Goal: Task Accomplishment & Management: Manage account settings

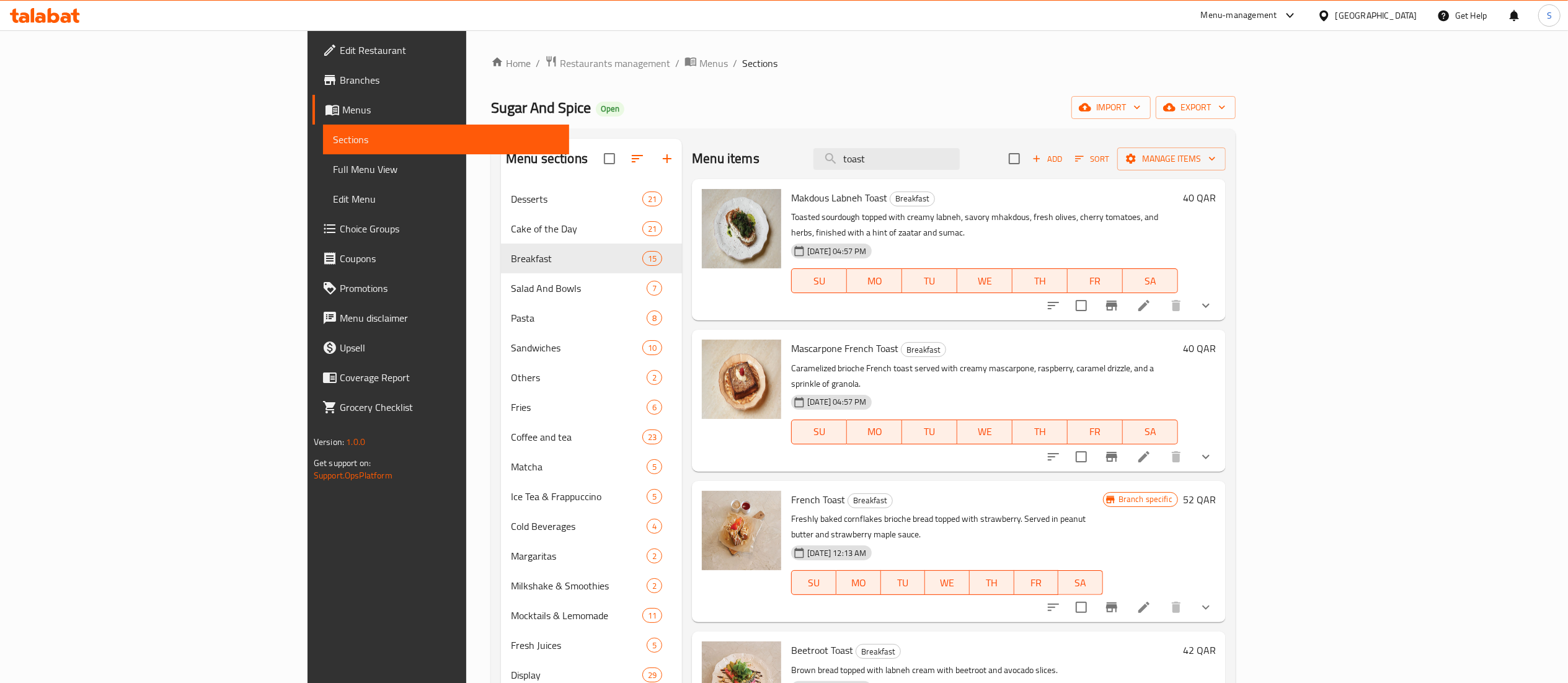
drag, startPoint x: 1032, startPoint y: 158, endPoint x: 866, endPoint y: 156, distance: 166.0
click at [866, 156] on div "Menu items toast Add Sort Manage items" at bounding box center [959, 159] width 534 height 40
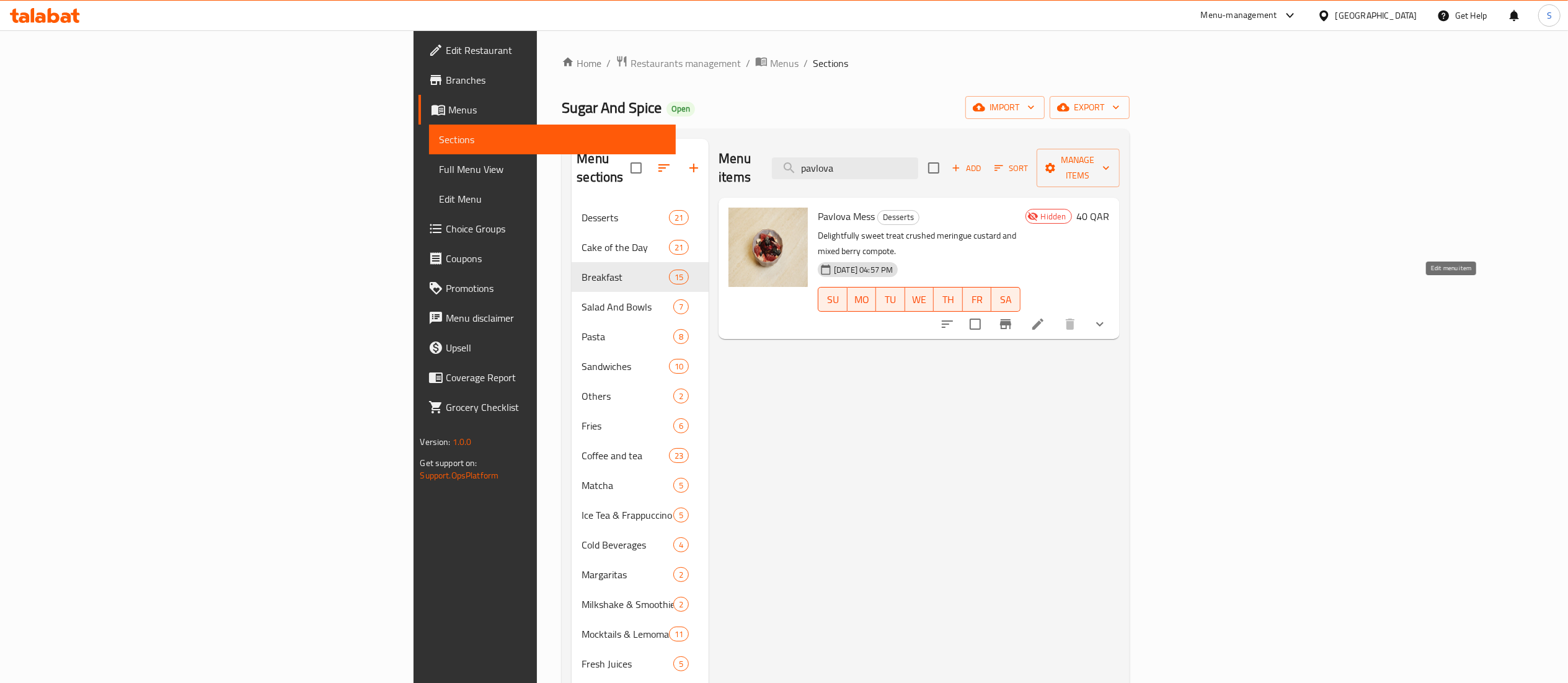
type input "pavlova"
click at [1044, 318] on icon at bounding box center [1038, 324] width 11 height 11
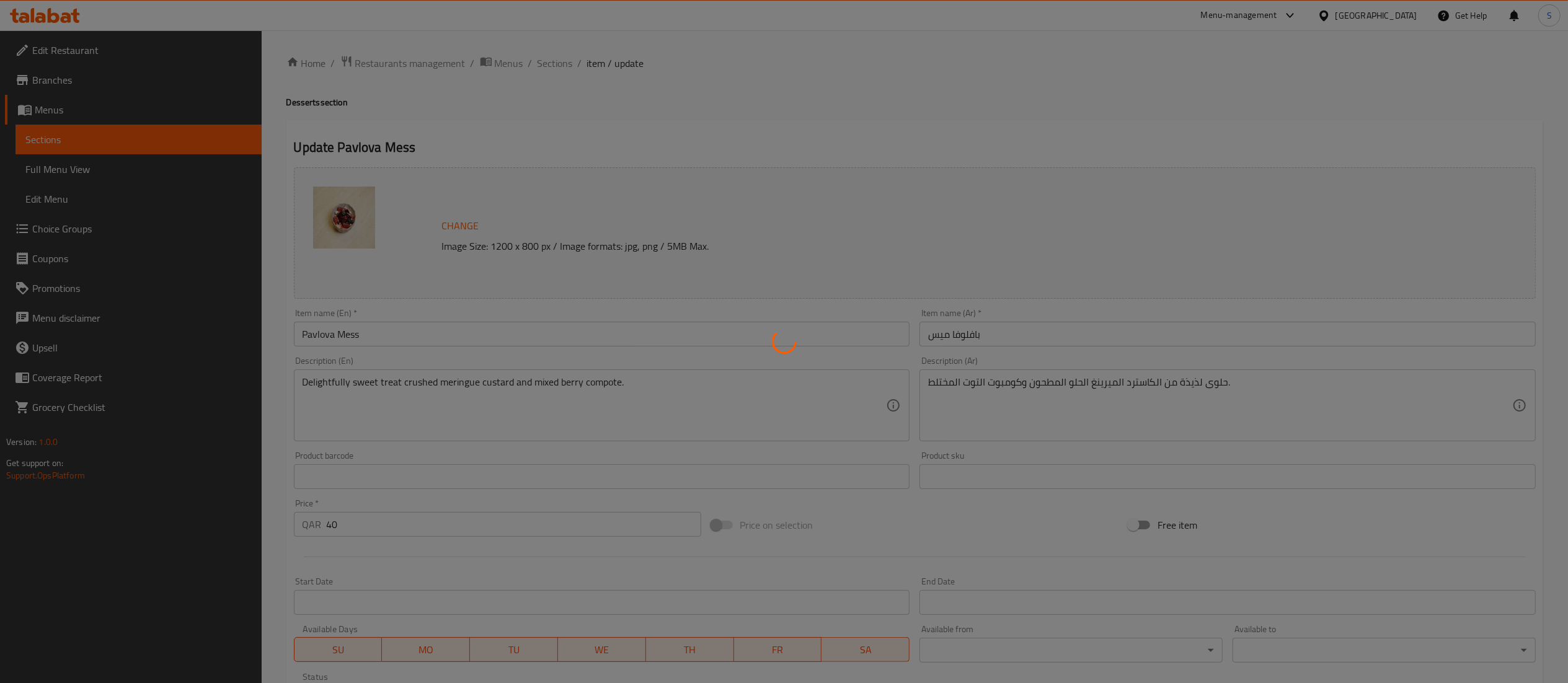
type input "إضافات ورسوم إضافية"
type input "0"
type input "3"
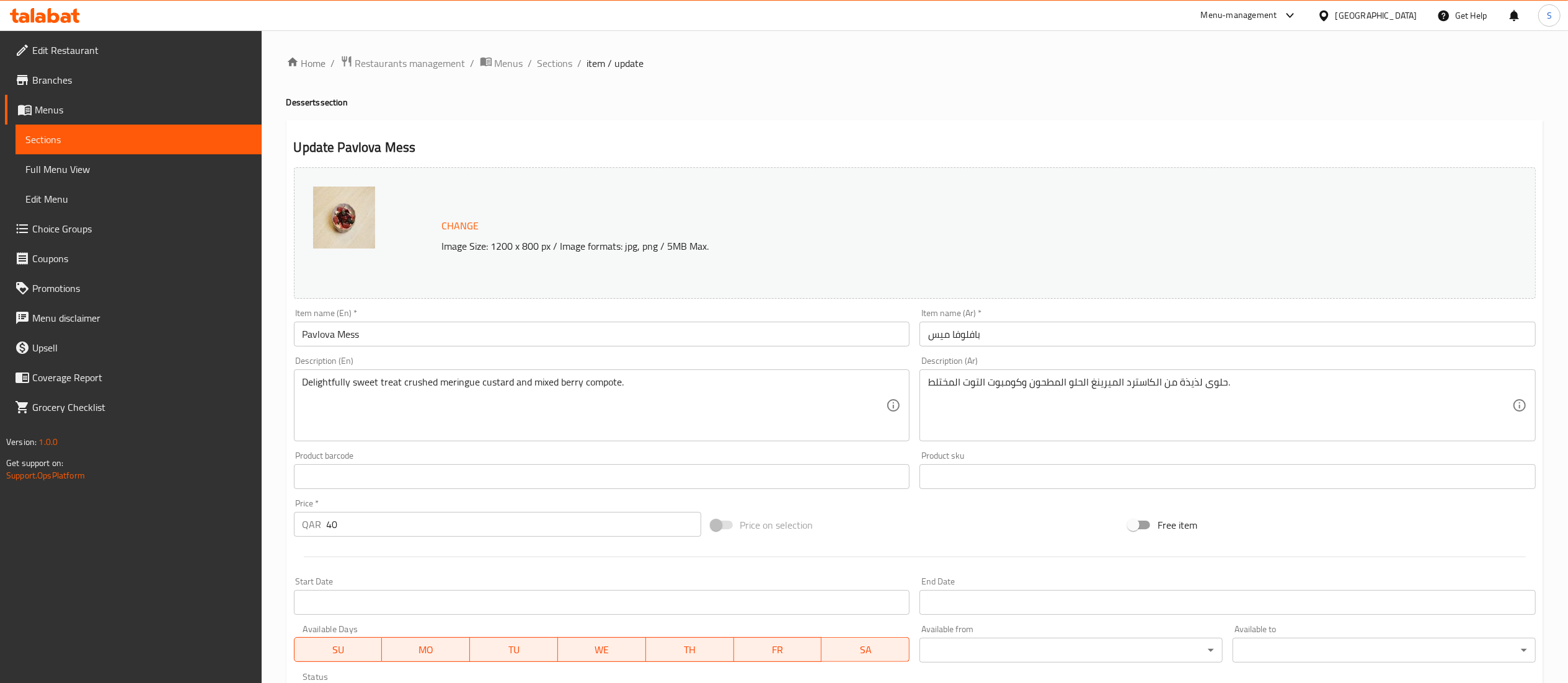
scroll to position [231, 0]
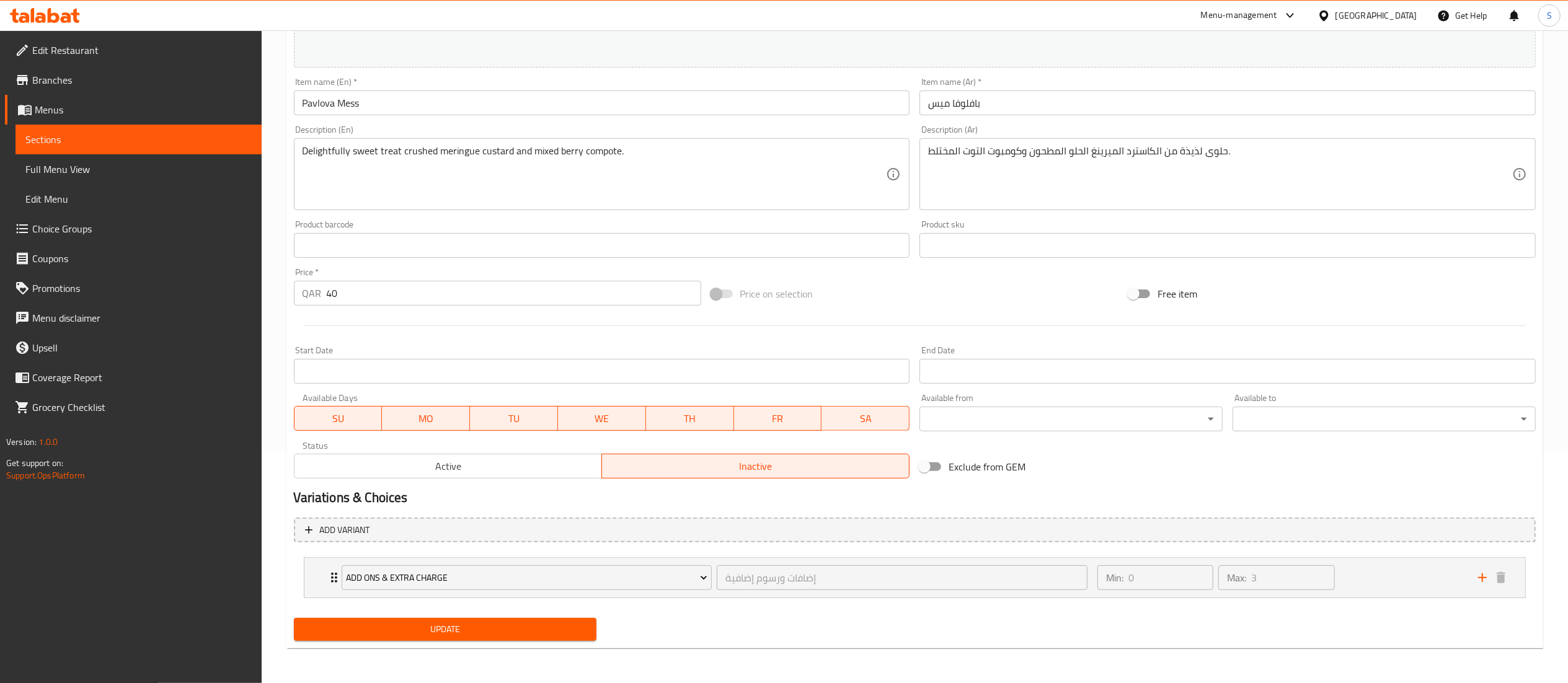
click at [479, 460] on span "Active" at bounding box center [448, 467] width 297 height 18
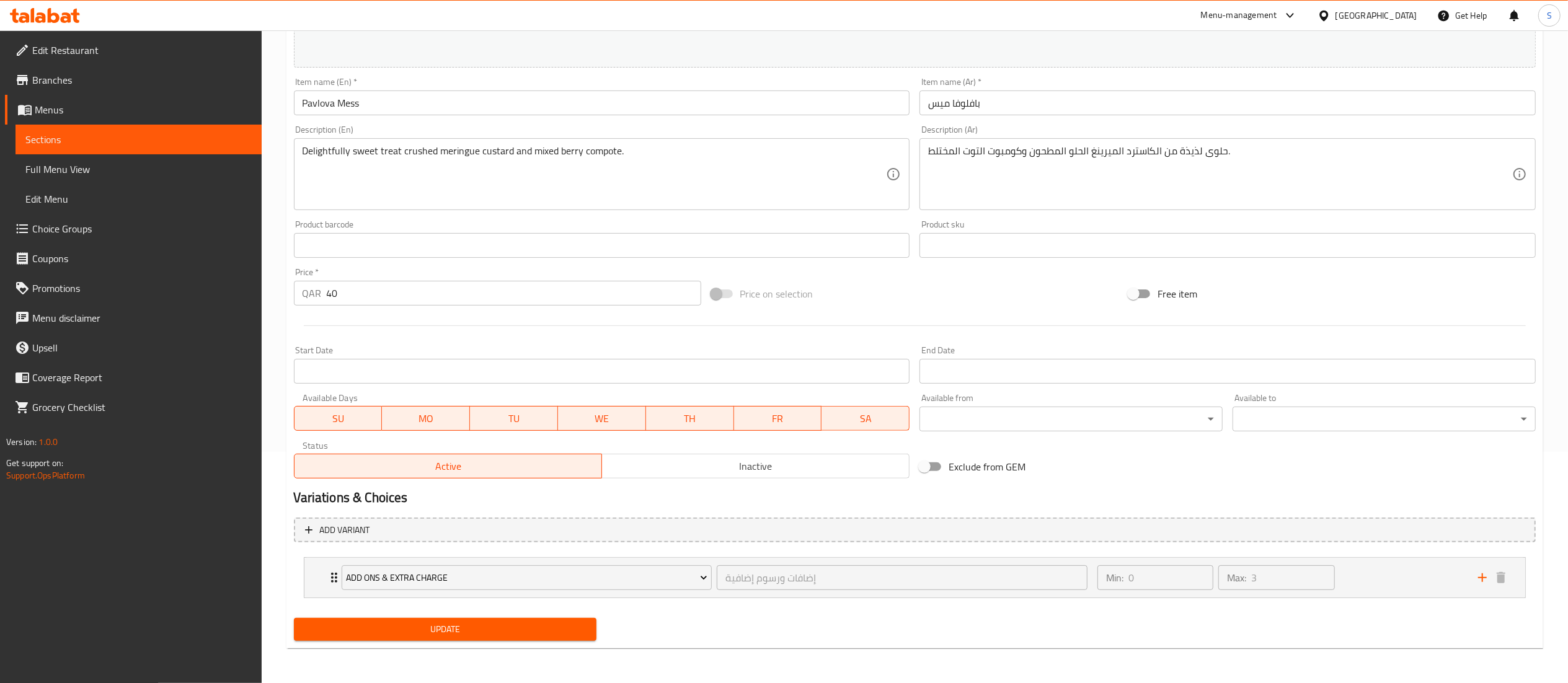
click at [383, 627] on span "Update" at bounding box center [446, 629] width 283 height 15
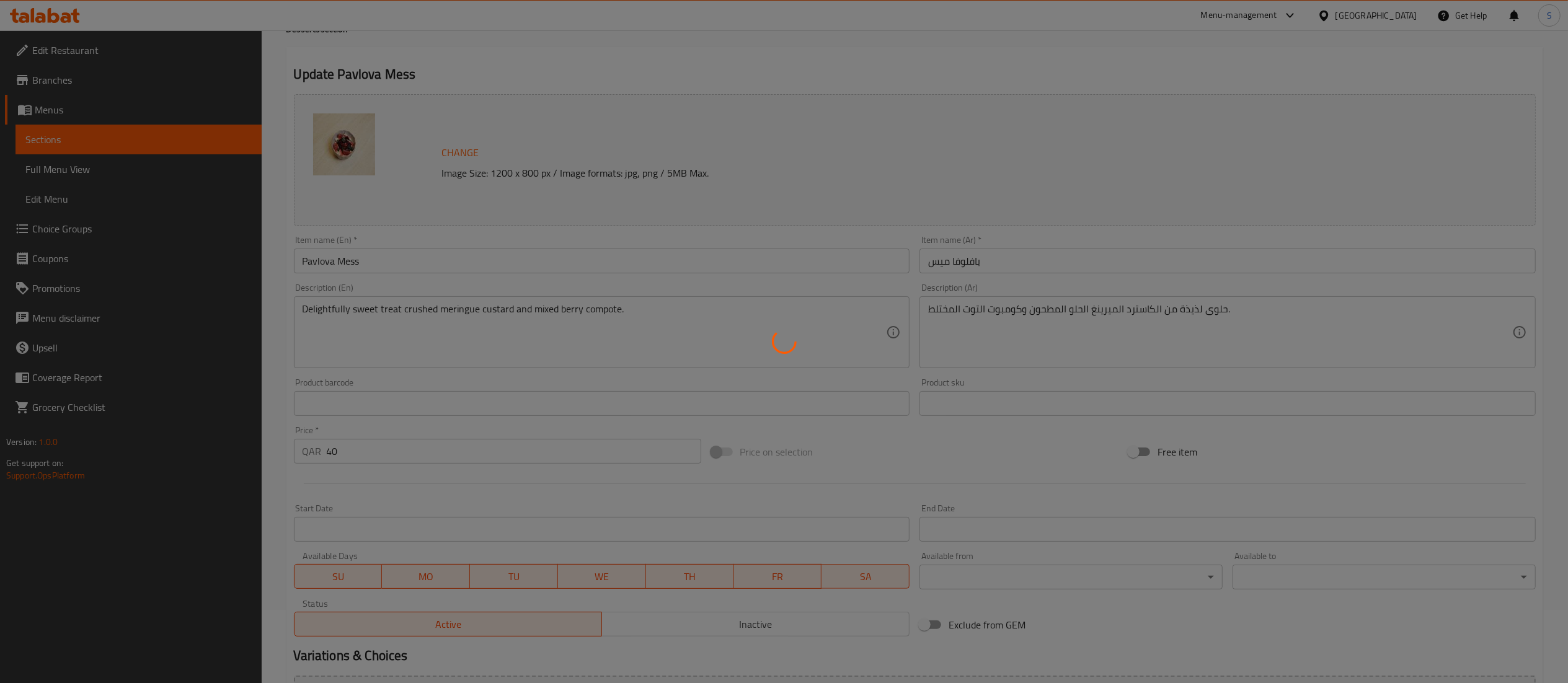
scroll to position [0, 0]
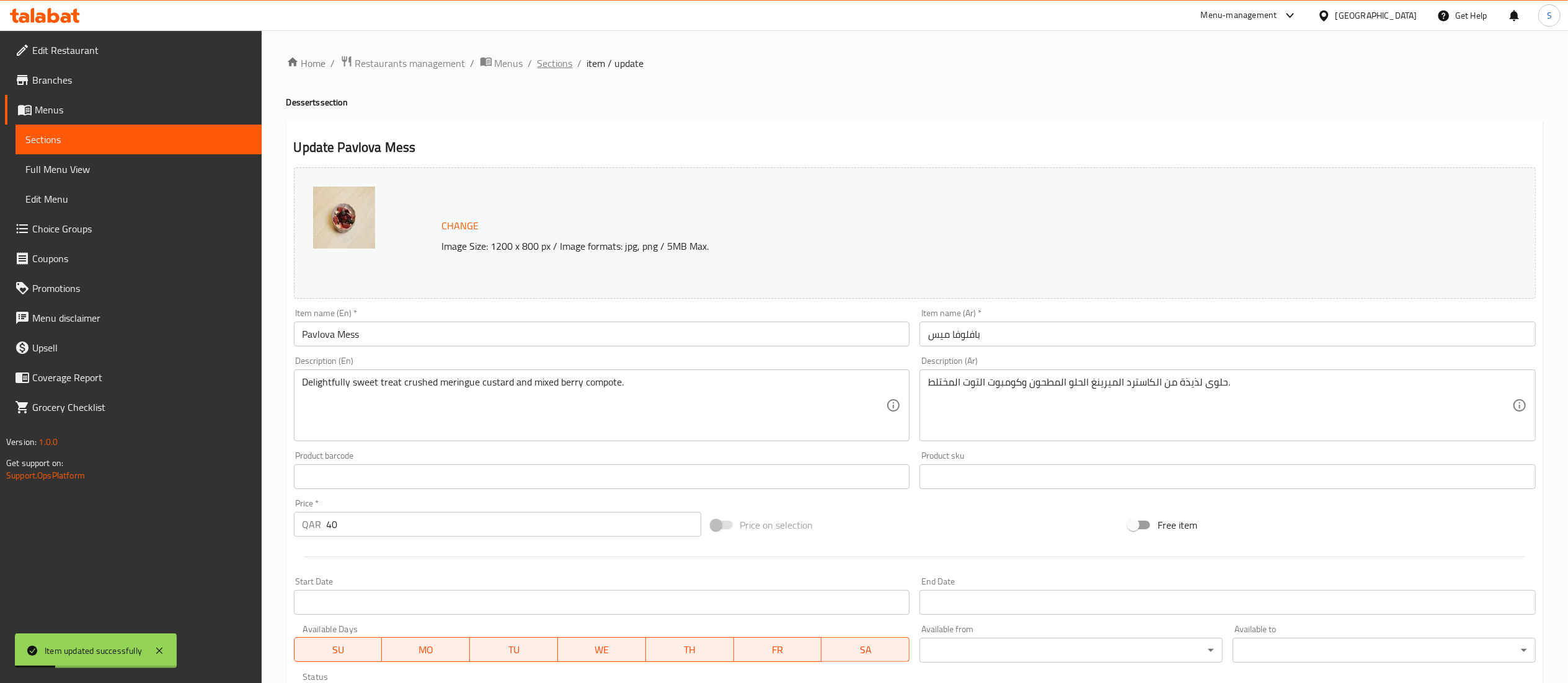
click at [549, 62] on span "Sections" at bounding box center [555, 64] width 36 height 15
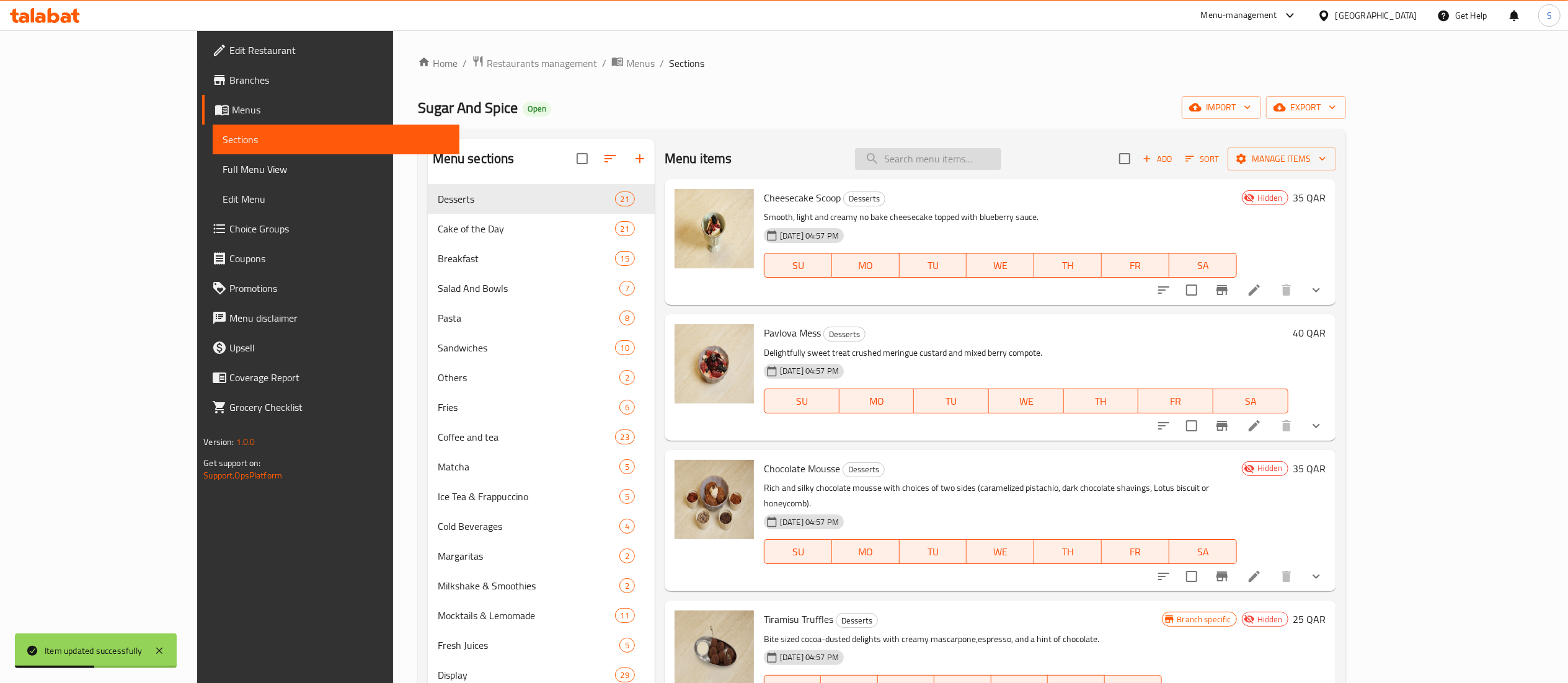
click at [1001, 156] on input "search" at bounding box center [928, 159] width 146 height 22
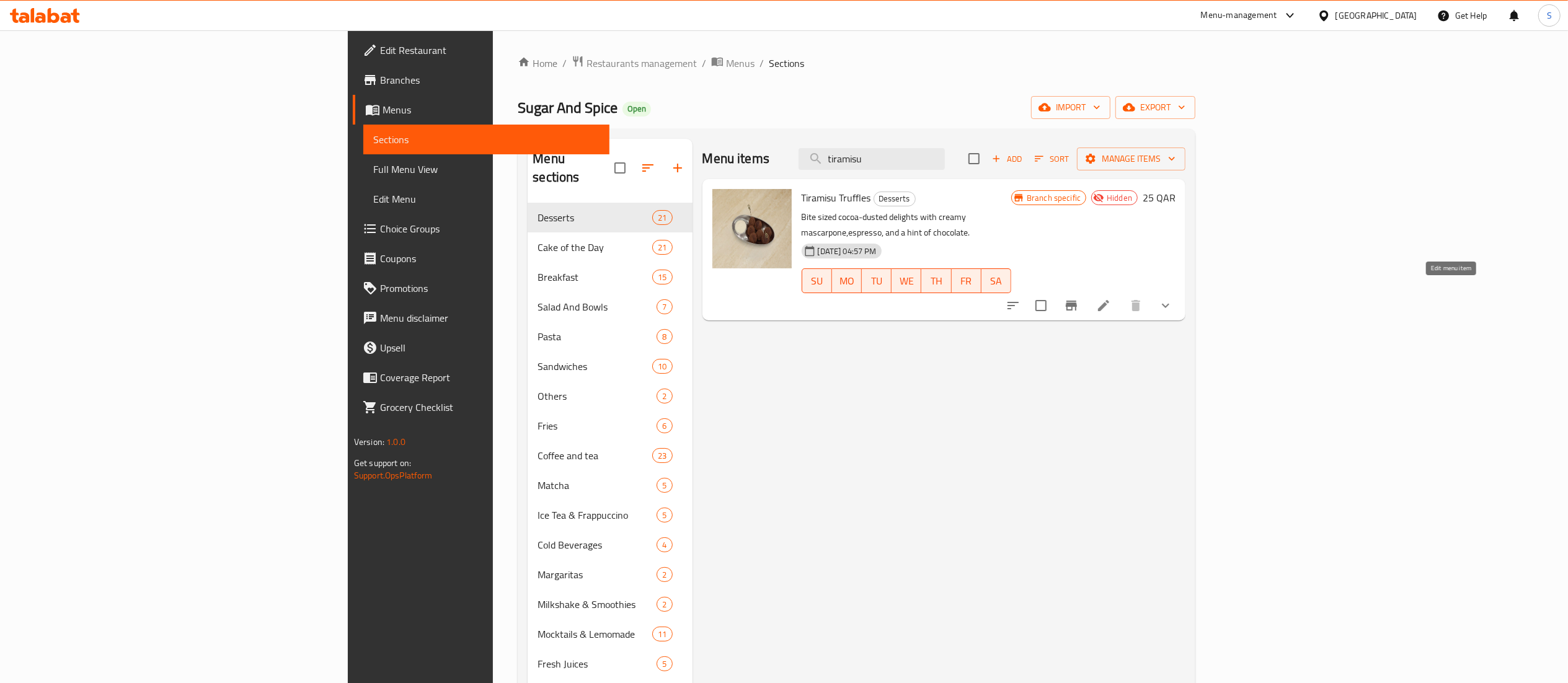
type input "tiramisu"
click at [1111, 298] on icon at bounding box center [1104, 306] width 15 height 15
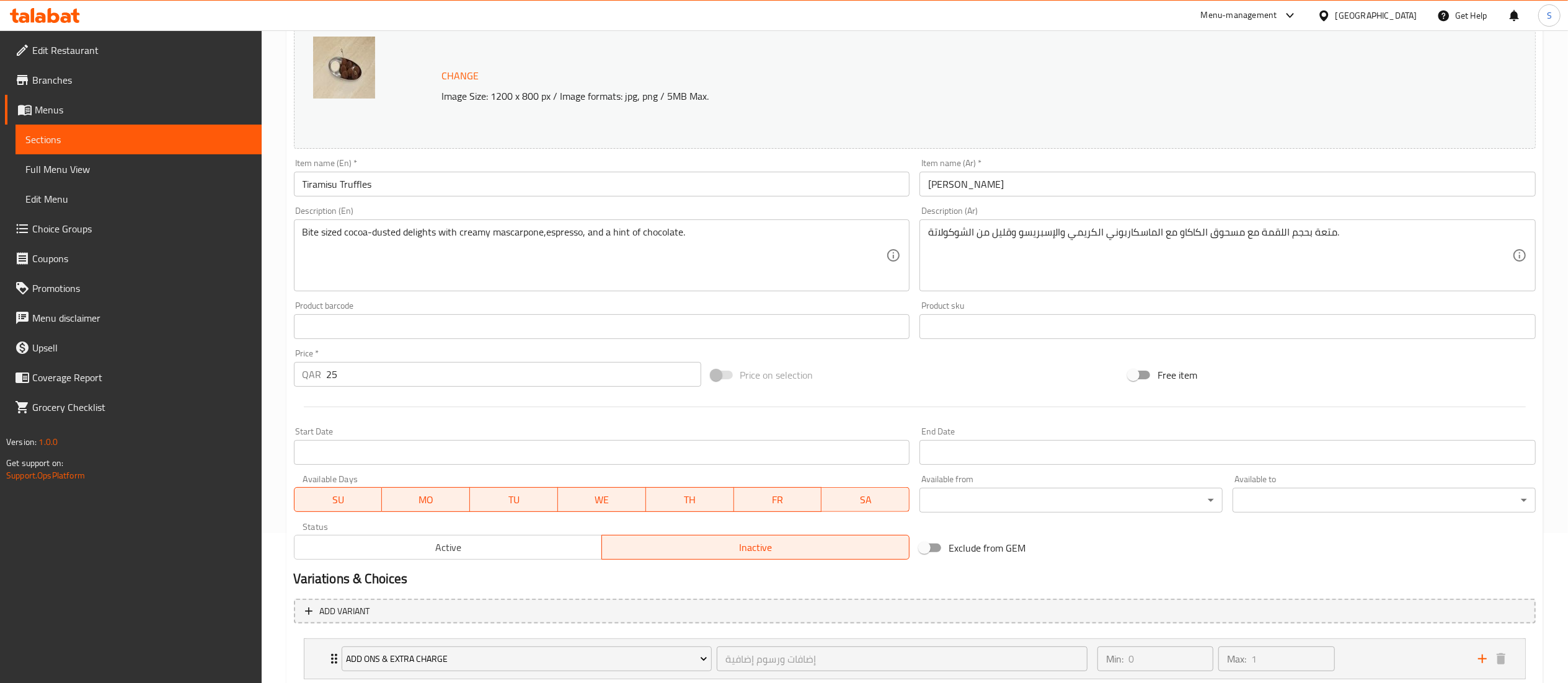
scroll to position [231, 0]
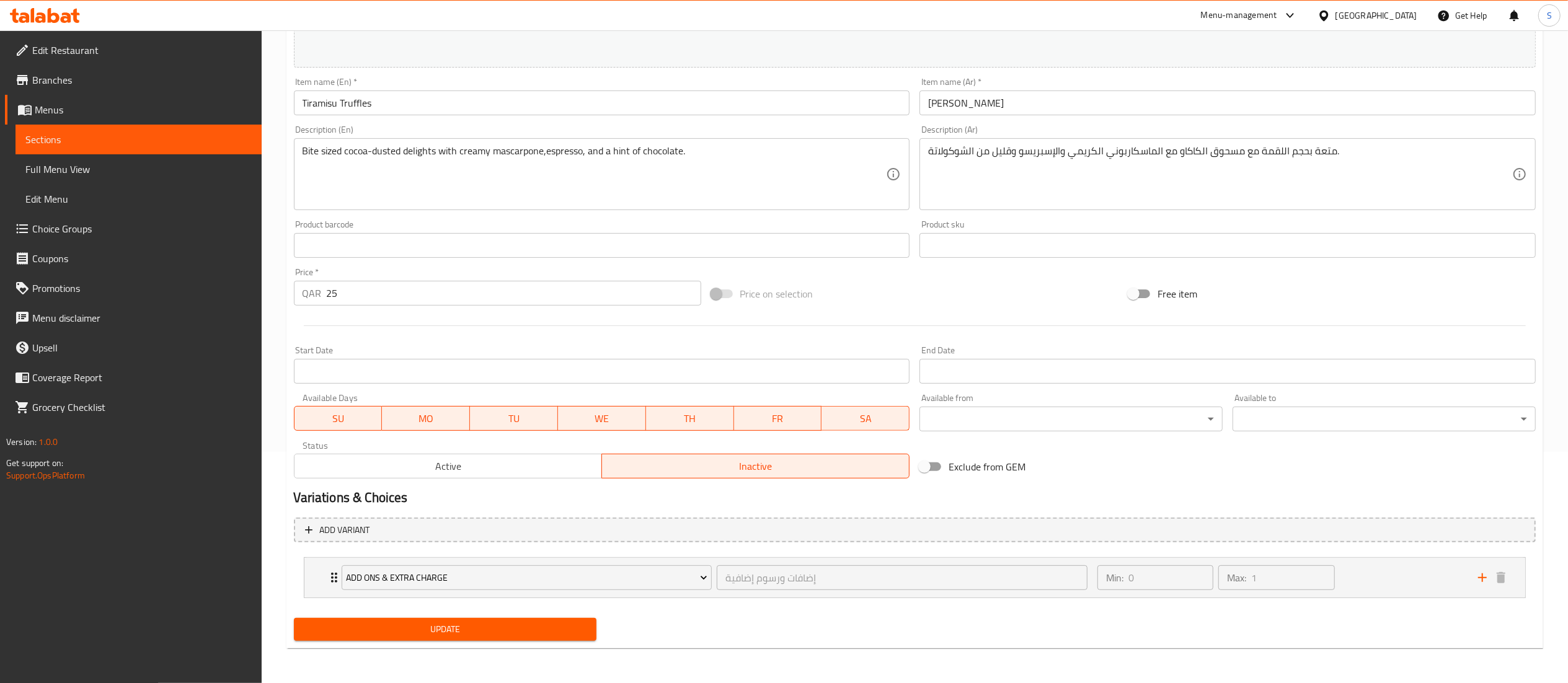
click at [524, 468] on span "Active" at bounding box center [448, 467] width 297 height 18
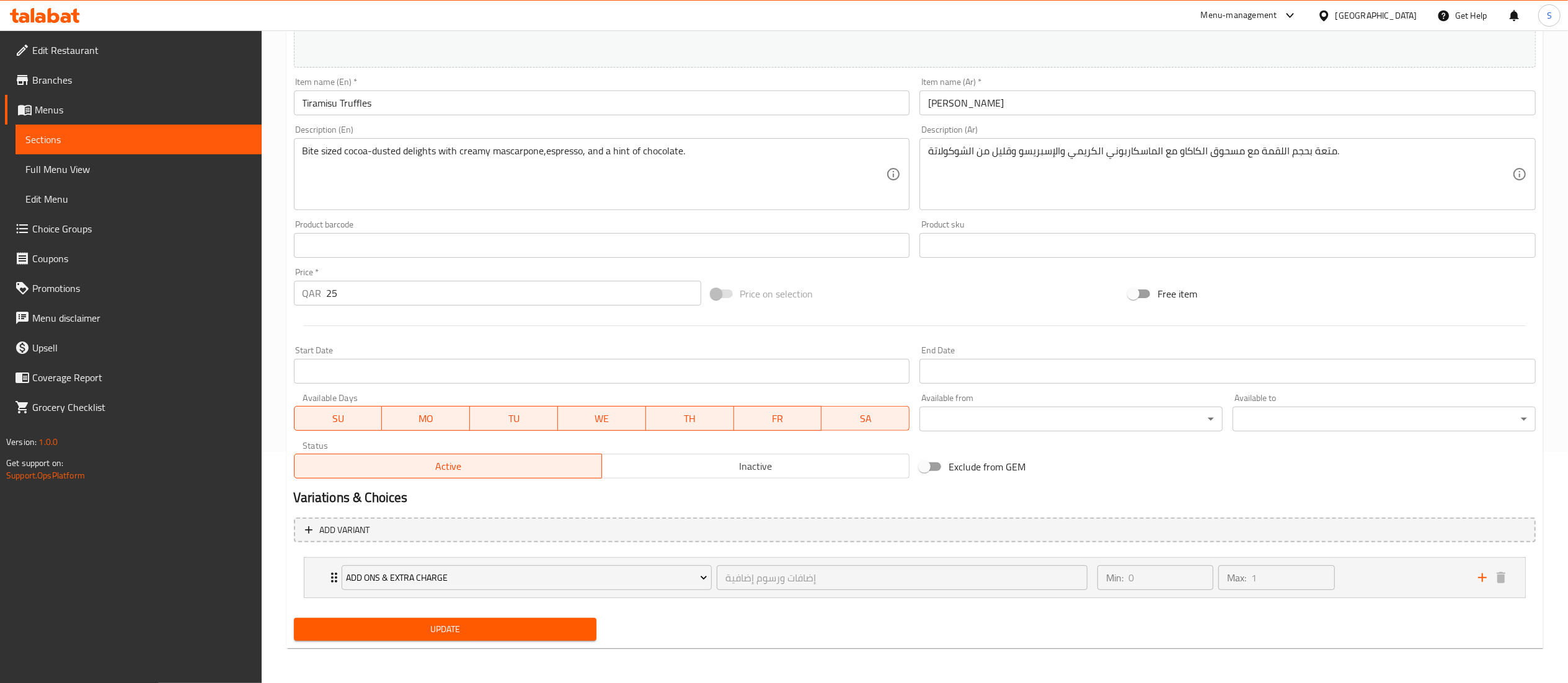
click at [512, 631] on span "Update" at bounding box center [446, 629] width 283 height 15
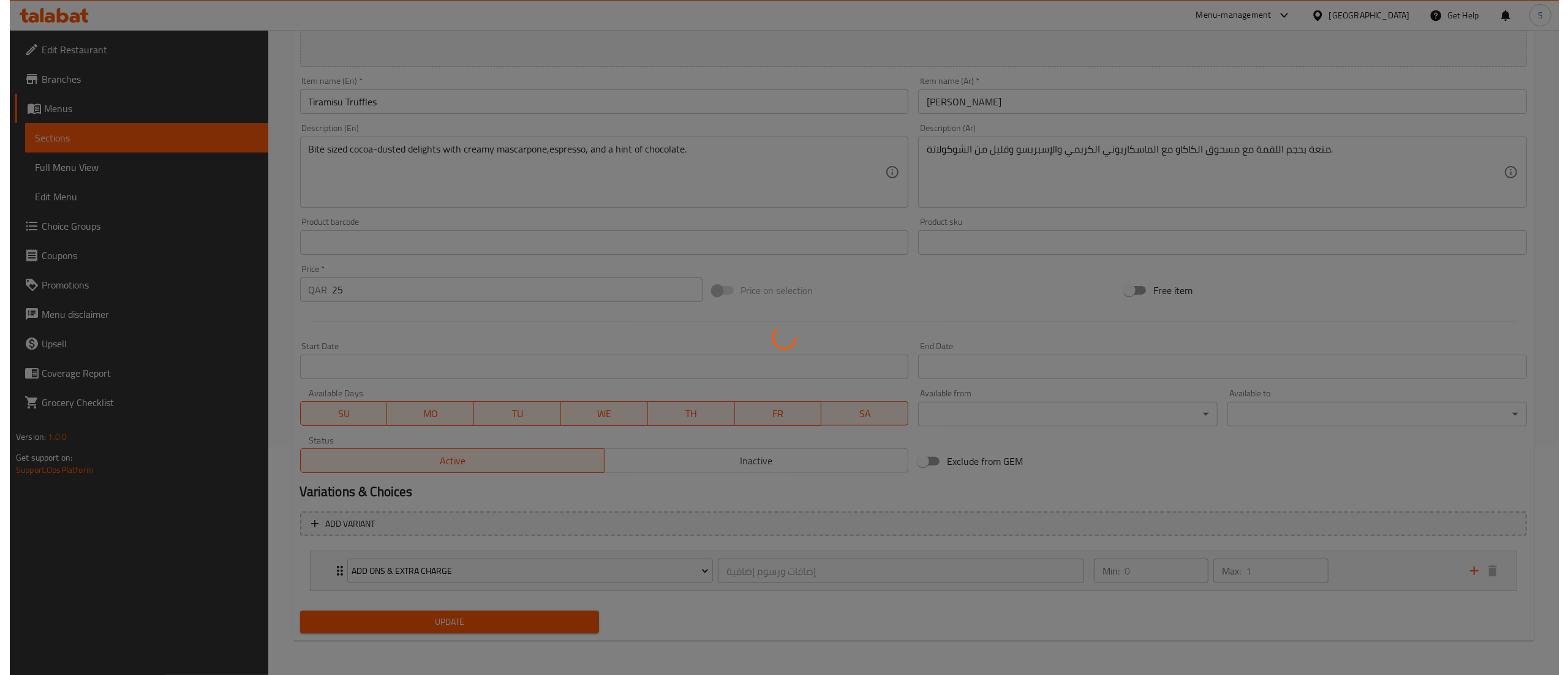
scroll to position [0, 0]
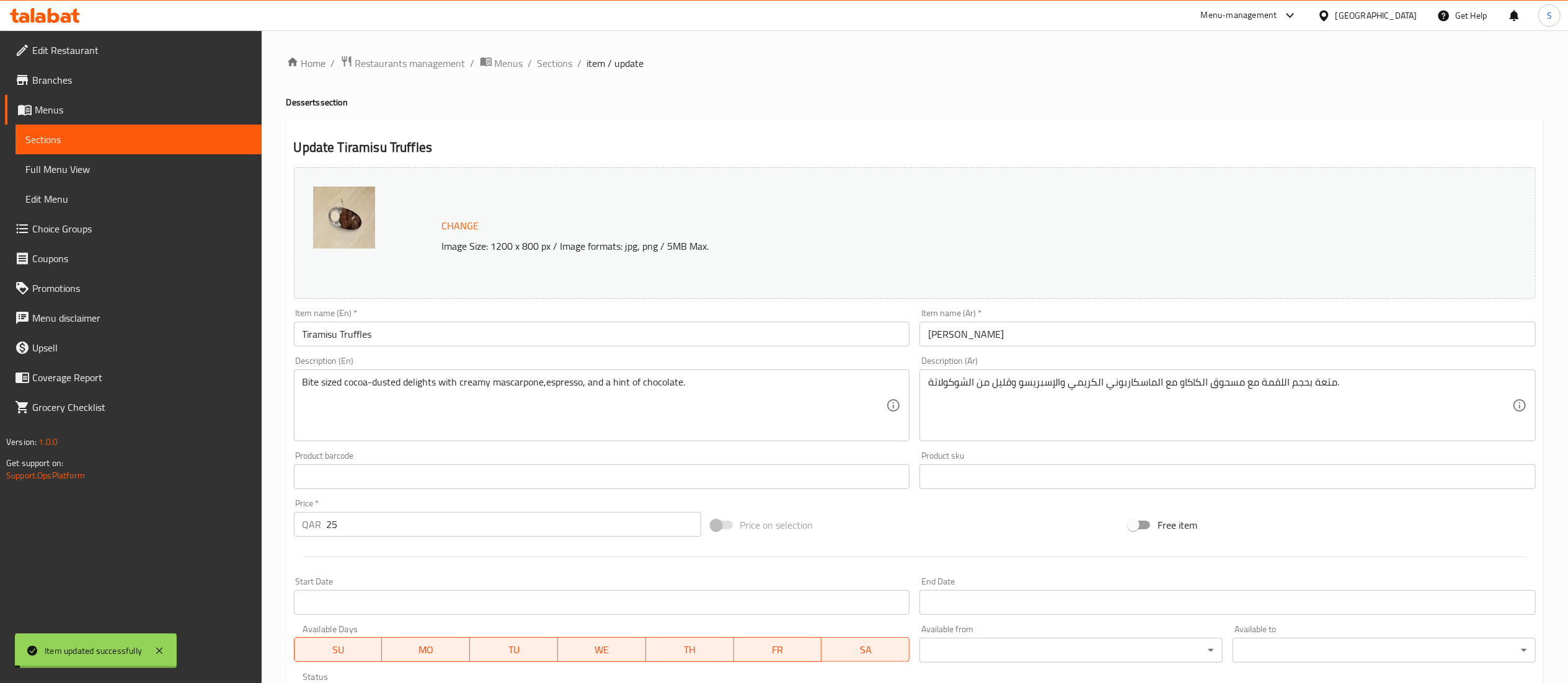
click at [552, 61] on span "Sections" at bounding box center [555, 64] width 36 height 15
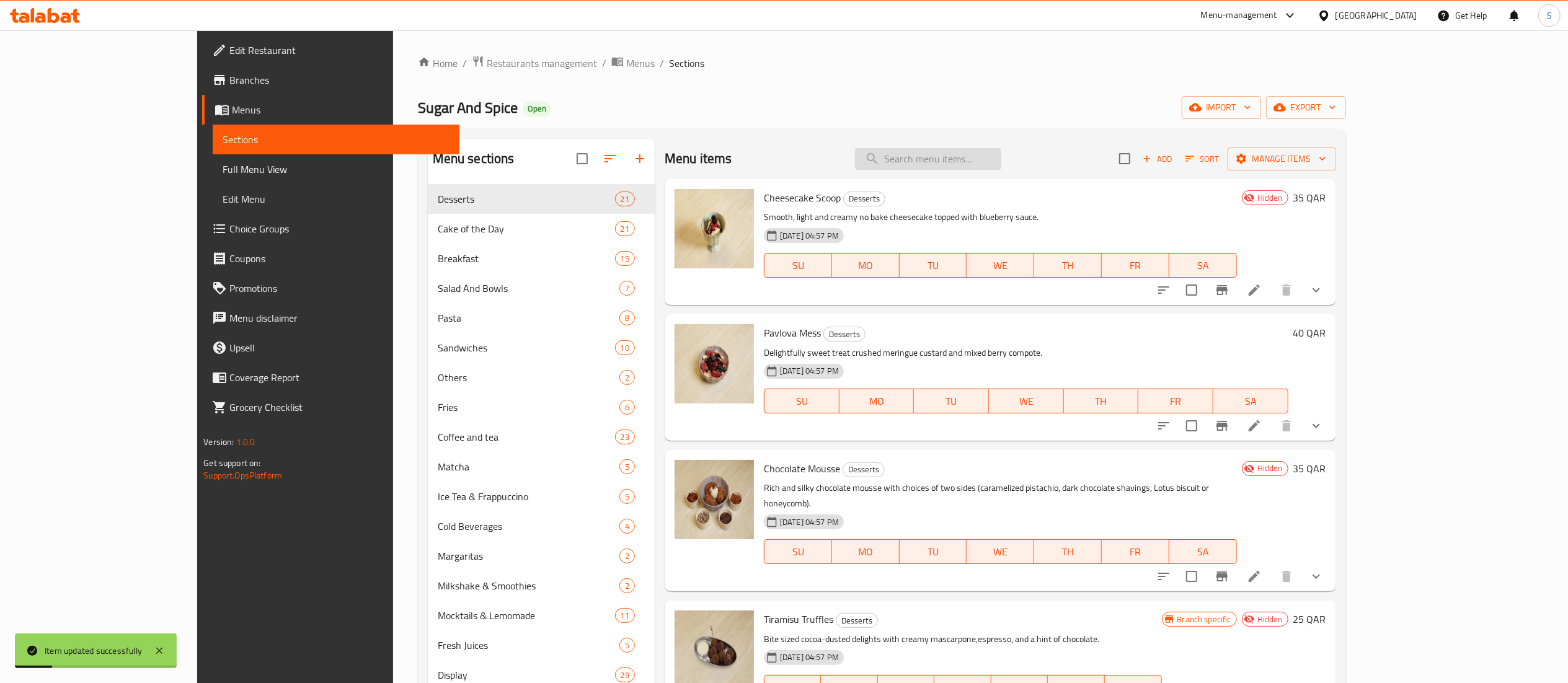
click at [1001, 157] on input "search" at bounding box center [928, 159] width 146 height 22
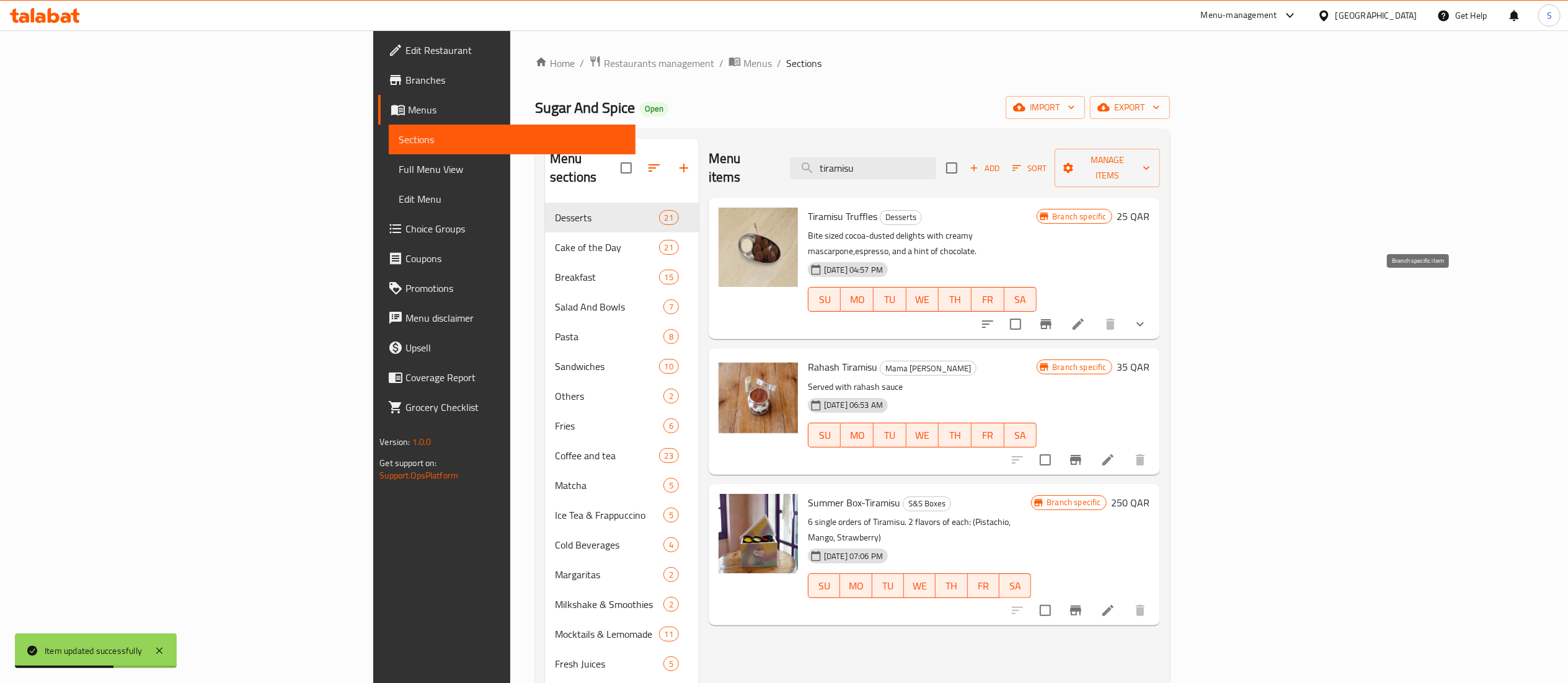
type input "tiramisu"
click at [1061, 309] on button "Branch-specific-item" at bounding box center [1046, 324] width 30 height 29
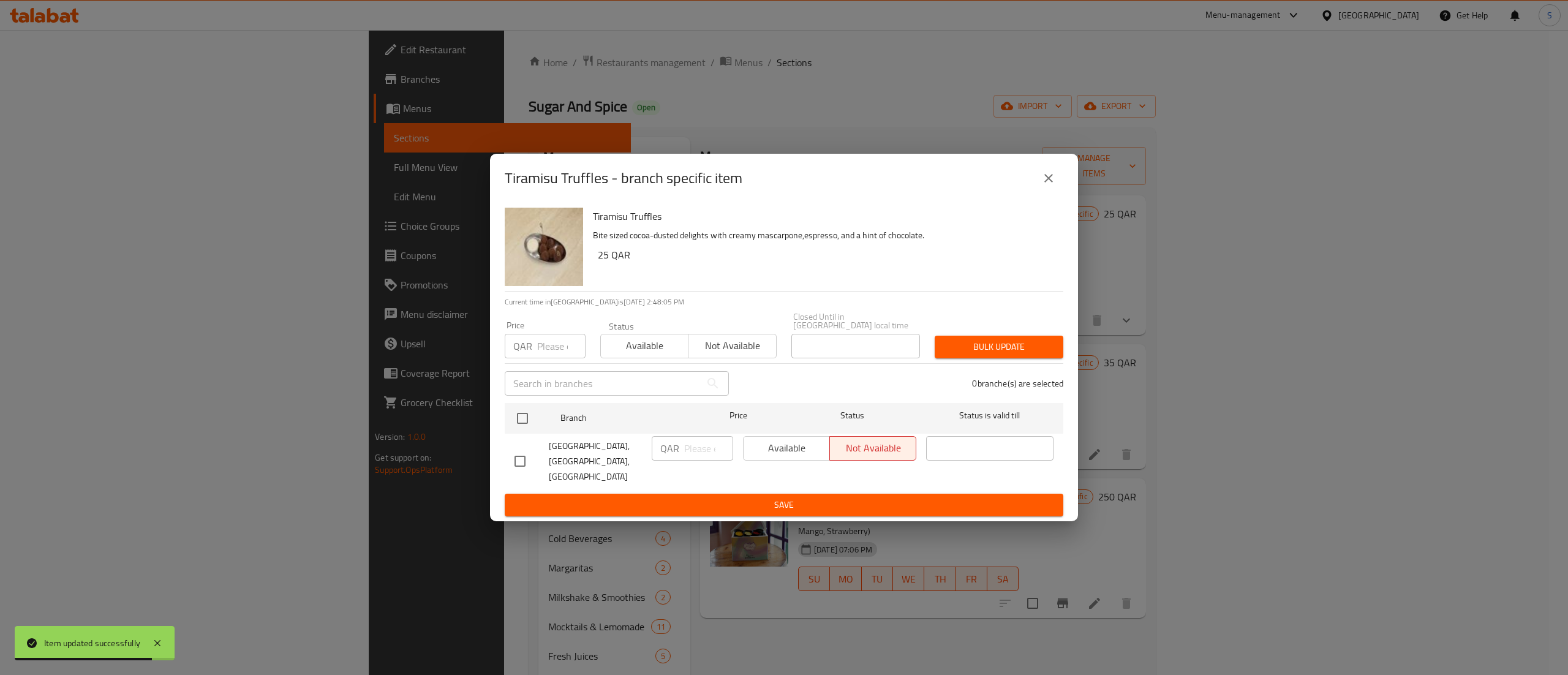
click at [767, 454] on div "Available Not available" at bounding box center [830, 448] width 173 height 25
click at [516, 460] on input "checkbox" at bounding box center [519, 461] width 25 height 25
checkbox input "true"
click at [773, 452] on span "Available" at bounding box center [786, 449] width 76 height 18
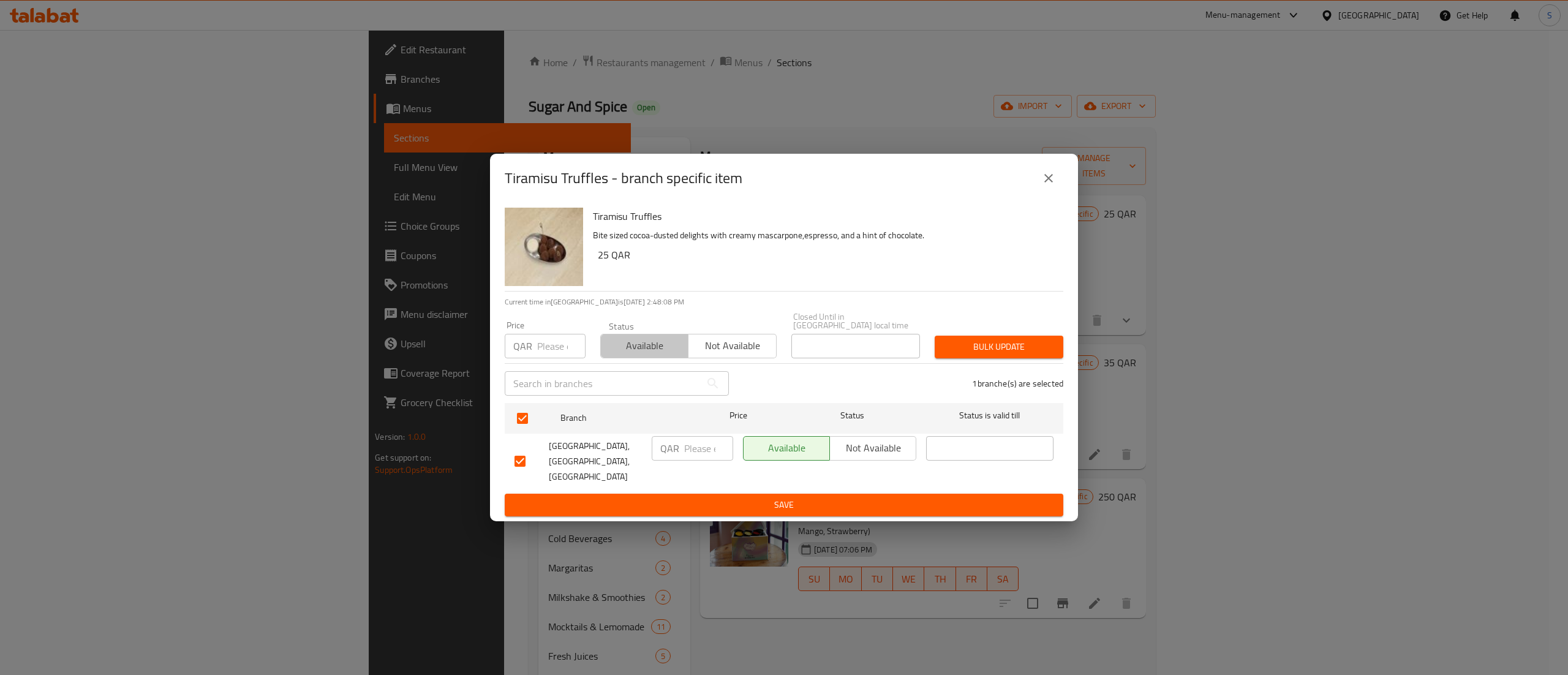
click at [647, 354] on span "Available" at bounding box center [644, 346] width 78 height 18
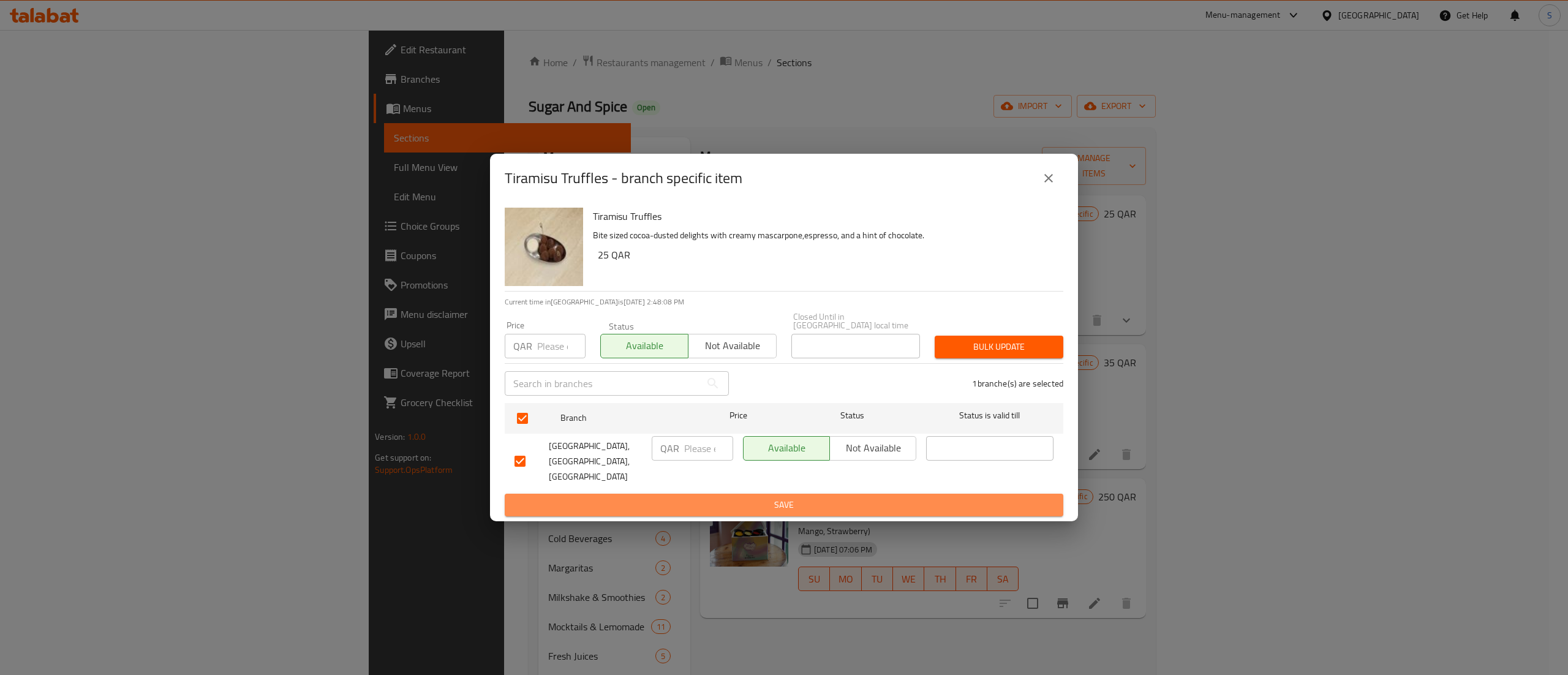
click at [663, 497] on span "Save" at bounding box center [783, 505] width 539 height 15
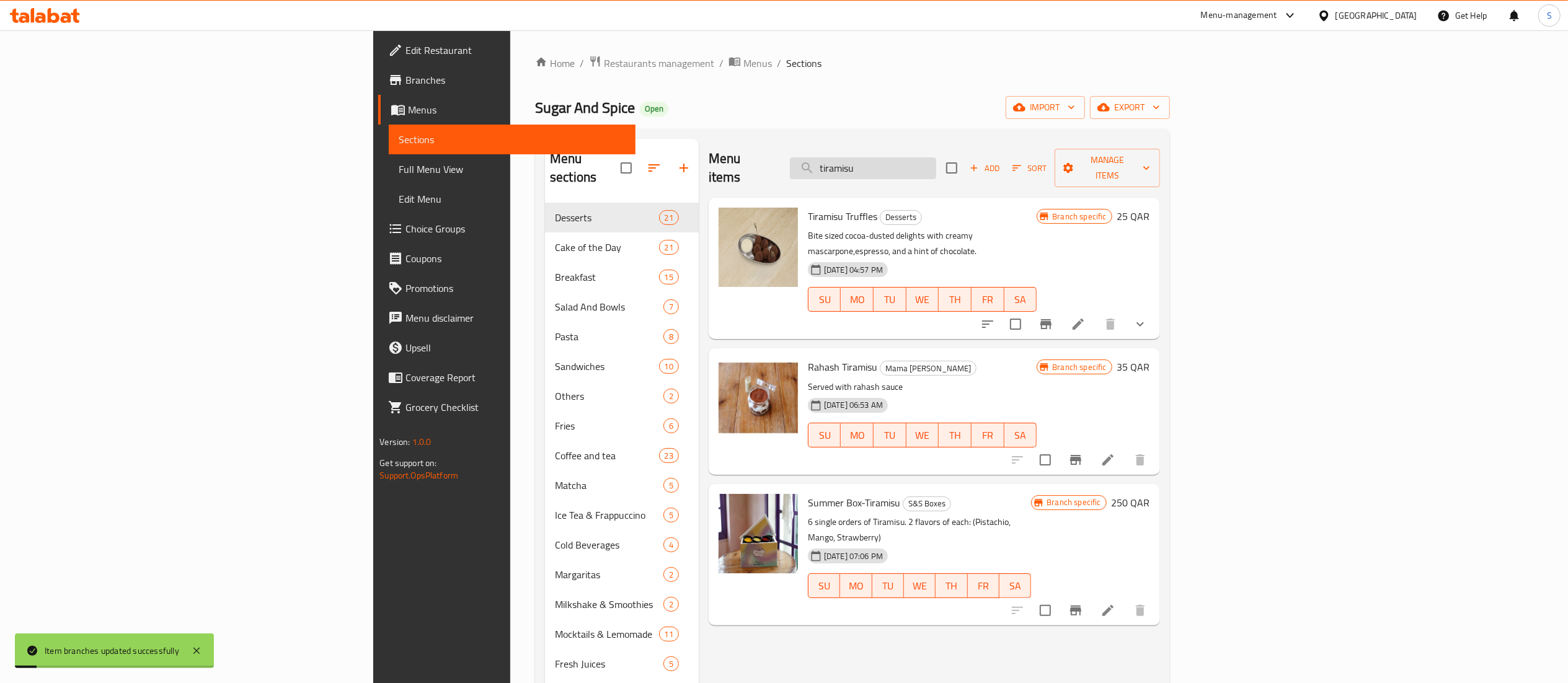
click at [936, 163] on input "tiramisu" at bounding box center [863, 168] width 146 height 22
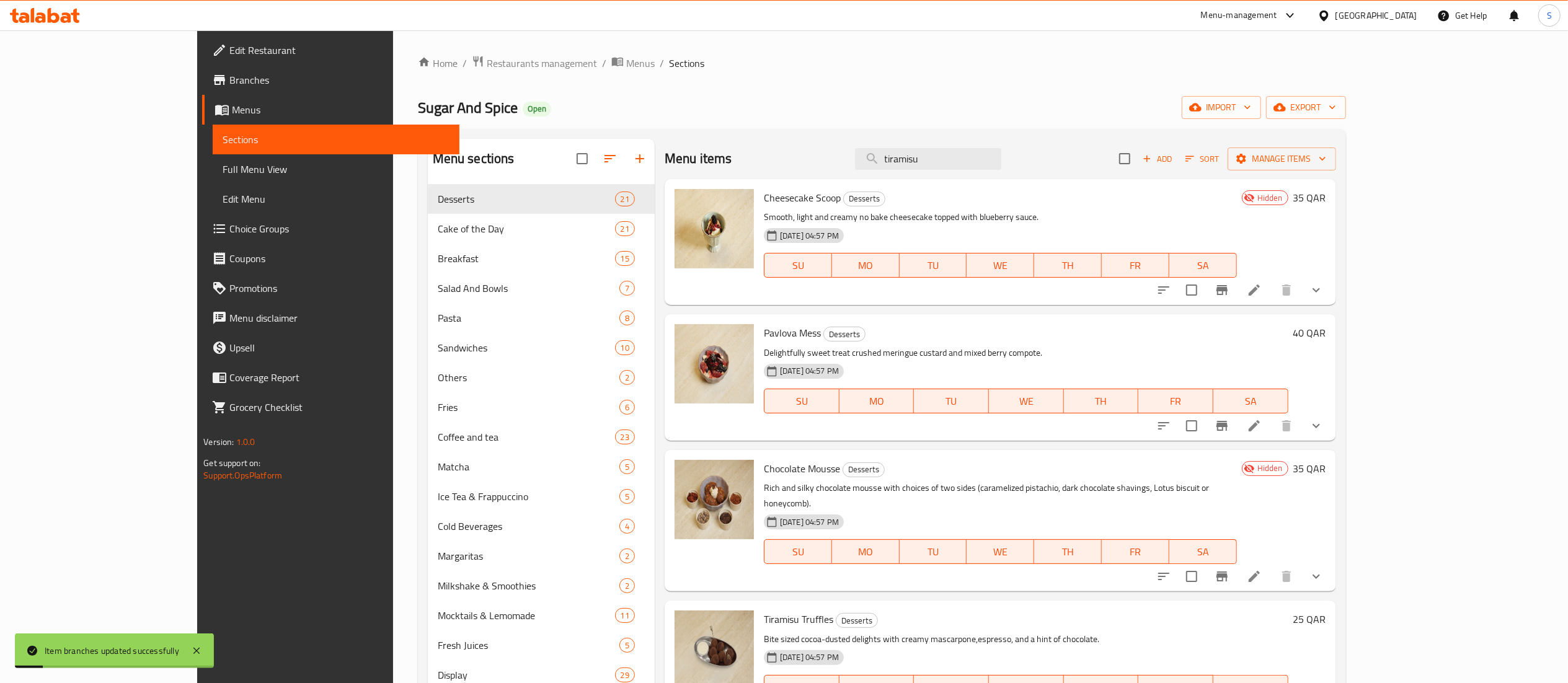
drag, startPoint x: 1022, startPoint y: 163, endPoint x: 709, endPoint y: 163, distance: 313.0
click at [709, 163] on div "Menu items tiramisu Add Sort Manage items" at bounding box center [1000, 159] width 671 height 40
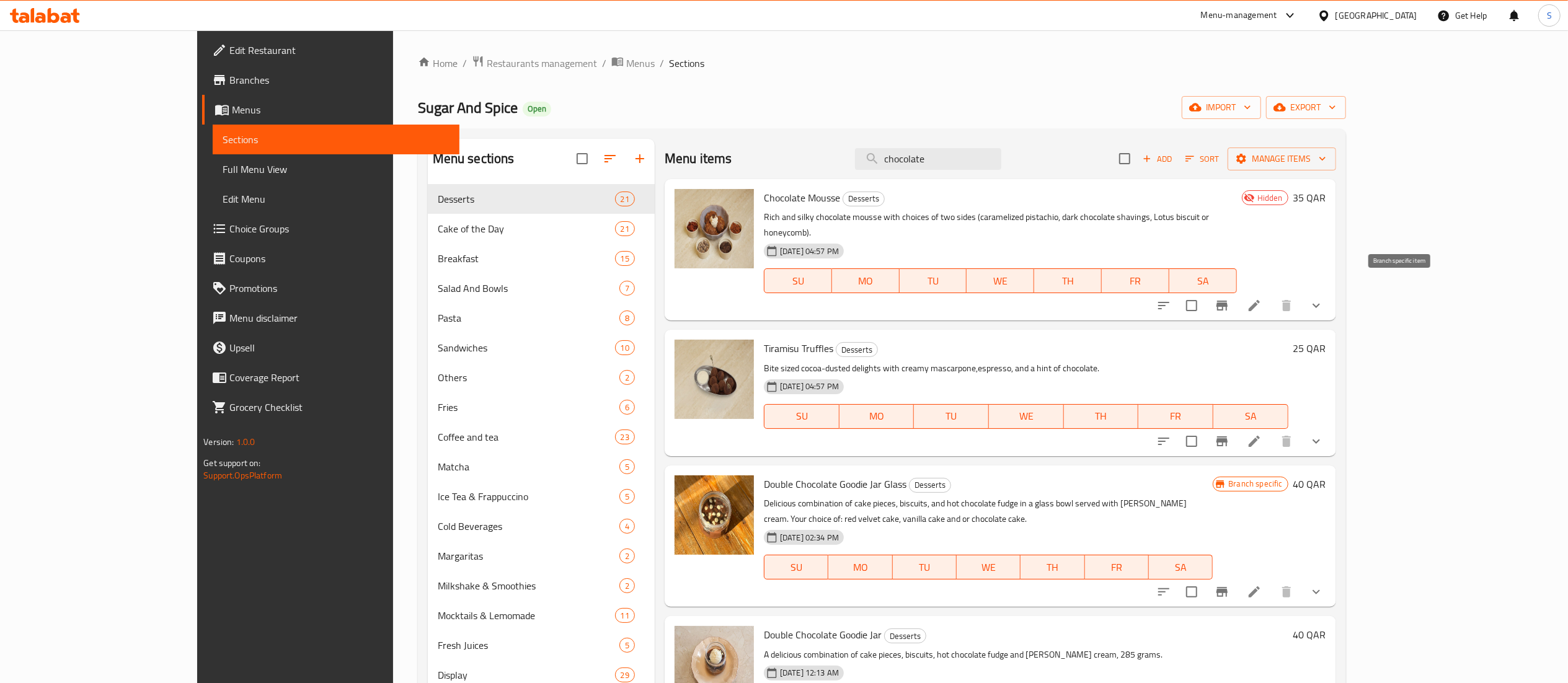
type input "chocolate"
click at [1230, 298] on icon "Branch-specific-item" at bounding box center [1222, 306] width 15 height 15
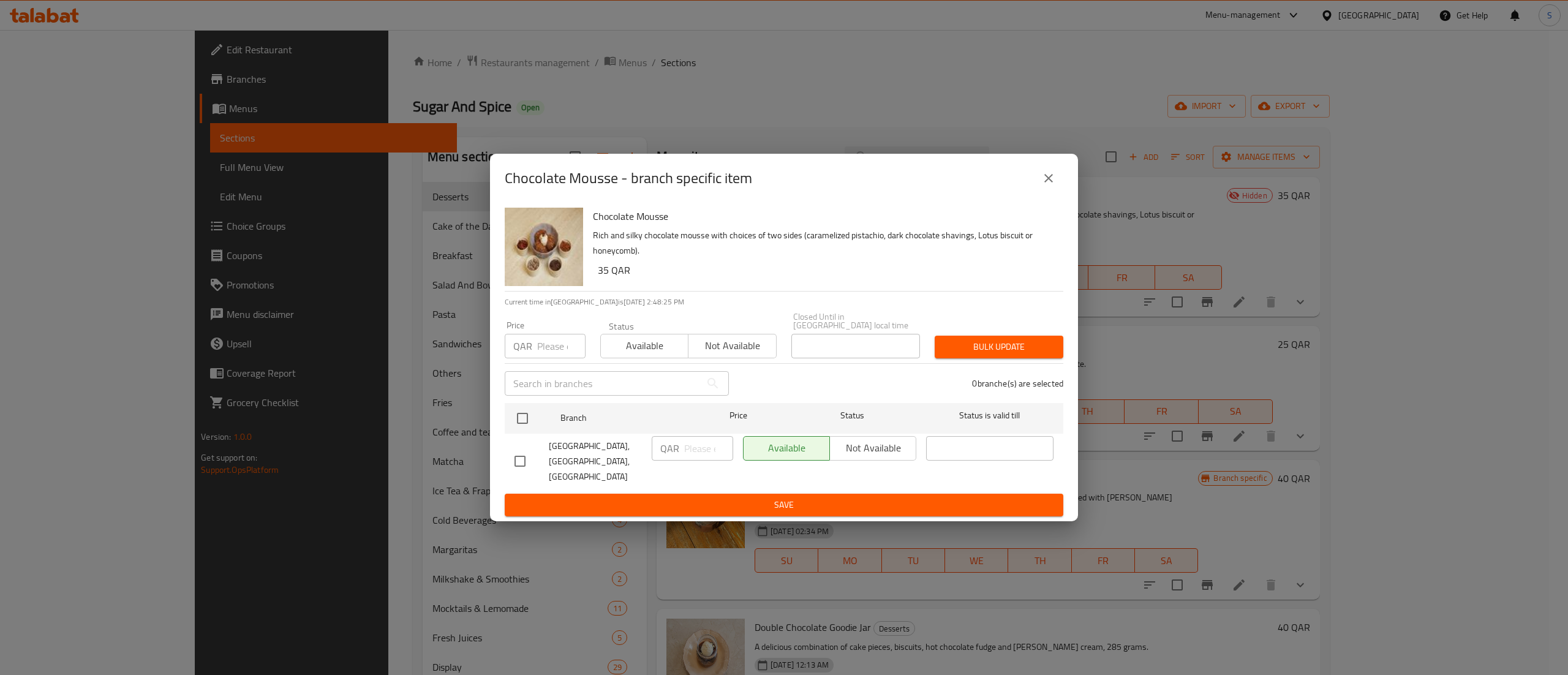
drag, startPoint x: 1049, startPoint y: 188, endPoint x: 1167, endPoint y: 229, distance: 124.9
click at [1049, 185] on icon "close" at bounding box center [1049, 179] width 15 height 15
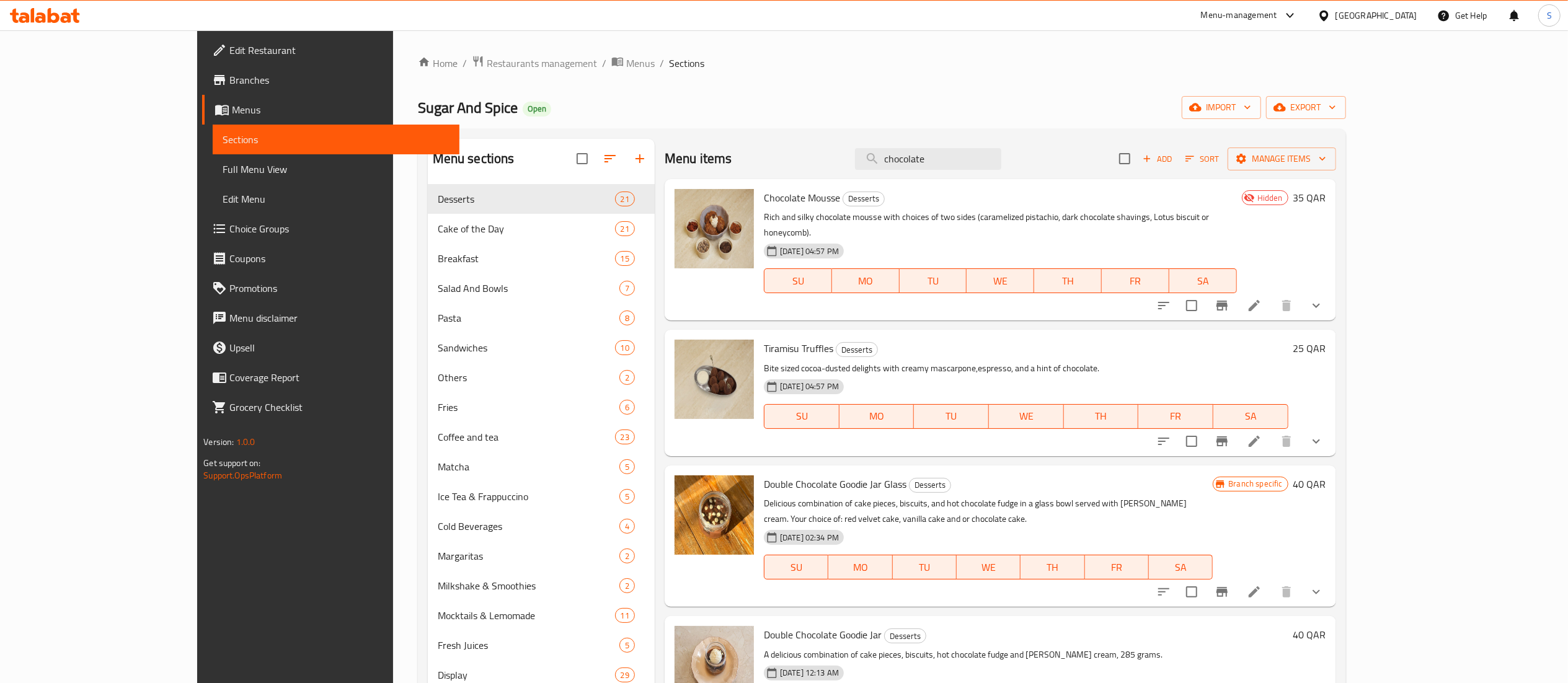
click at [1262, 298] on icon at bounding box center [1255, 306] width 15 height 15
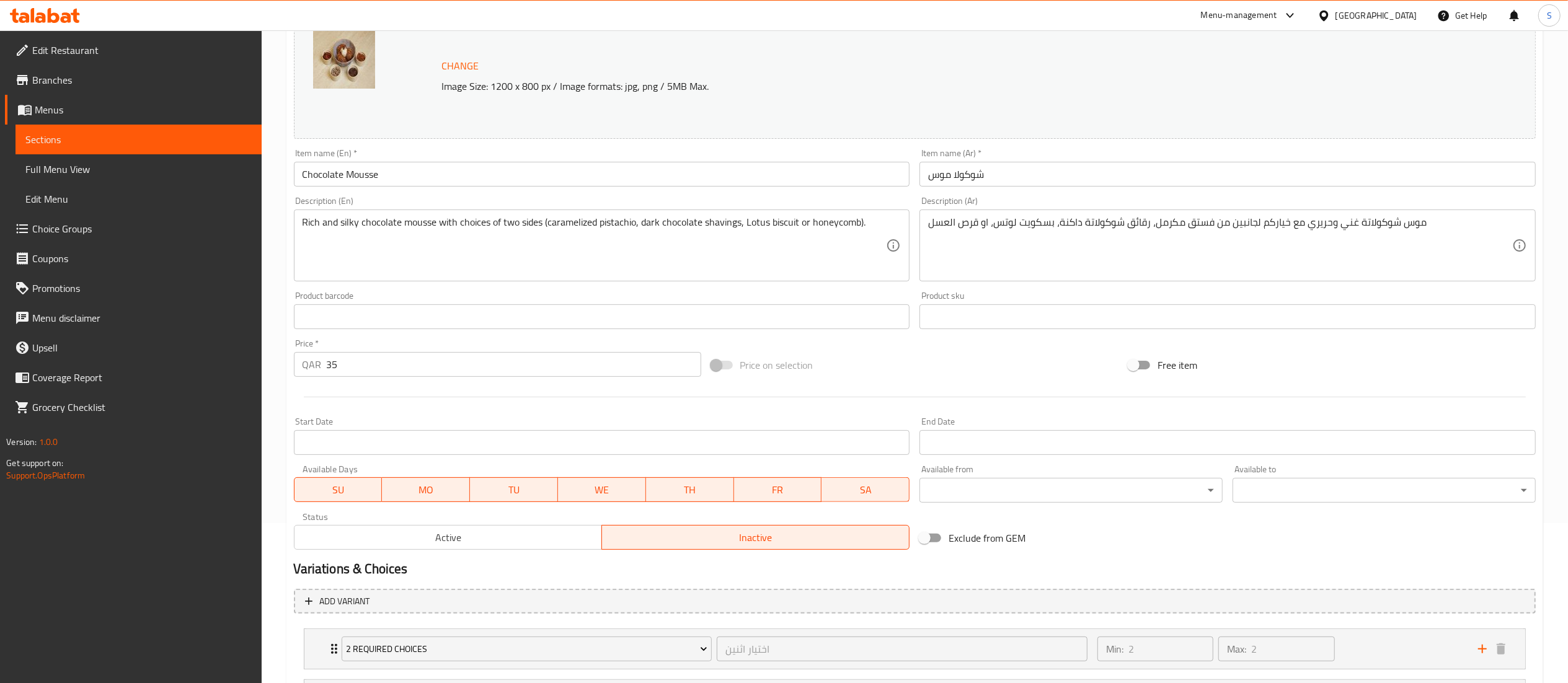
scroll to position [248, 0]
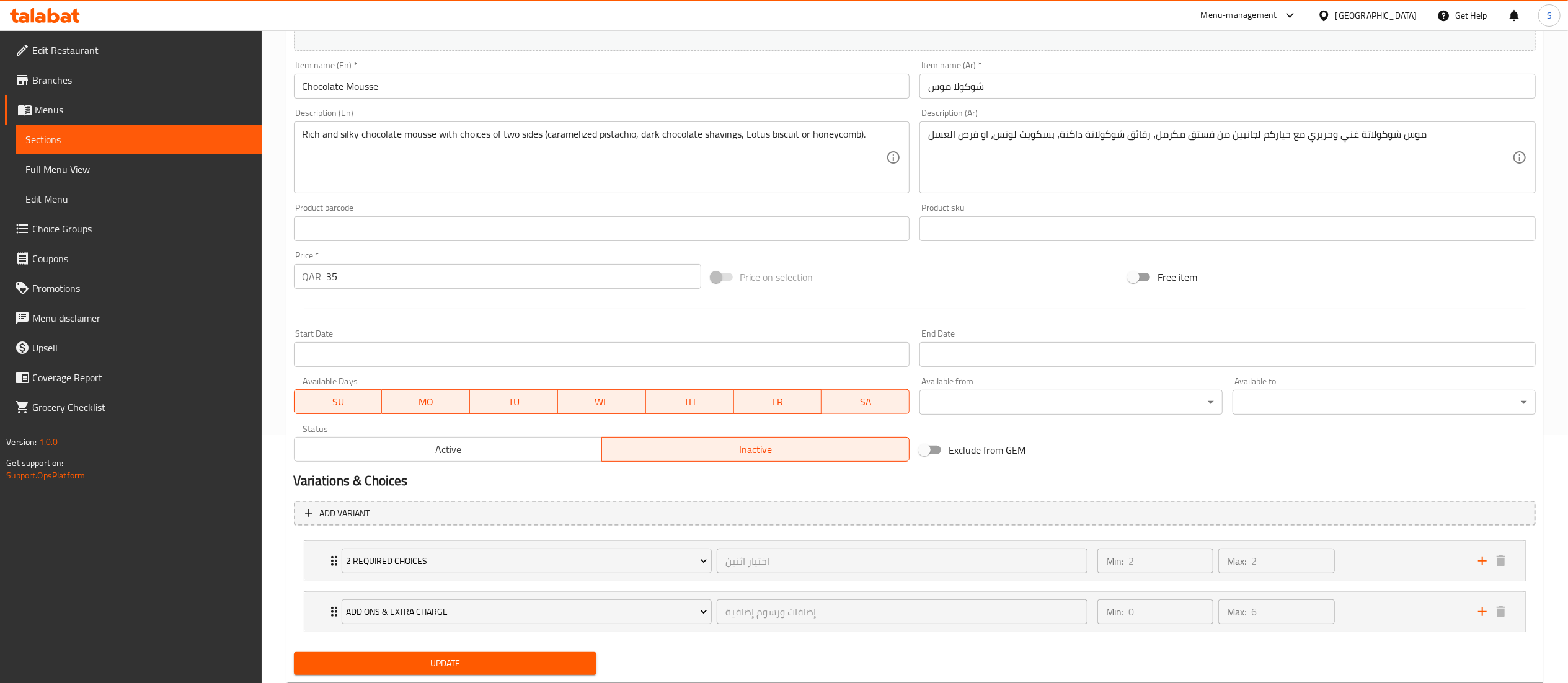
click at [470, 449] on span "Active" at bounding box center [448, 450] width 297 height 18
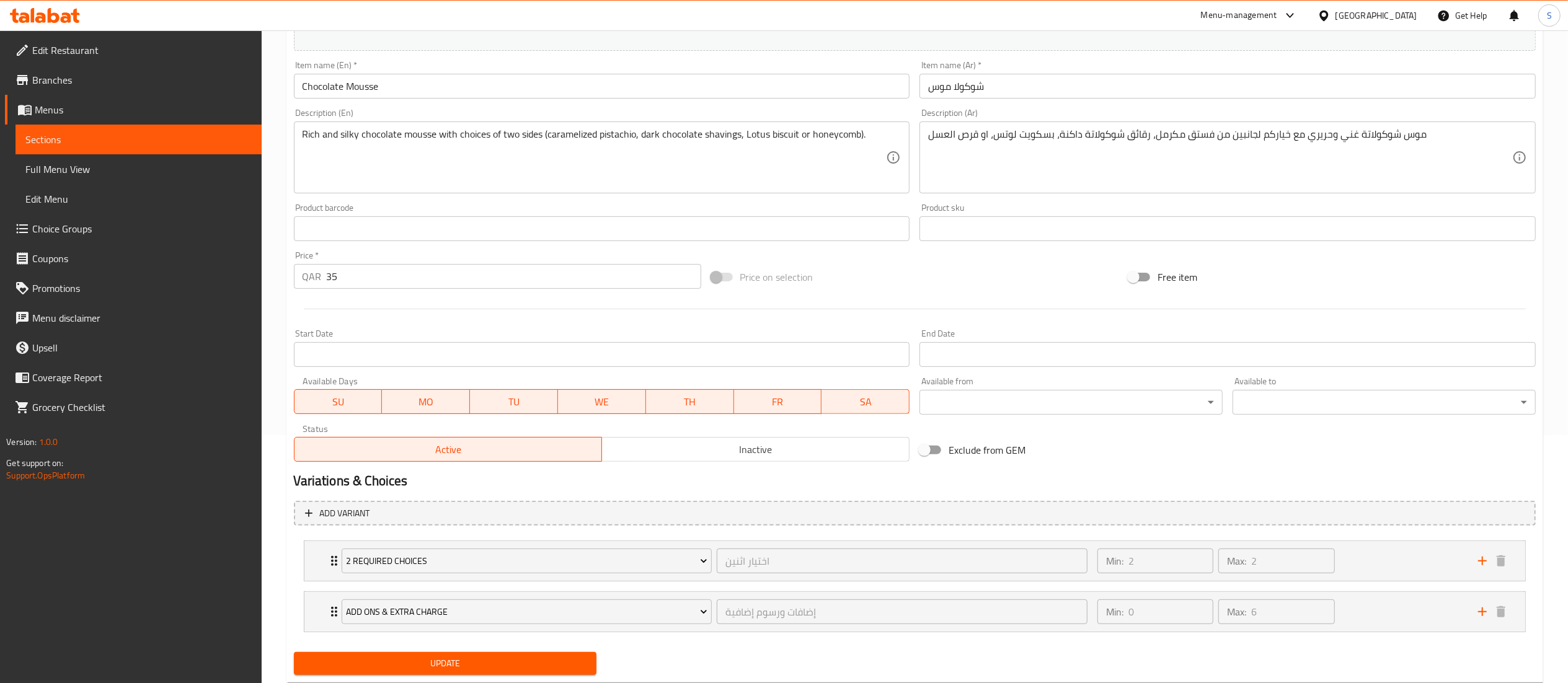
click at [494, 662] on span "Update" at bounding box center [446, 663] width 283 height 15
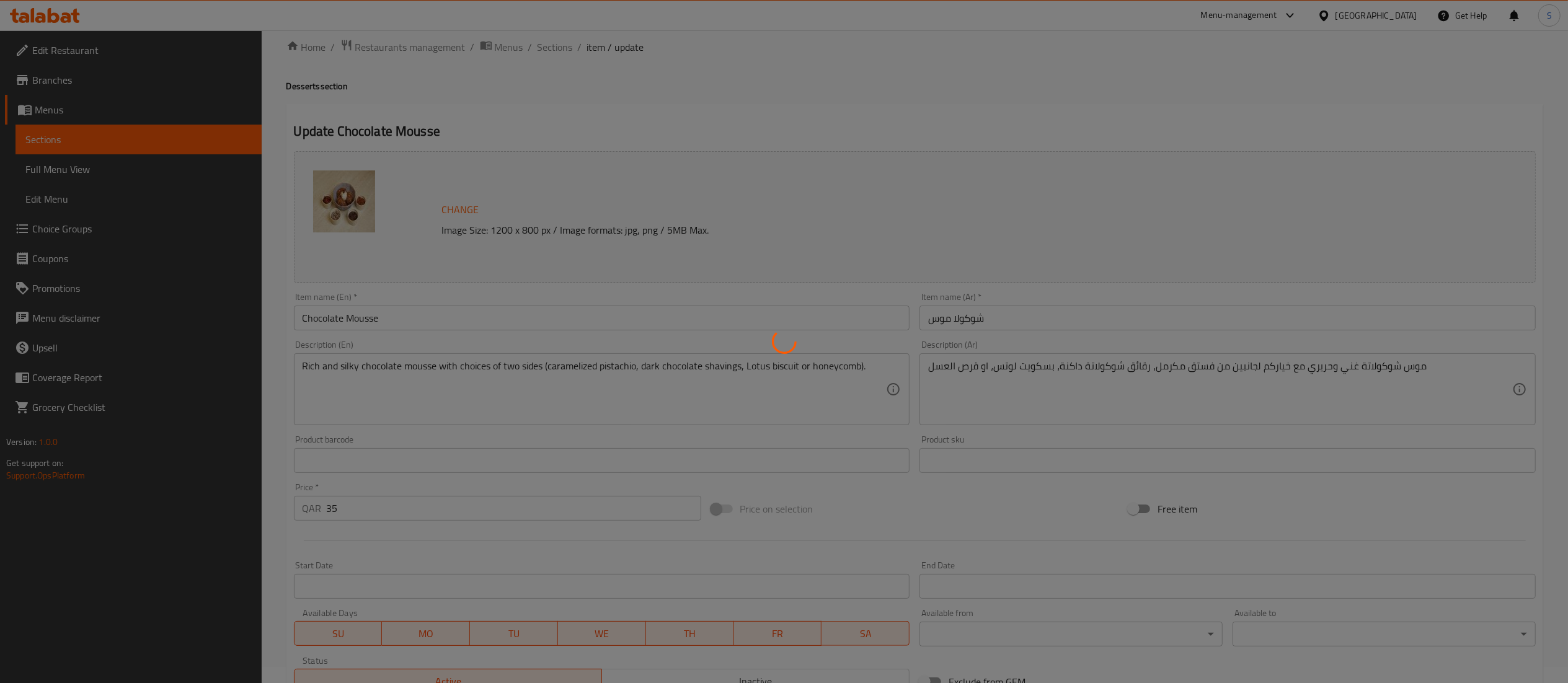
scroll to position [0, 0]
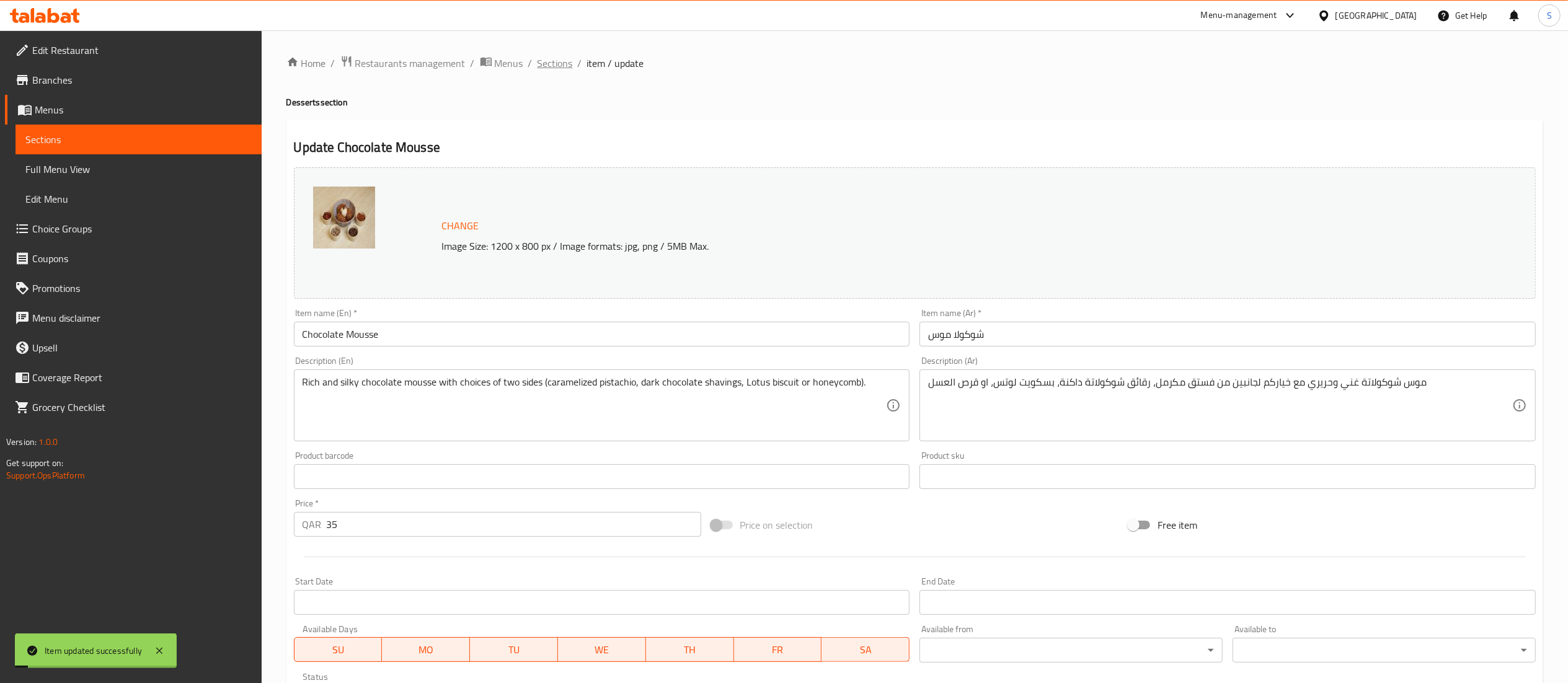
click at [549, 69] on span "Sections" at bounding box center [555, 64] width 36 height 15
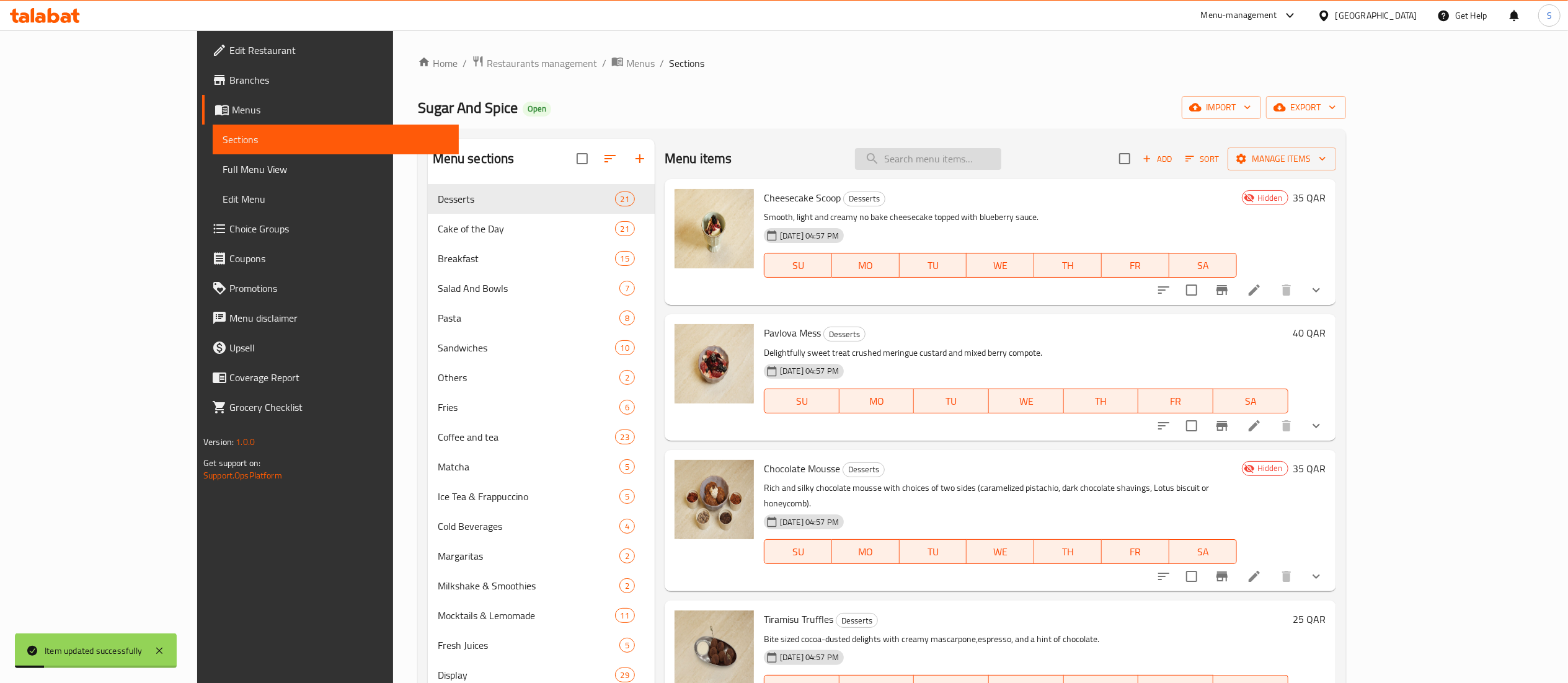
click at [978, 160] on input "search" at bounding box center [928, 159] width 146 height 22
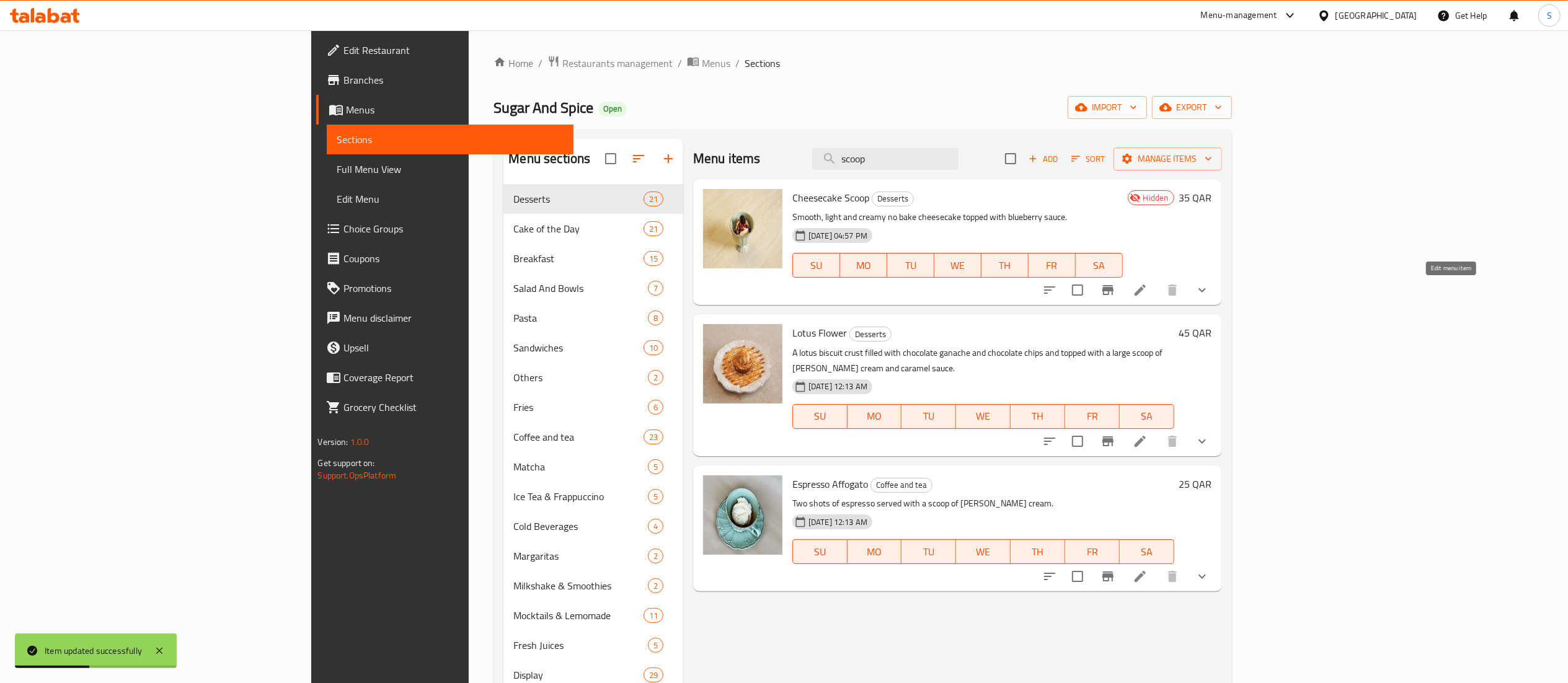
type input "scoop"
click at [1146, 293] on icon at bounding box center [1140, 290] width 11 height 11
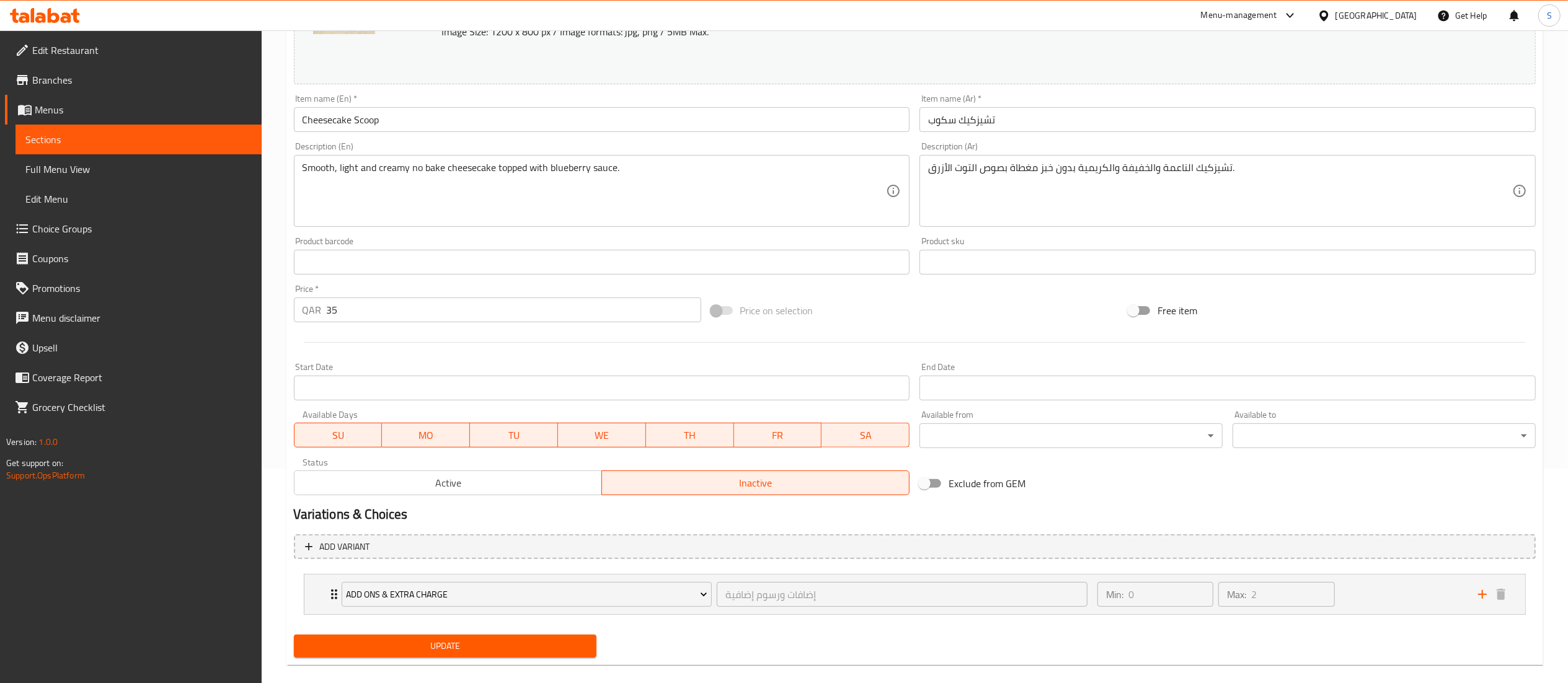
scroll to position [231, 0]
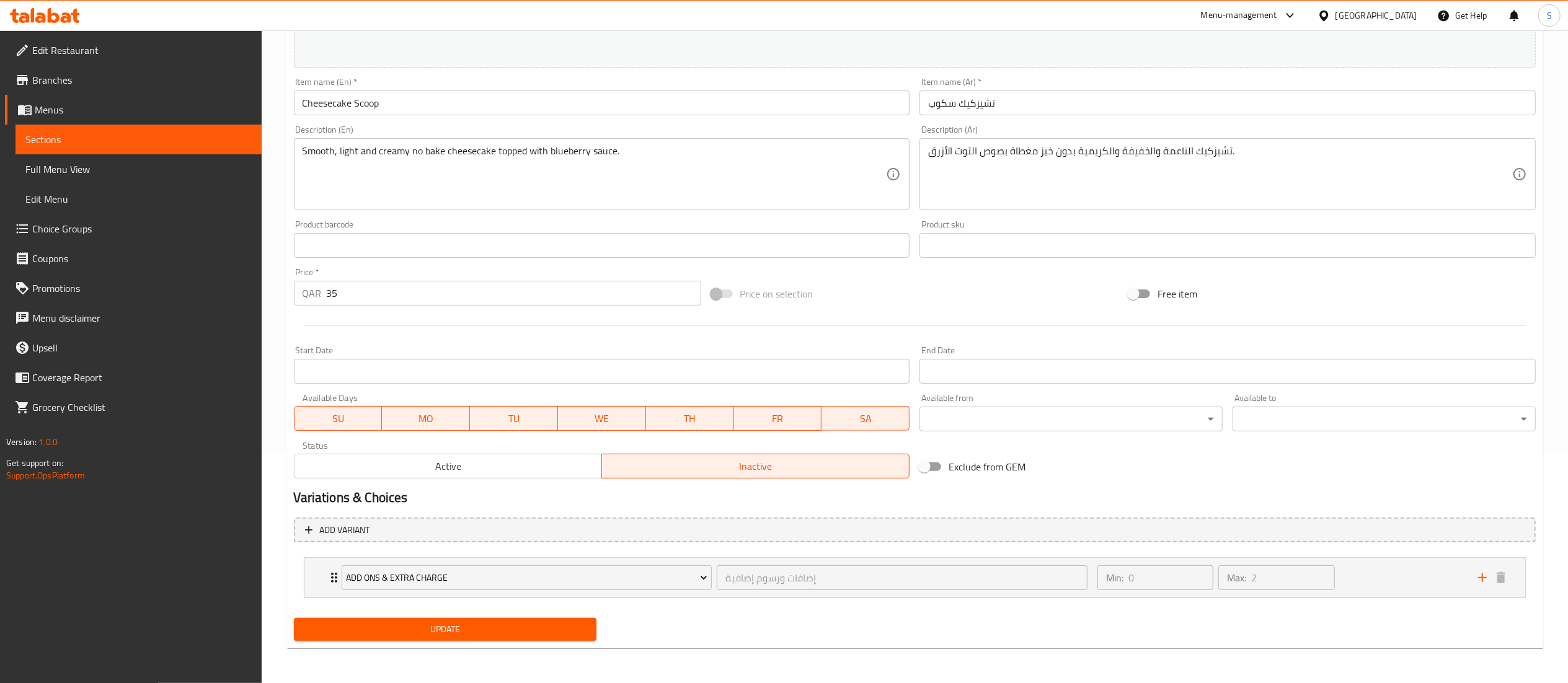
click at [558, 471] on span "Active" at bounding box center [448, 467] width 297 height 18
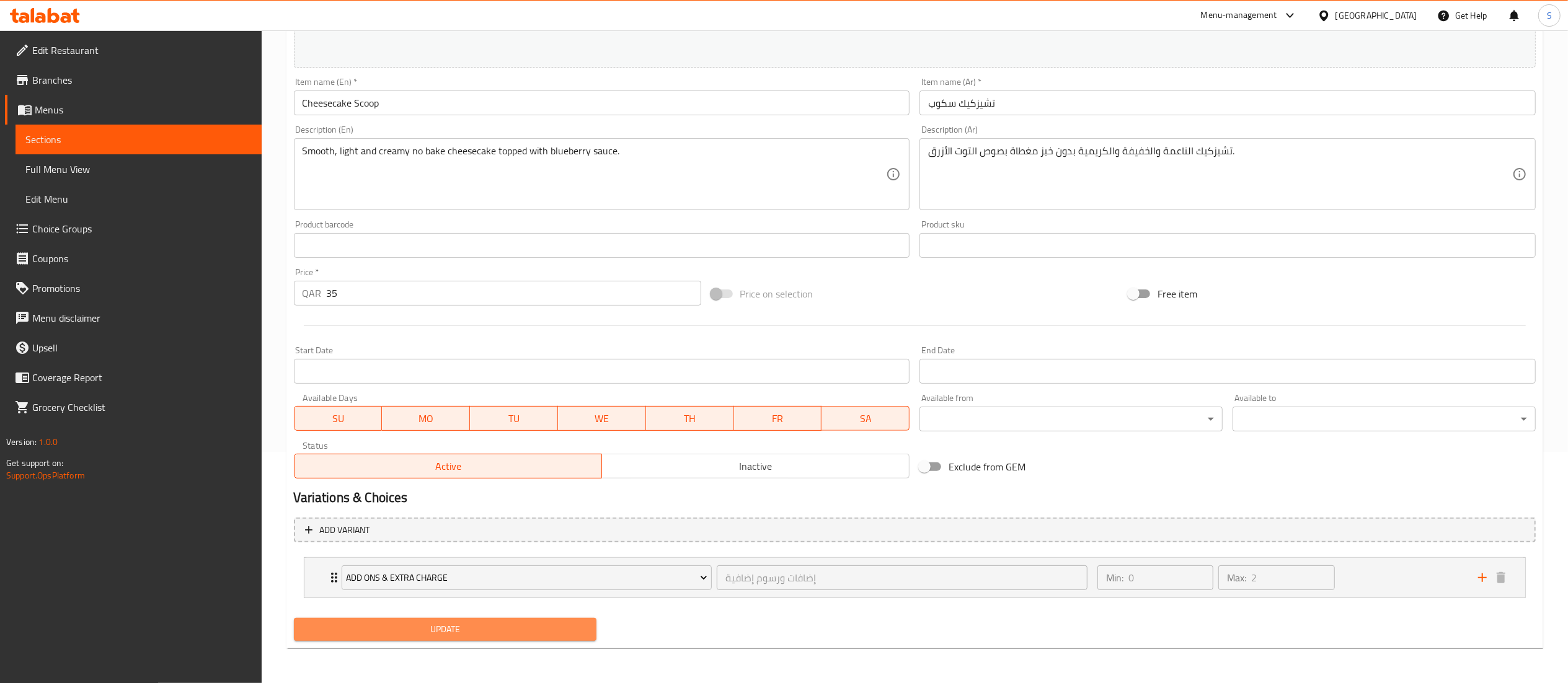
click at [537, 630] on span "Update" at bounding box center [446, 629] width 283 height 15
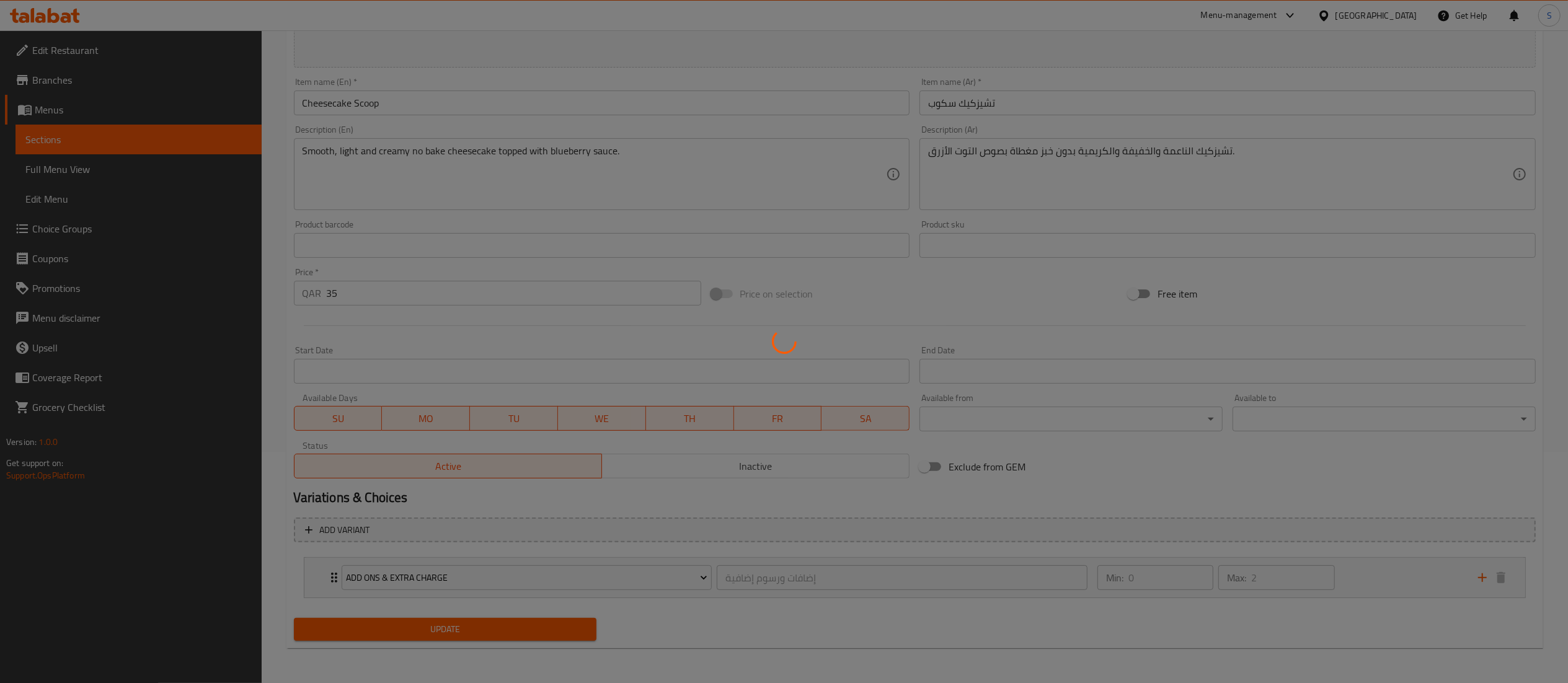
scroll to position [0, 0]
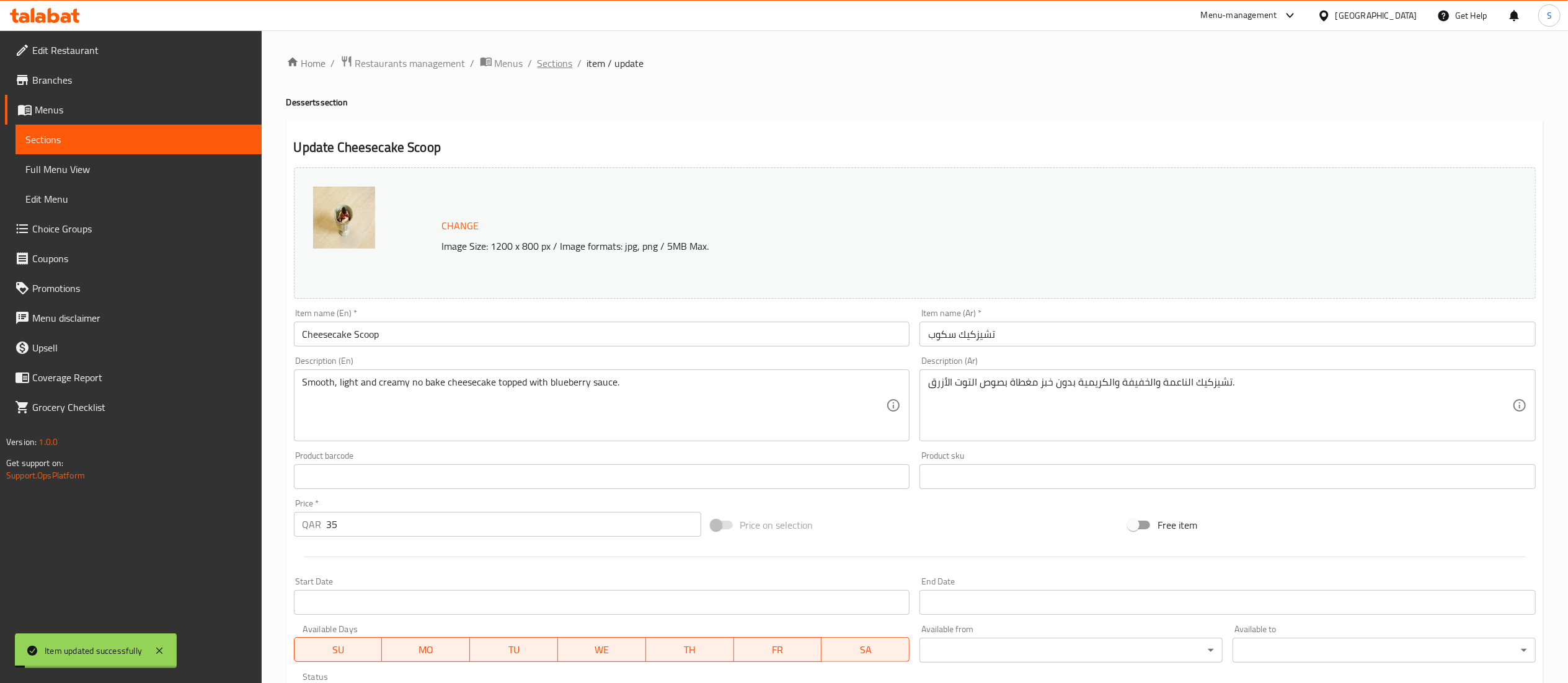
click at [548, 66] on span "Sections" at bounding box center [555, 64] width 36 height 15
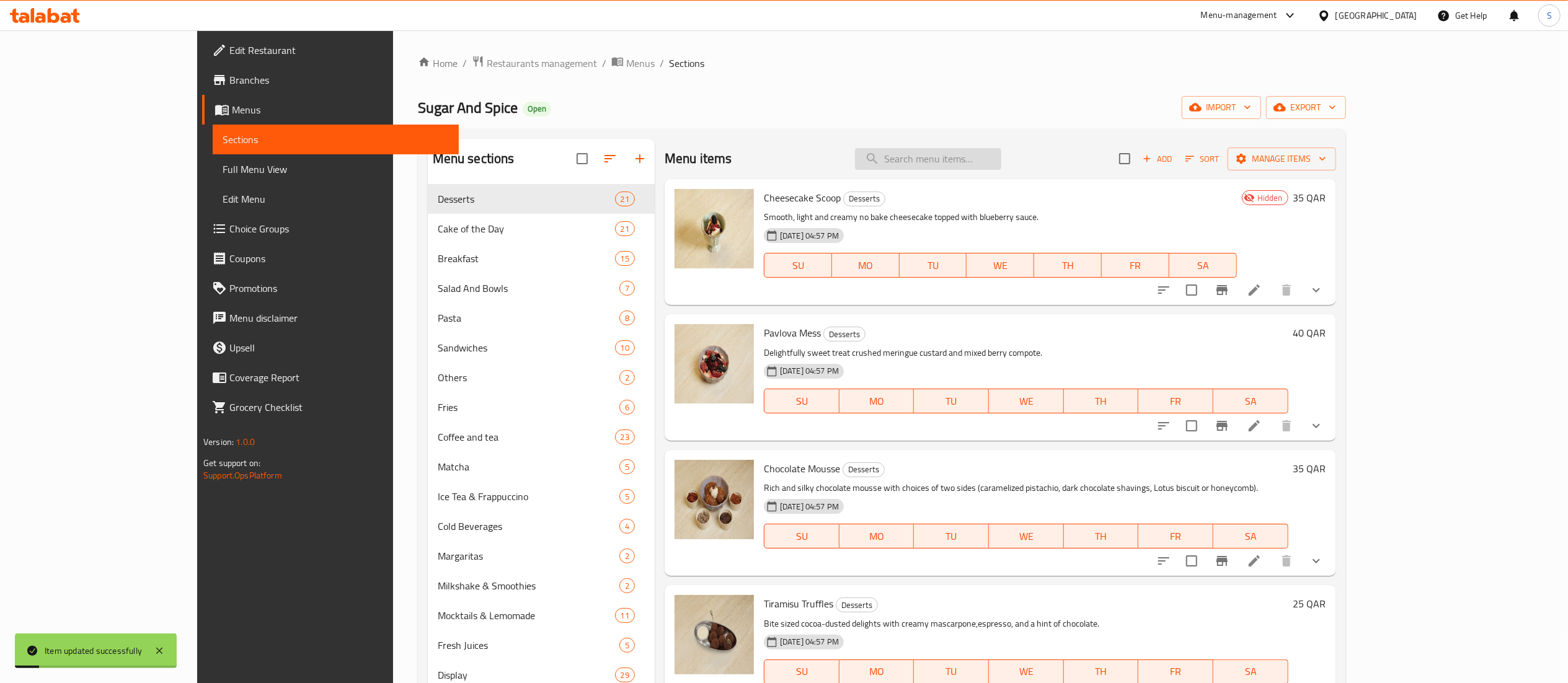
click at [975, 163] on input "search" at bounding box center [928, 159] width 146 height 22
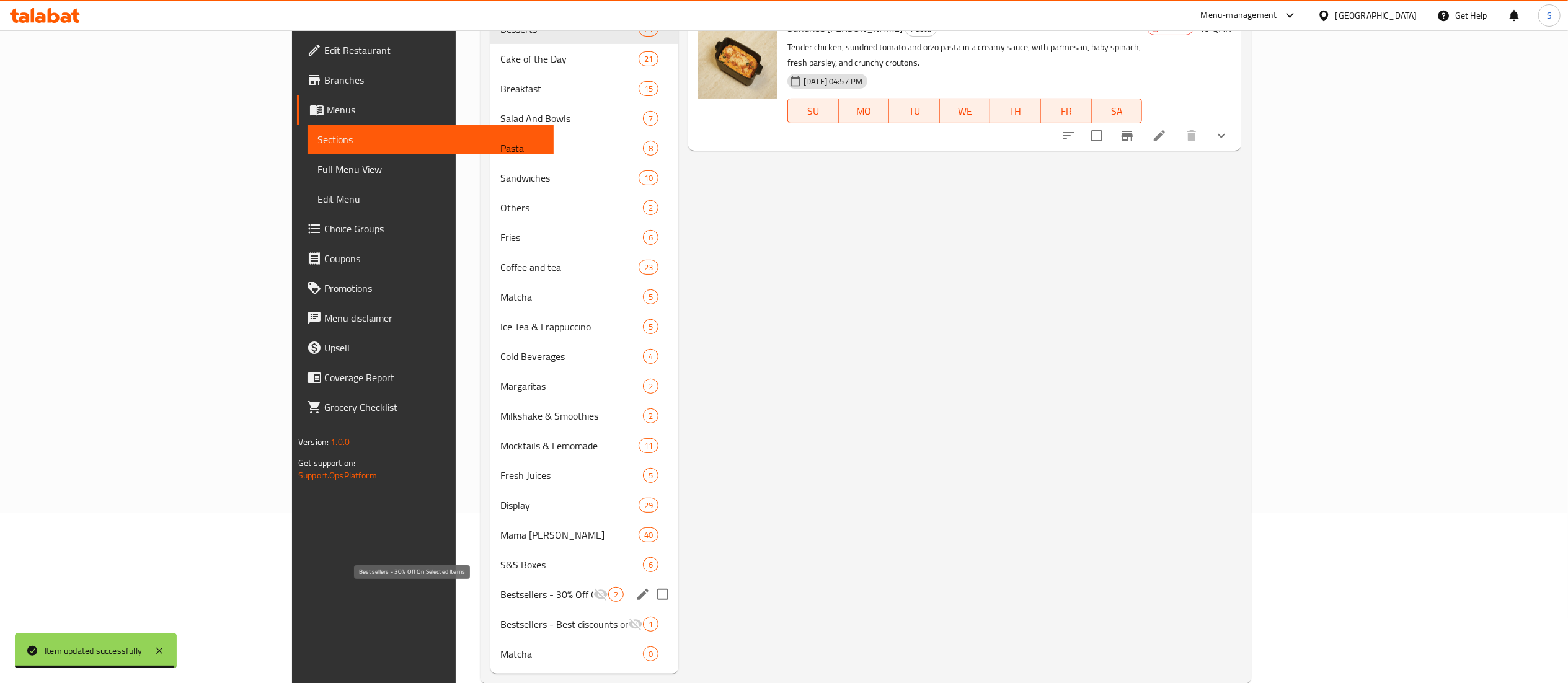
scroll to position [196, 0]
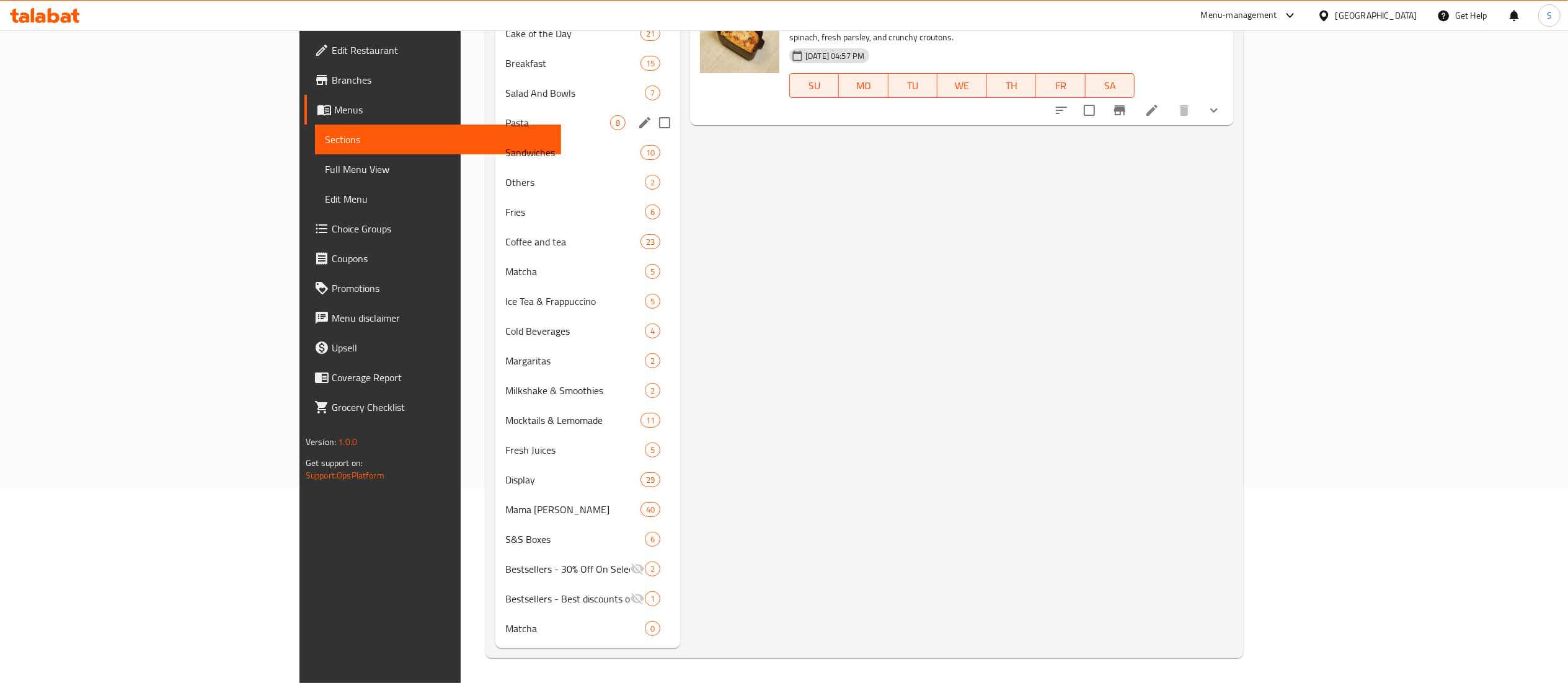
type input "orzo"
click at [496, 132] on div "Pasta 8" at bounding box center [588, 123] width 185 height 29
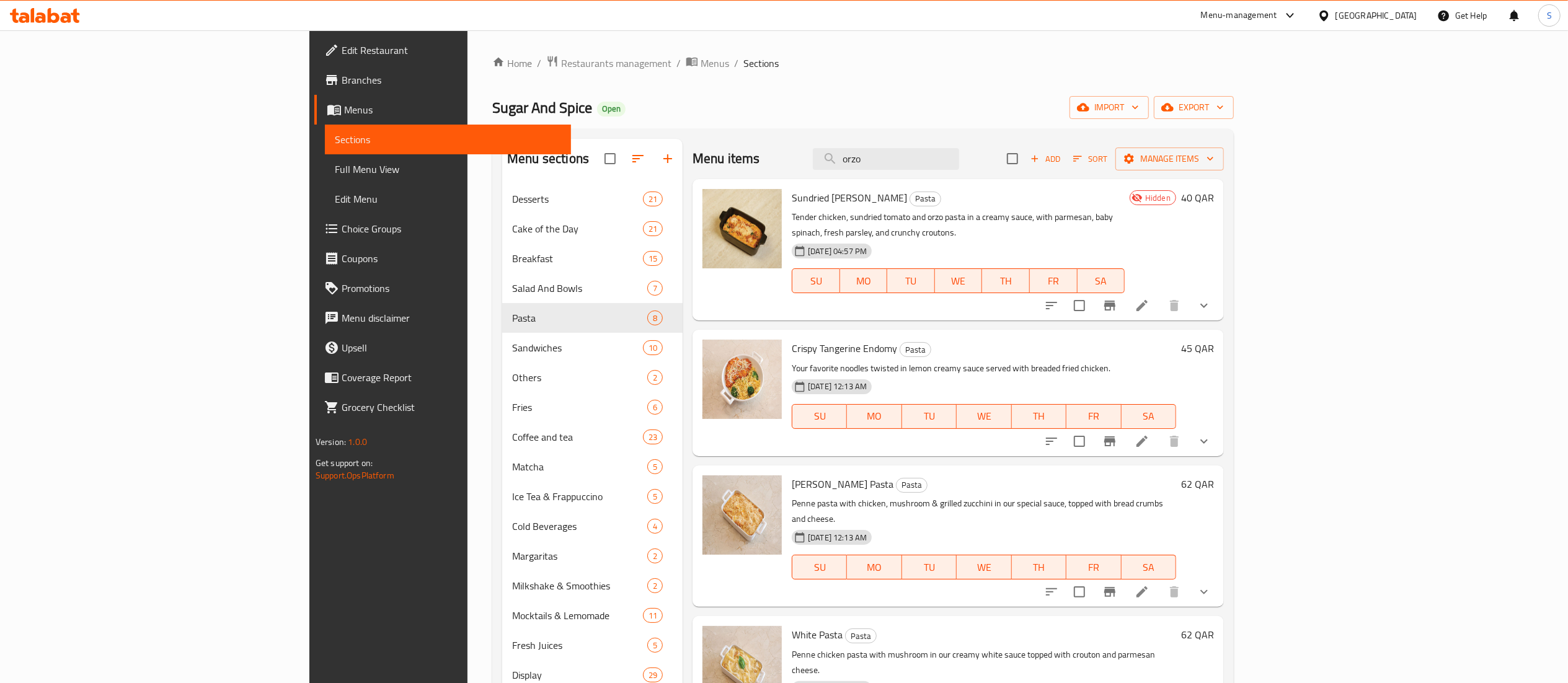
drag, startPoint x: 1022, startPoint y: 161, endPoint x: 714, endPoint y: 149, distance: 308.2
click at [714, 149] on div "Menu items orzo Add Sort Manage items" at bounding box center [958, 159] width 531 height 40
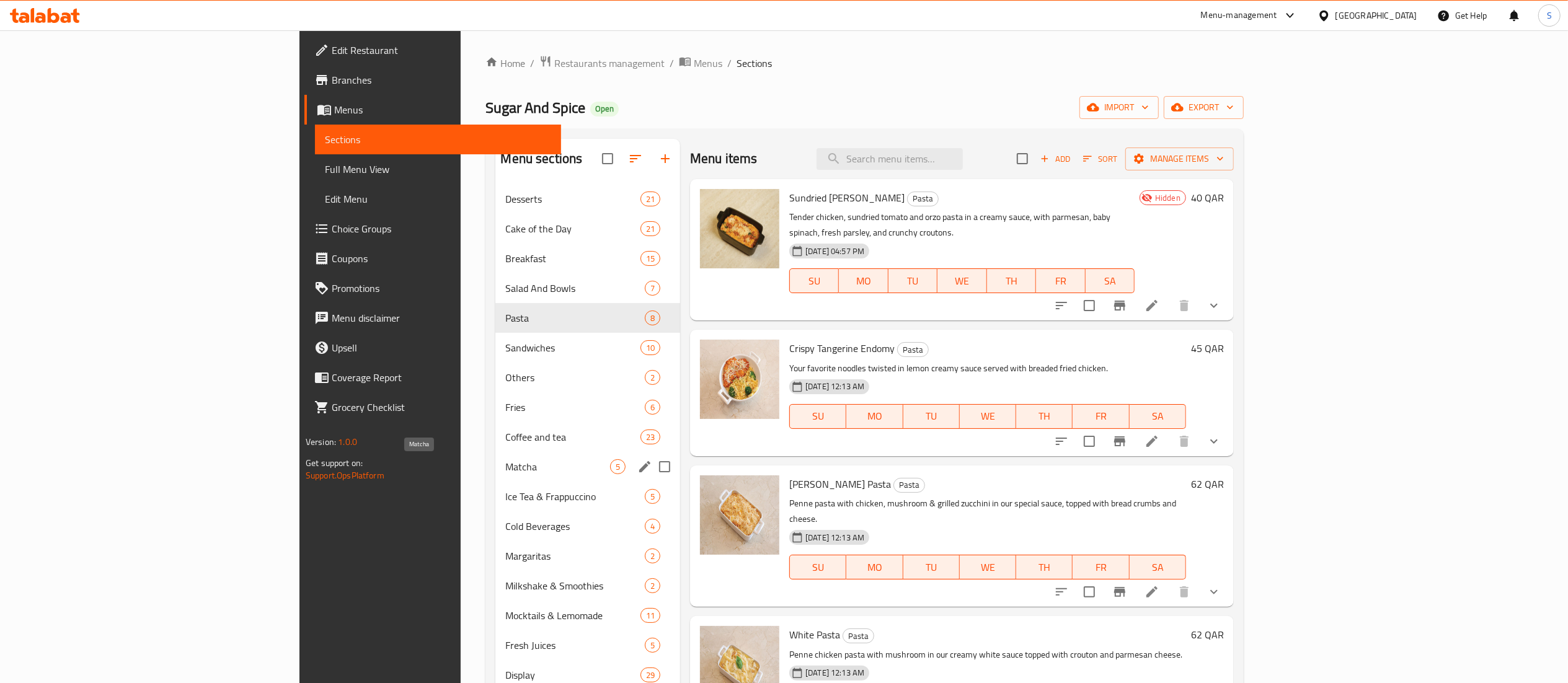
click at [506, 461] on span "Matcha" at bounding box center [558, 467] width 104 height 15
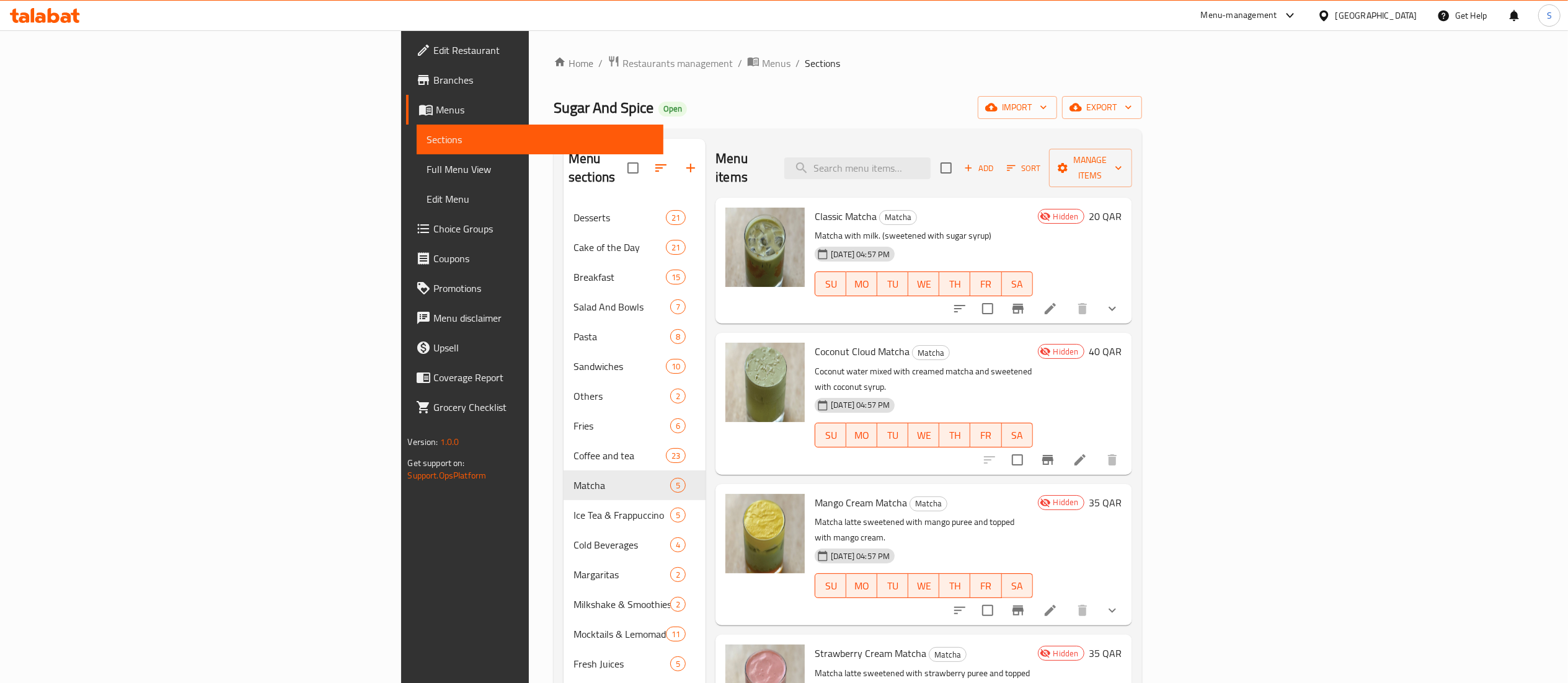
click at [1058, 301] on icon at bounding box center [1050, 309] width 15 height 15
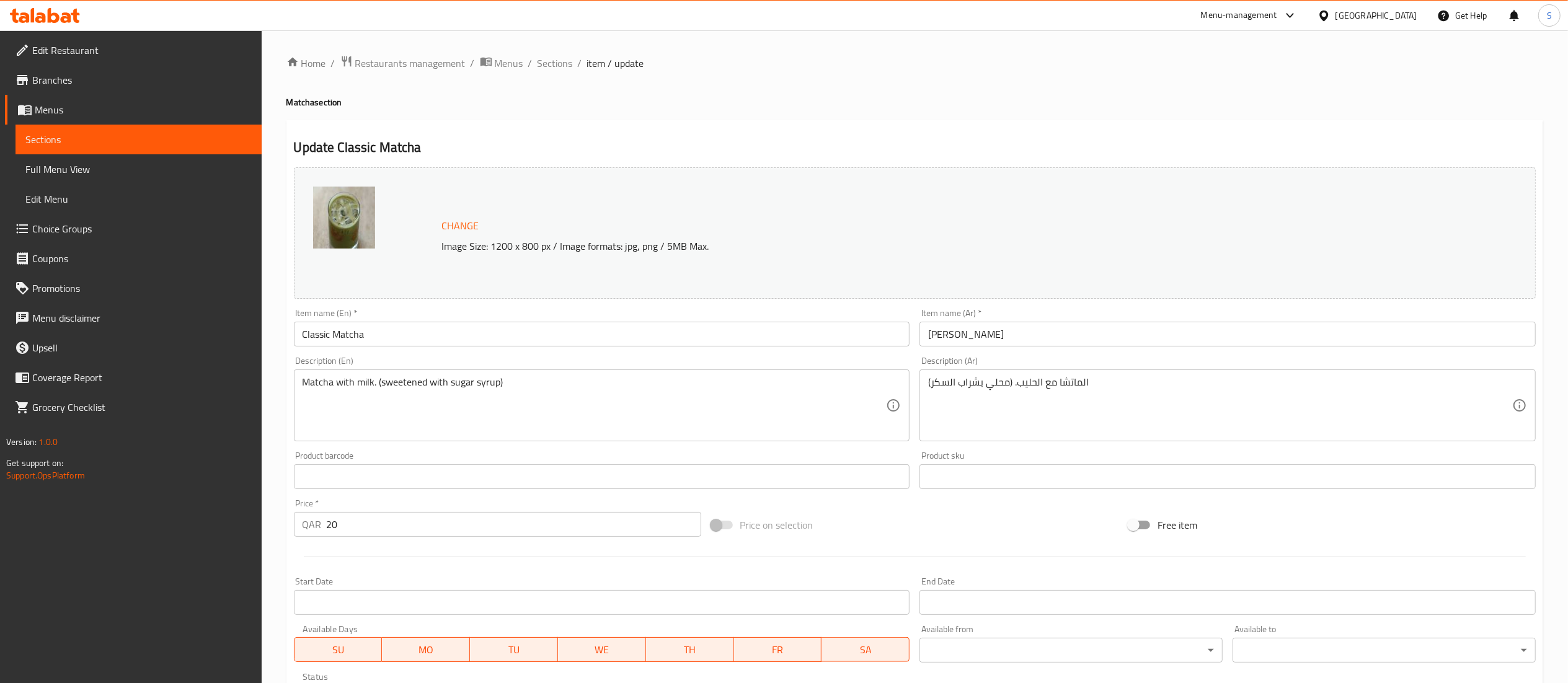
scroll to position [248, 0]
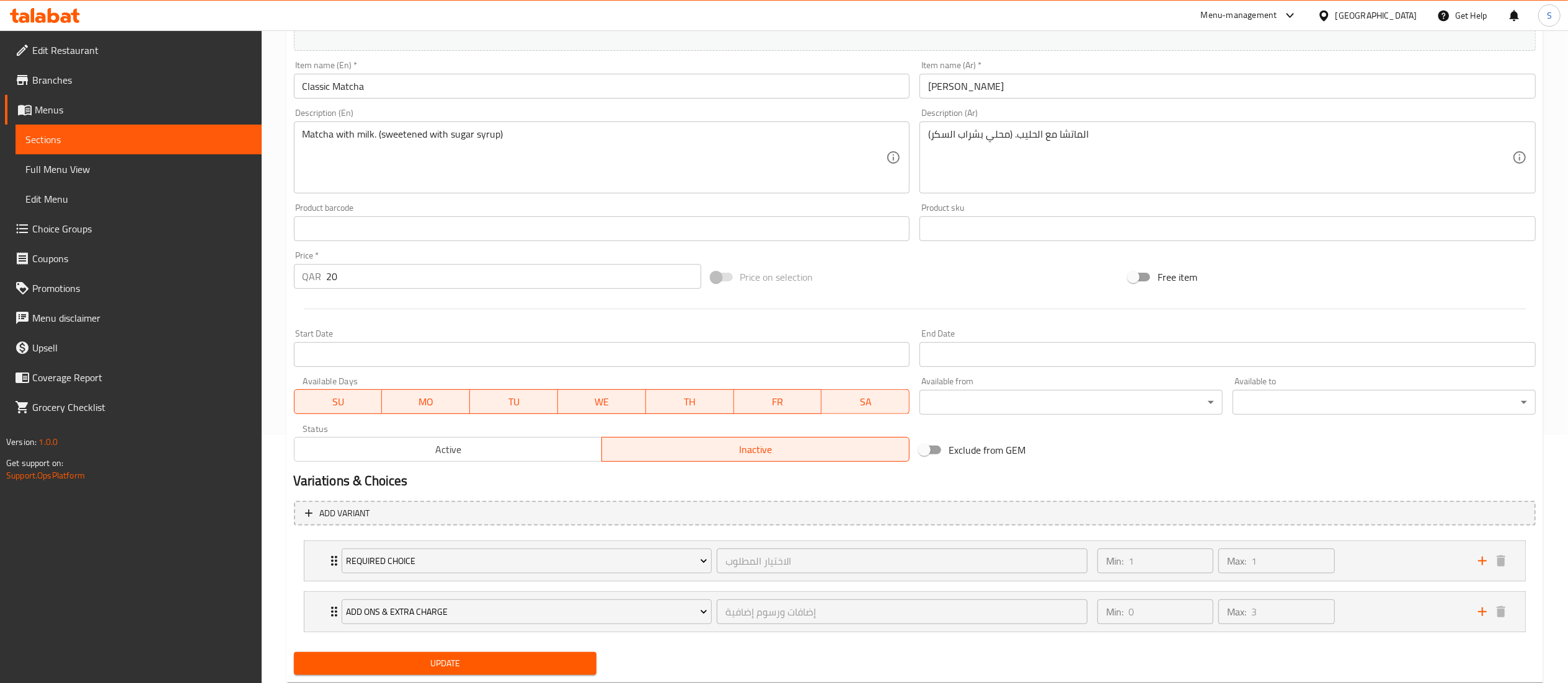
click at [479, 448] on span "Active" at bounding box center [448, 450] width 297 height 18
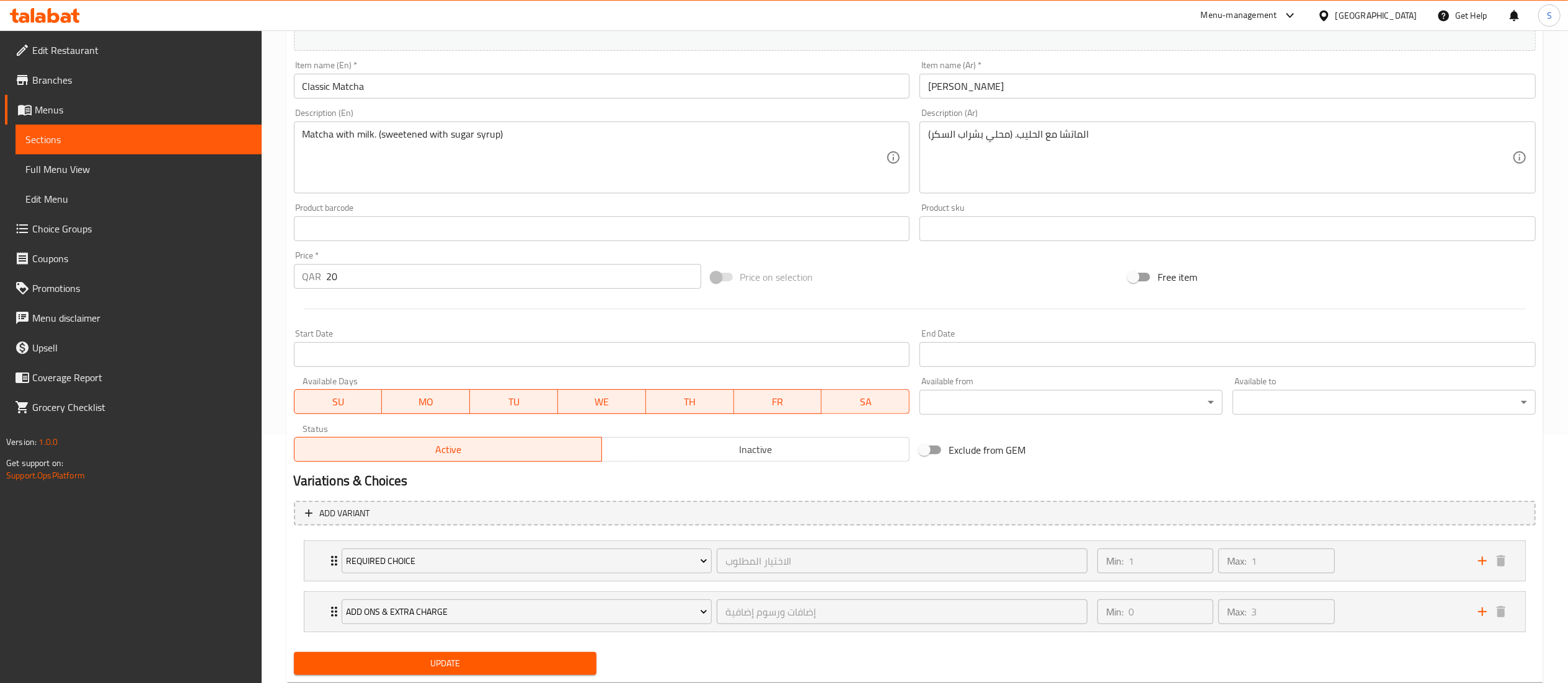
click at [484, 660] on span "Update" at bounding box center [446, 663] width 283 height 15
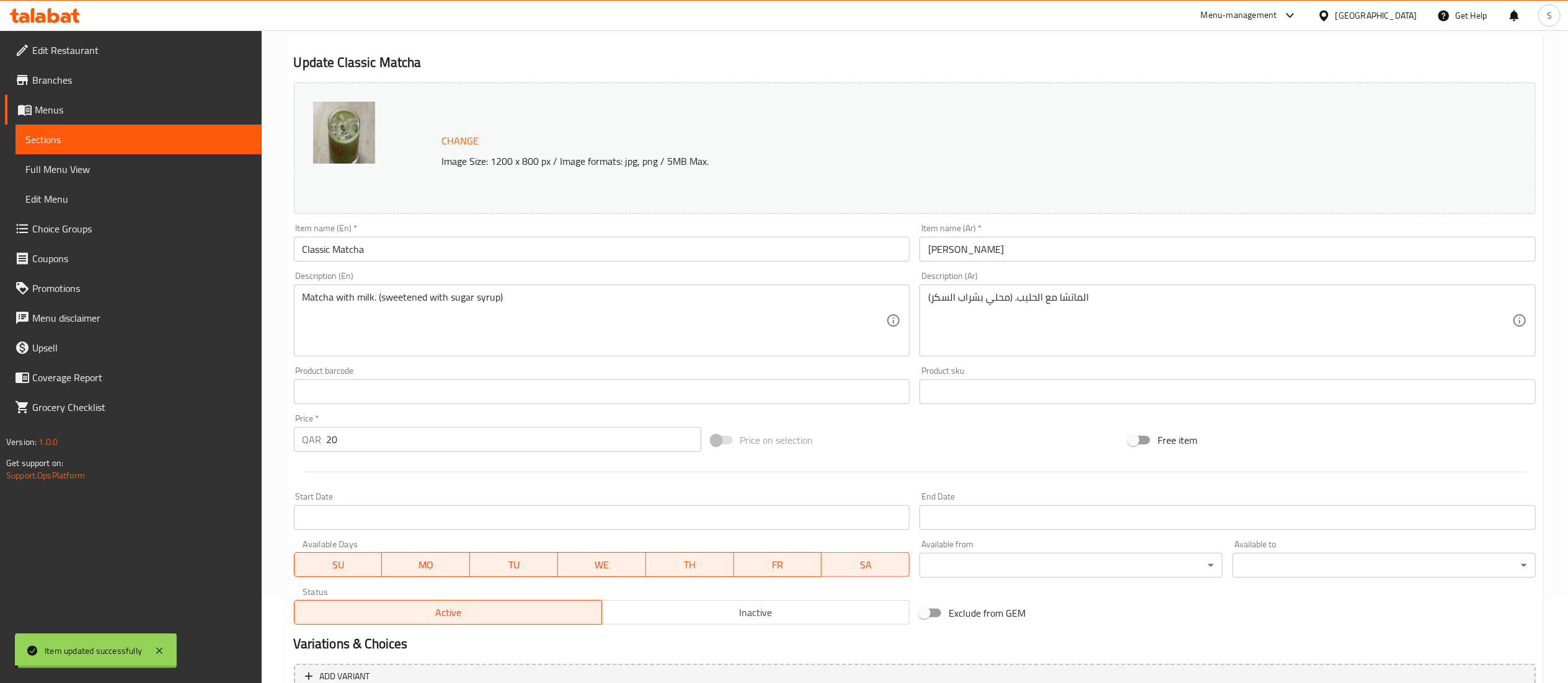
scroll to position [0, 0]
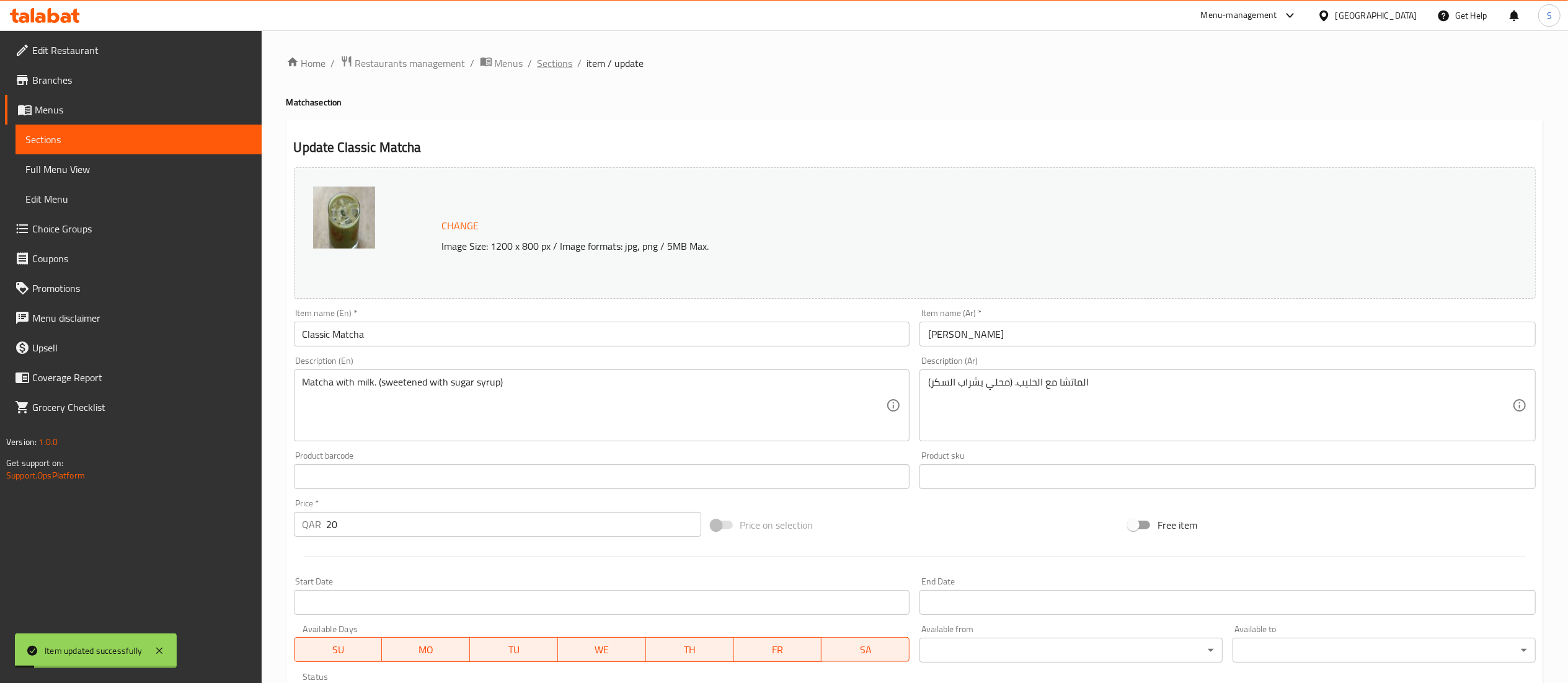
click at [554, 61] on span "Sections" at bounding box center [555, 64] width 36 height 15
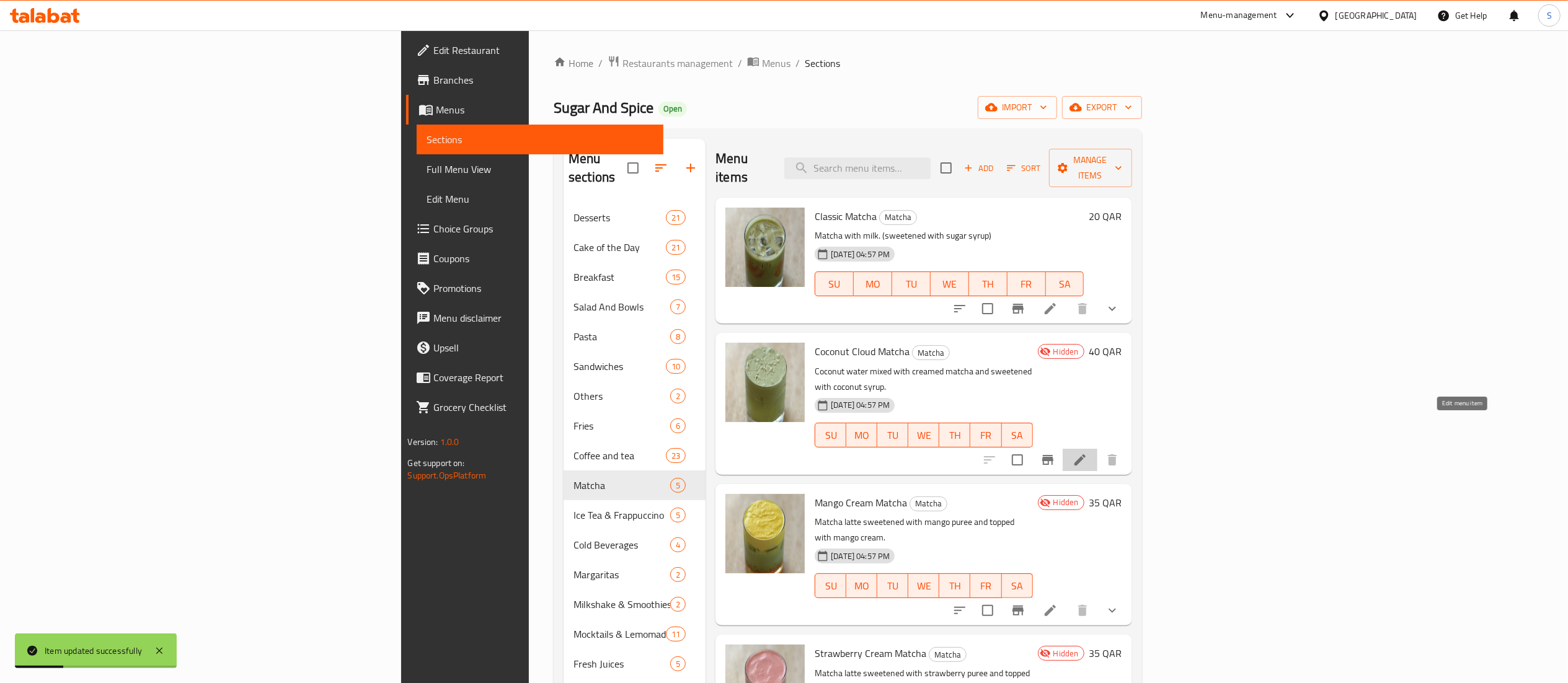
click at [1087, 452] on icon at bounding box center [1081, 460] width 15 height 15
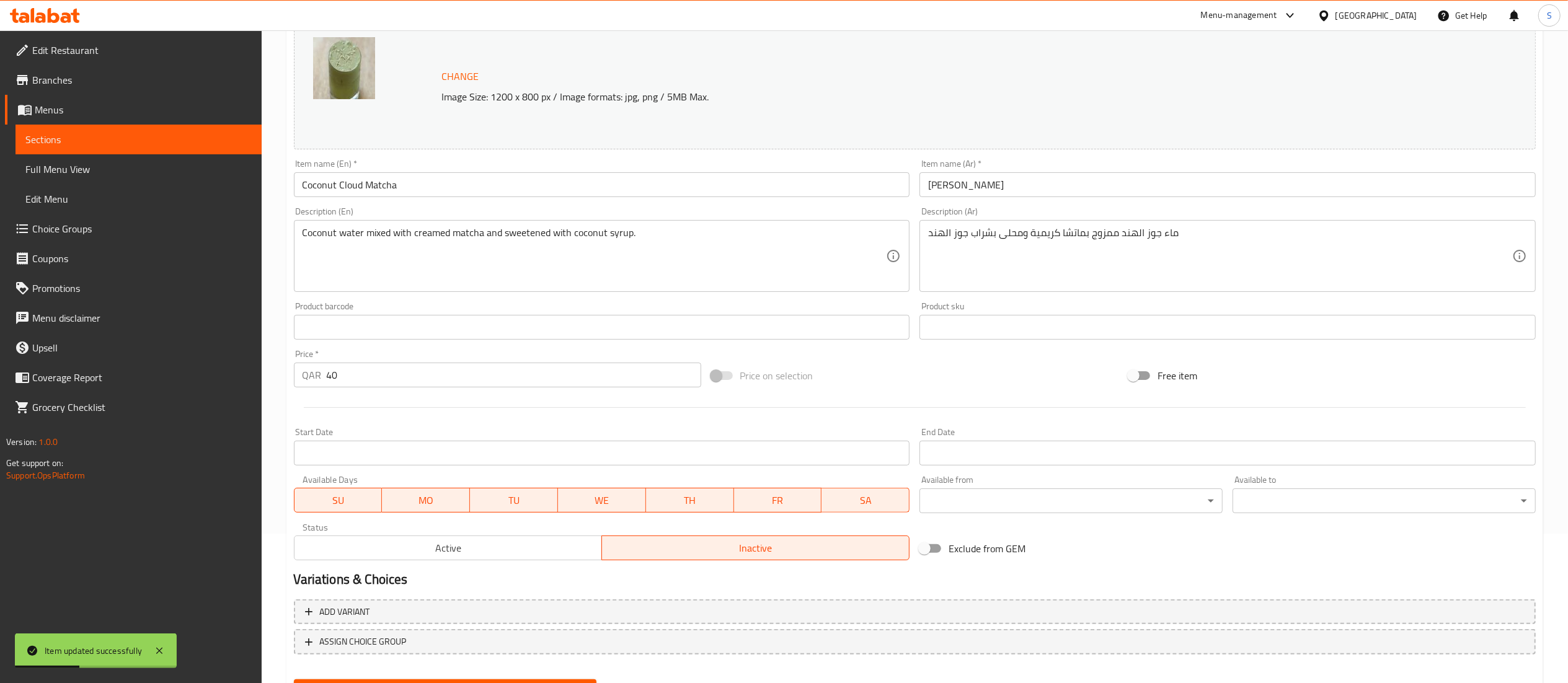
scroll to position [210, 0]
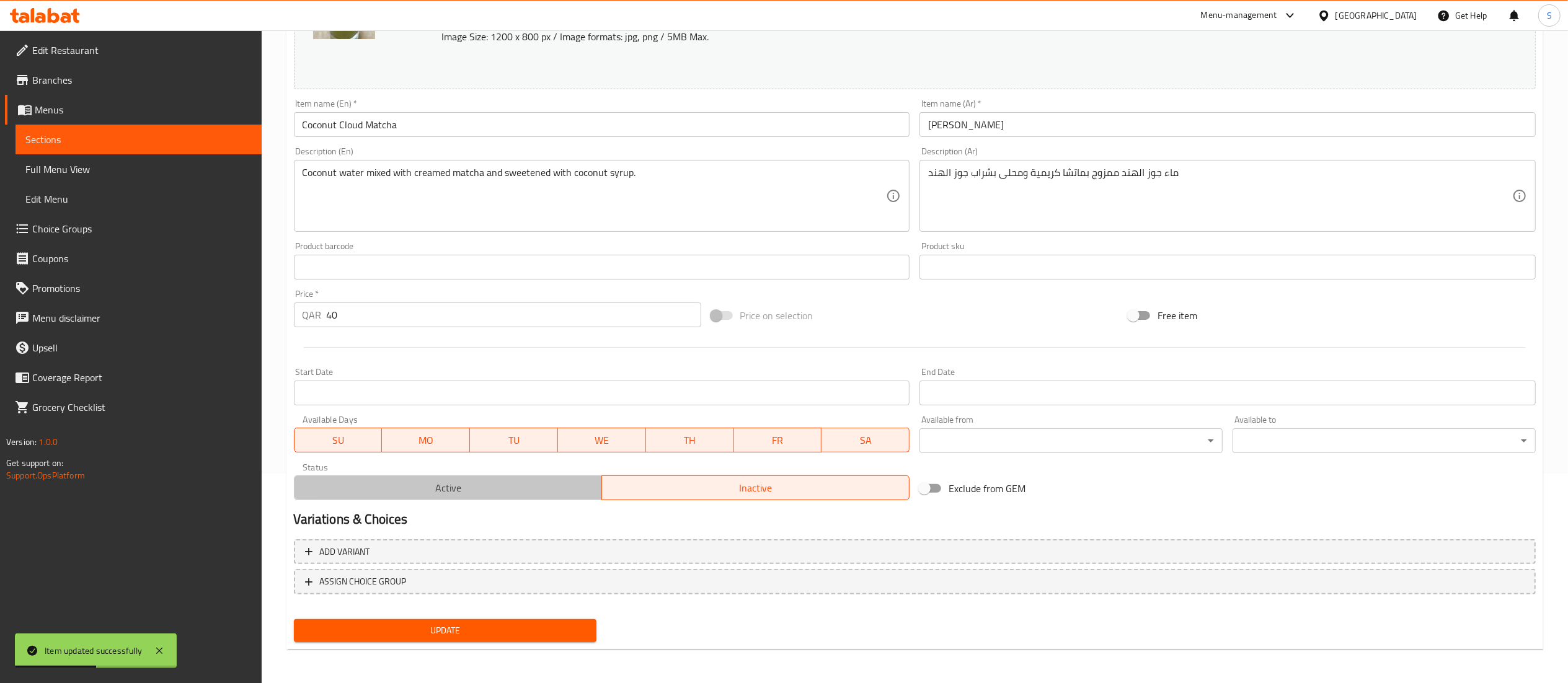
click at [414, 489] on span "Active" at bounding box center [448, 488] width 297 height 18
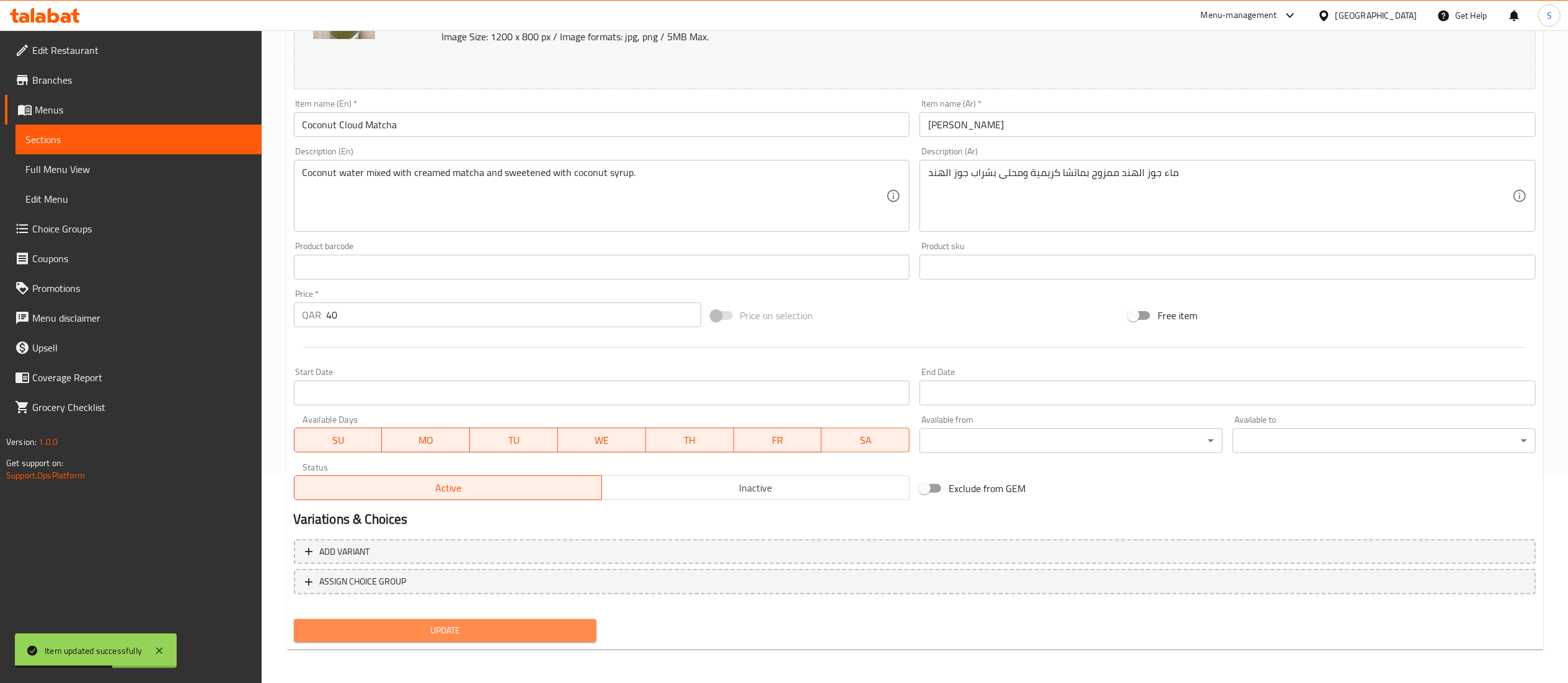
click at [440, 623] on span "Update" at bounding box center [446, 631] width 283 height 15
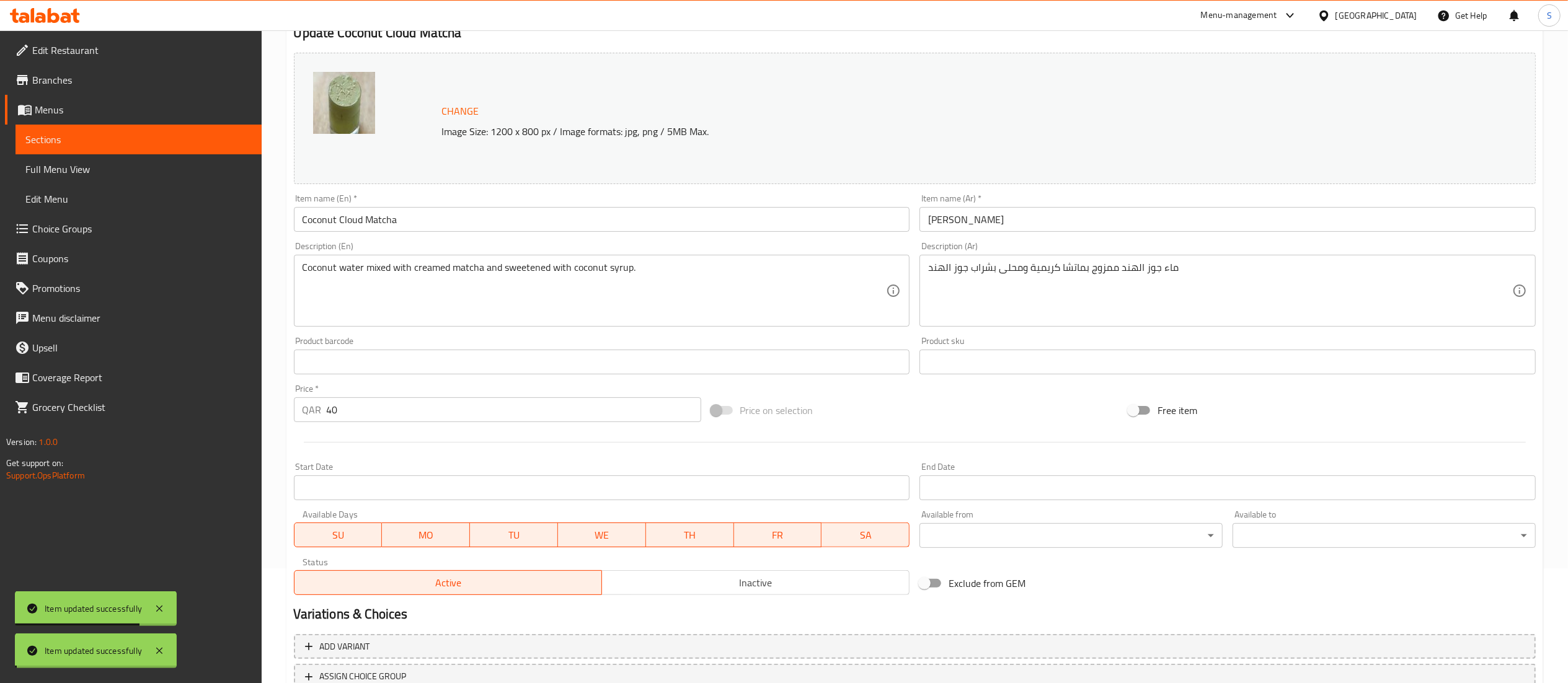
scroll to position [0, 0]
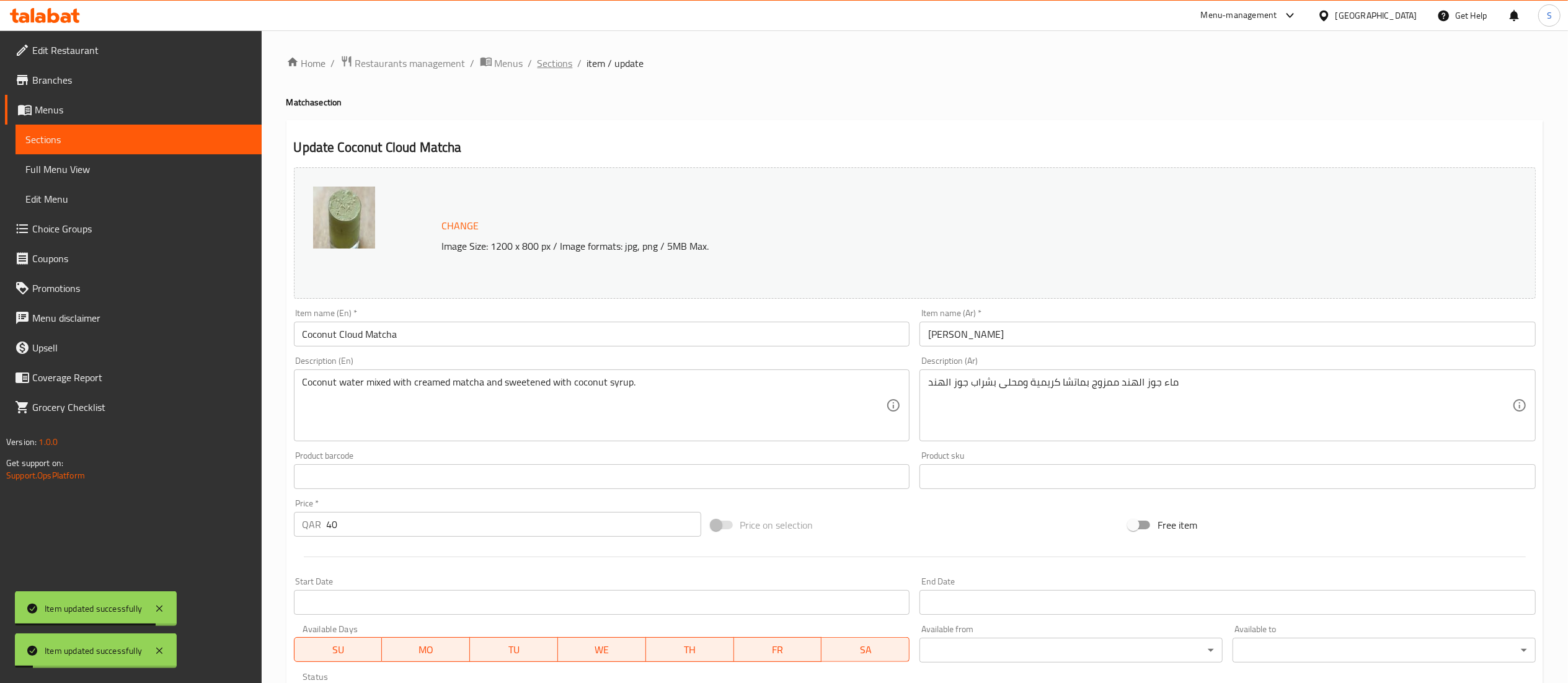
click at [551, 57] on span "Sections" at bounding box center [555, 64] width 36 height 15
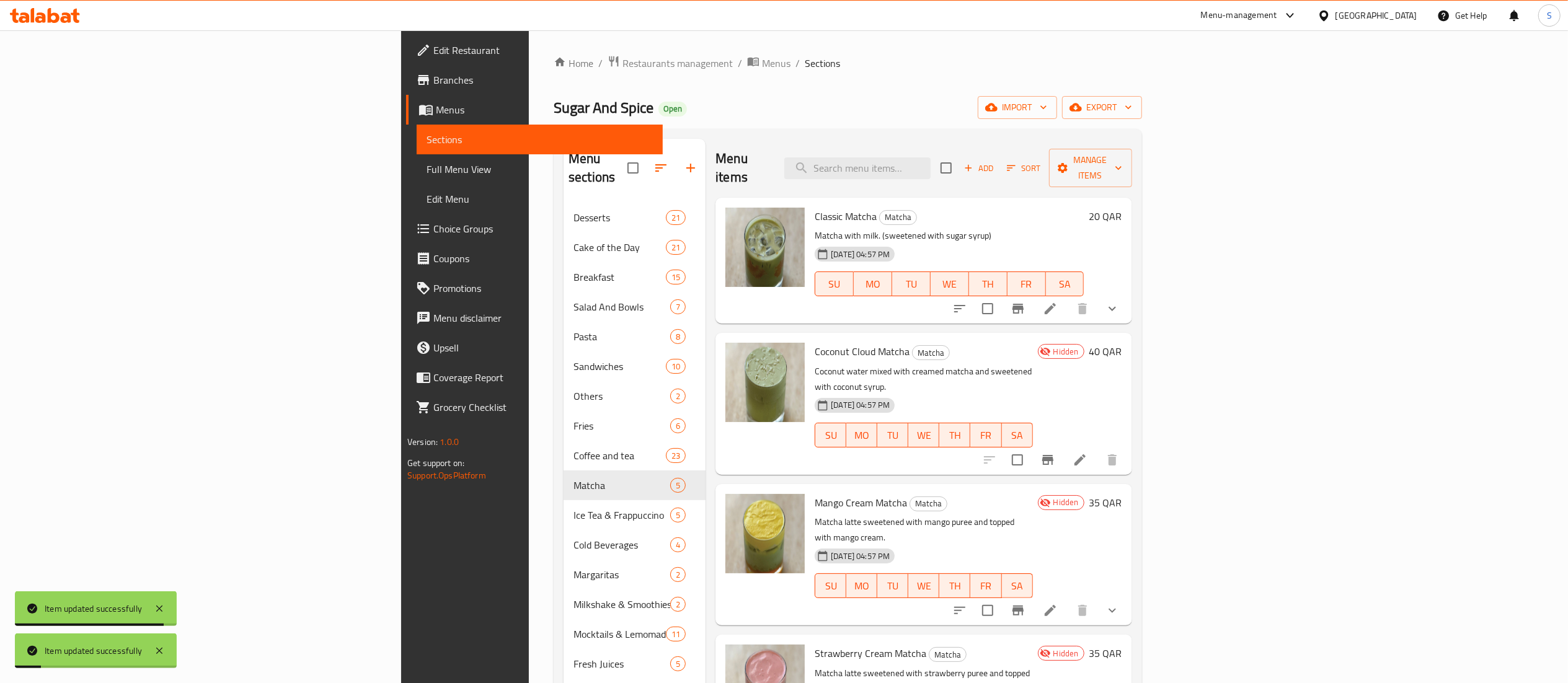
scroll to position [3, 0]
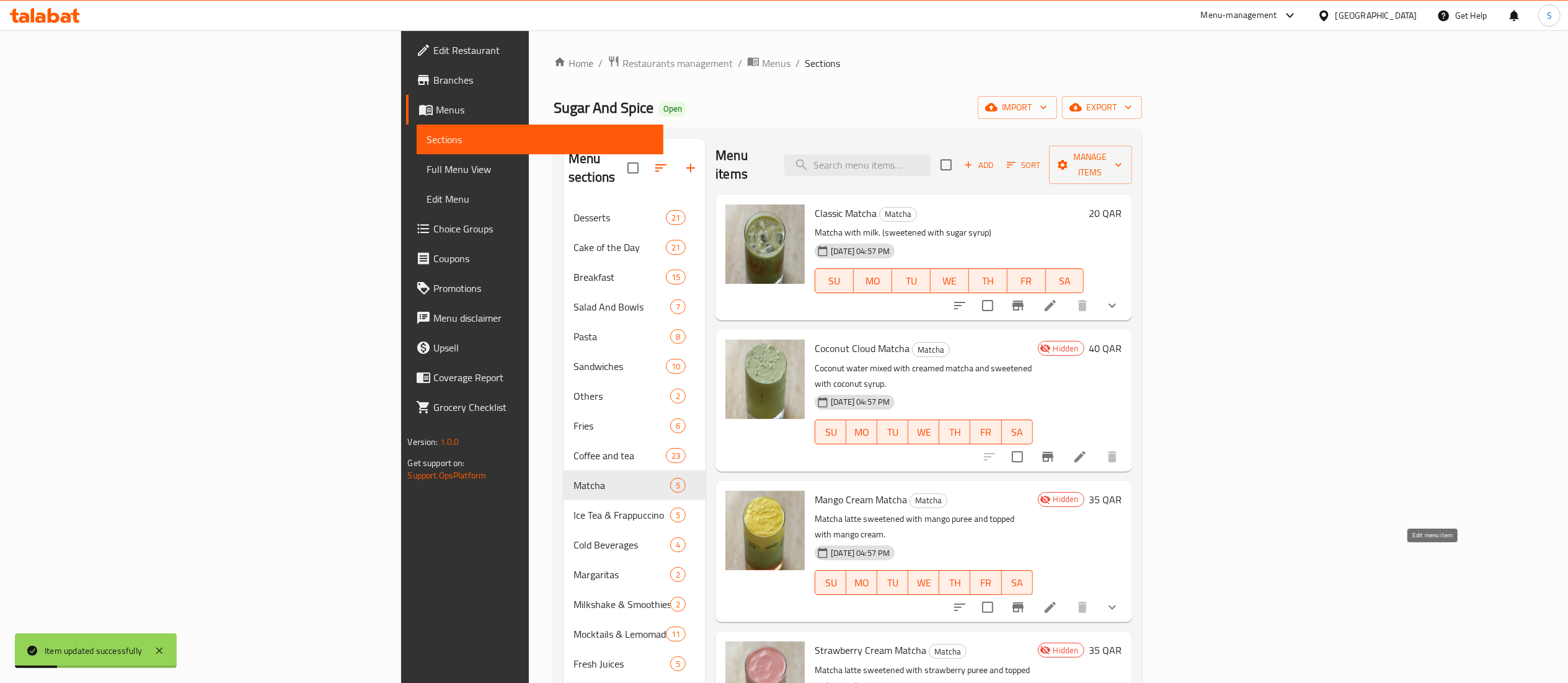
click at [1056, 602] on icon at bounding box center [1050, 607] width 11 height 11
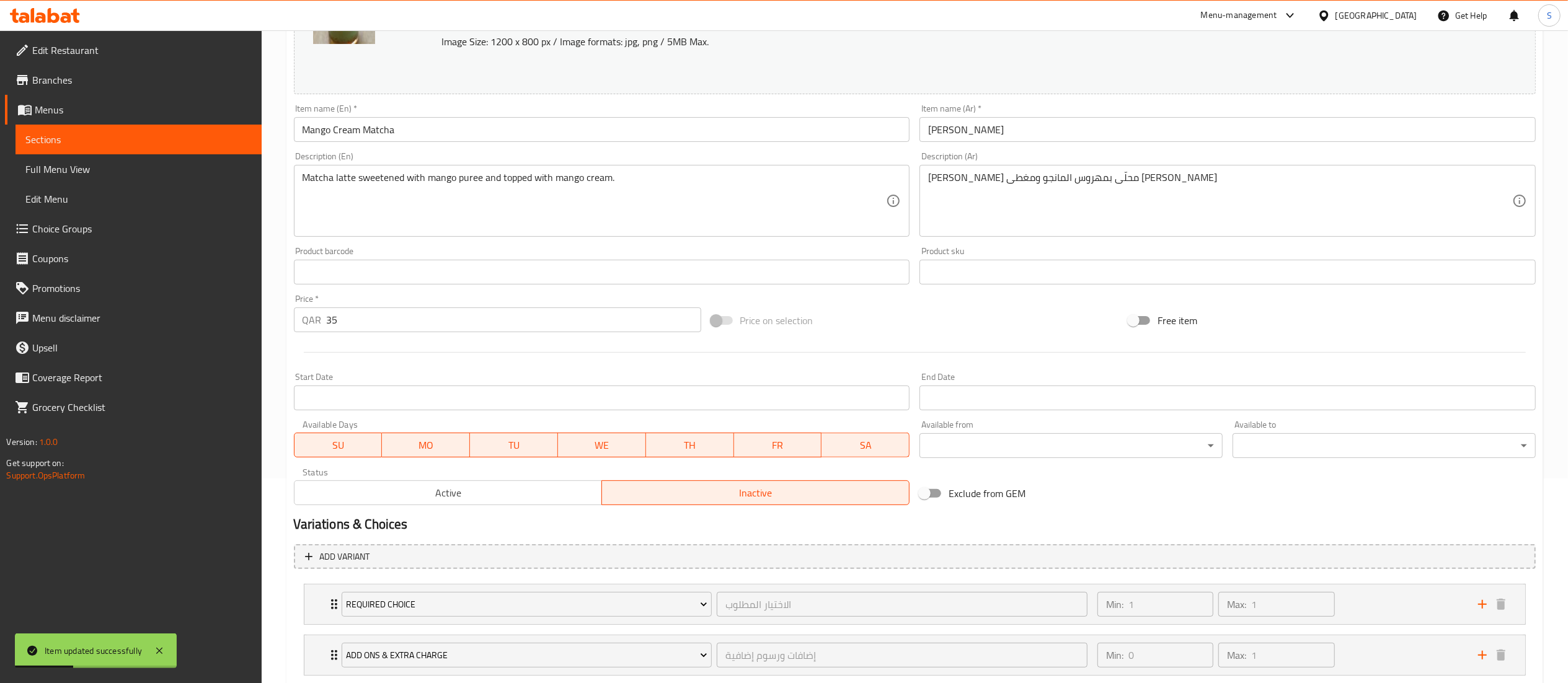
scroll to position [283, 0]
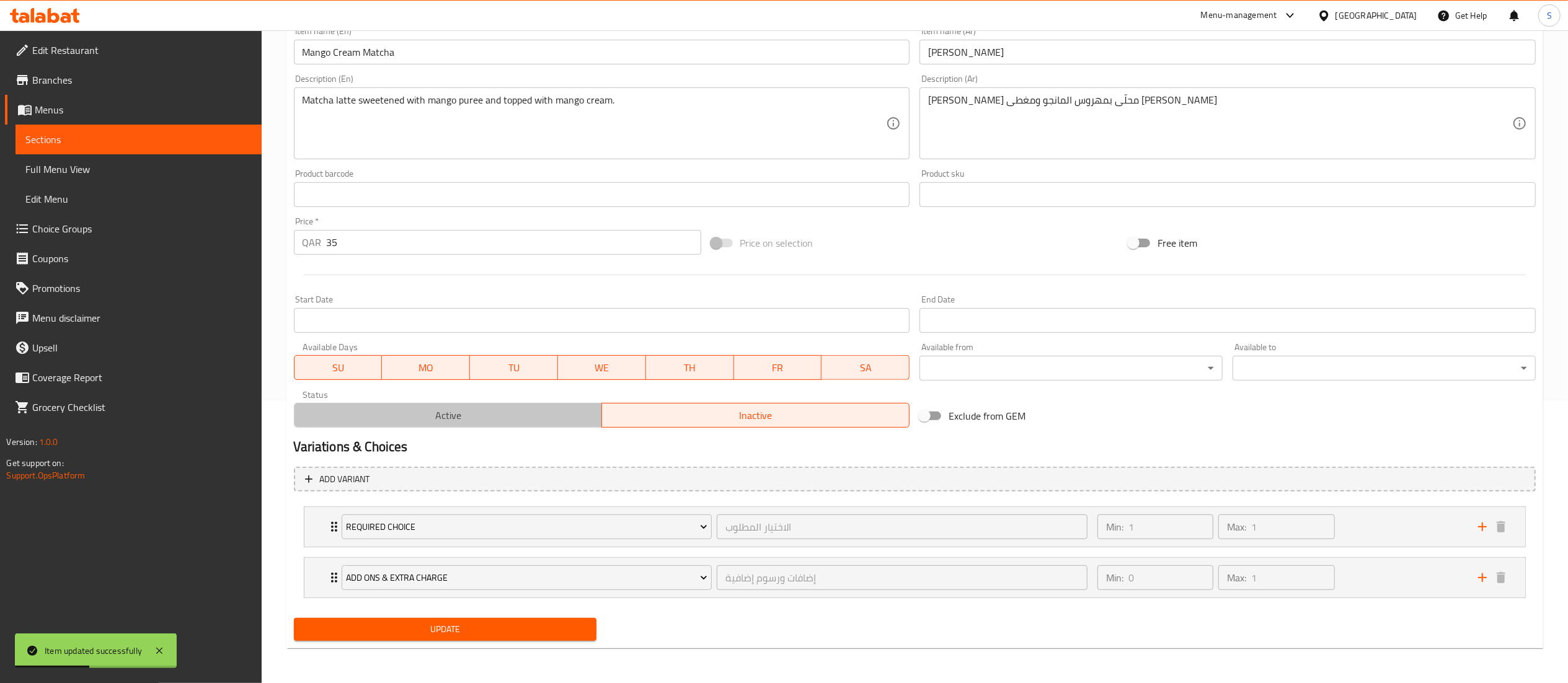
click at [467, 416] on span "Active" at bounding box center [448, 416] width 297 height 18
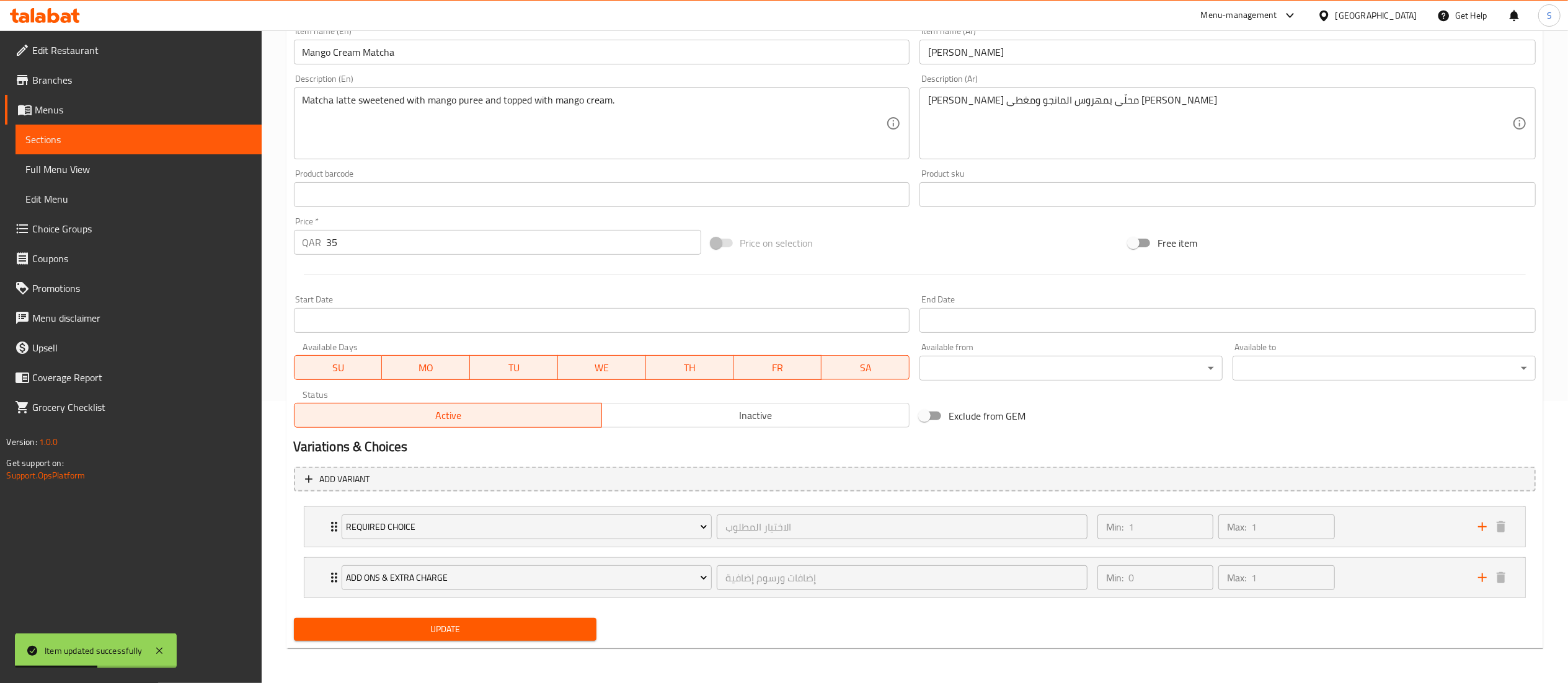
click at [506, 626] on span "Update" at bounding box center [446, 629] width 283 height 15
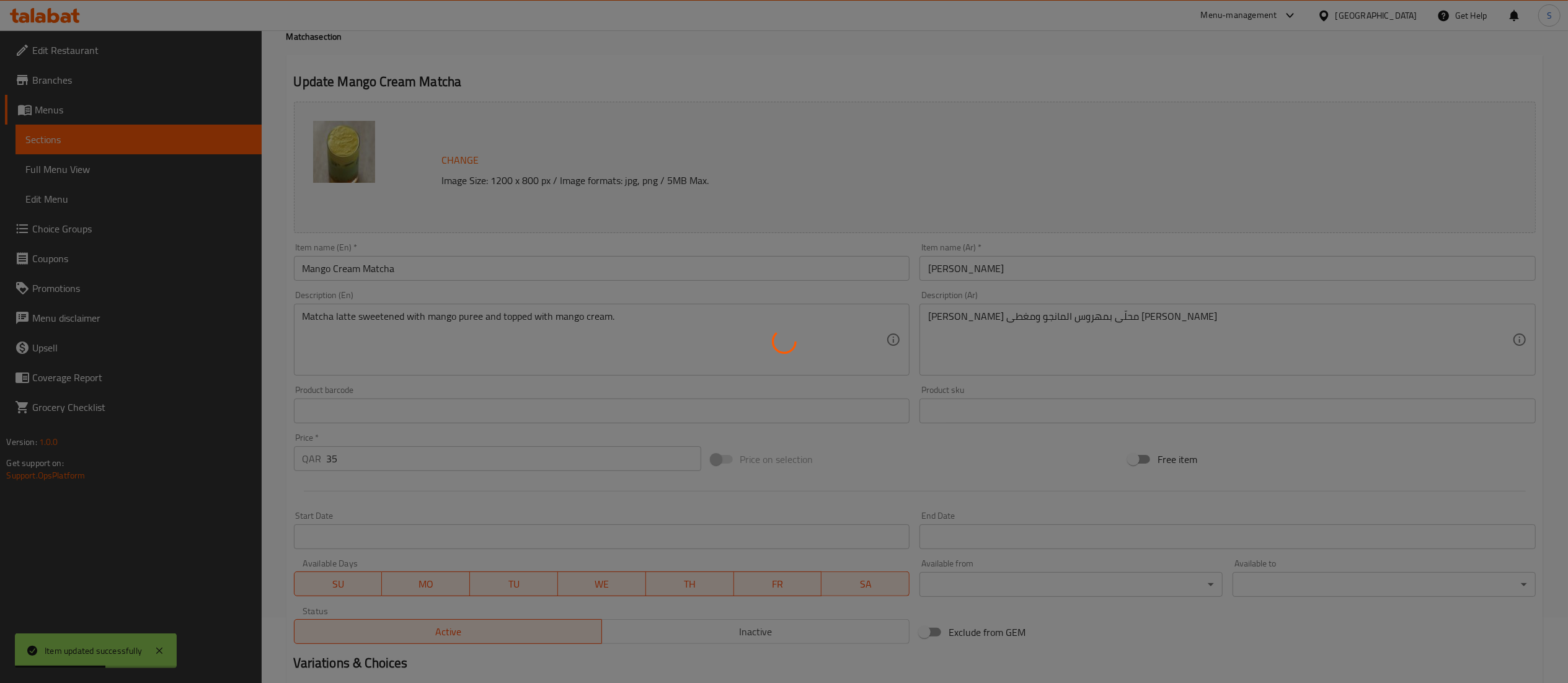
scroll to position [0, 0]
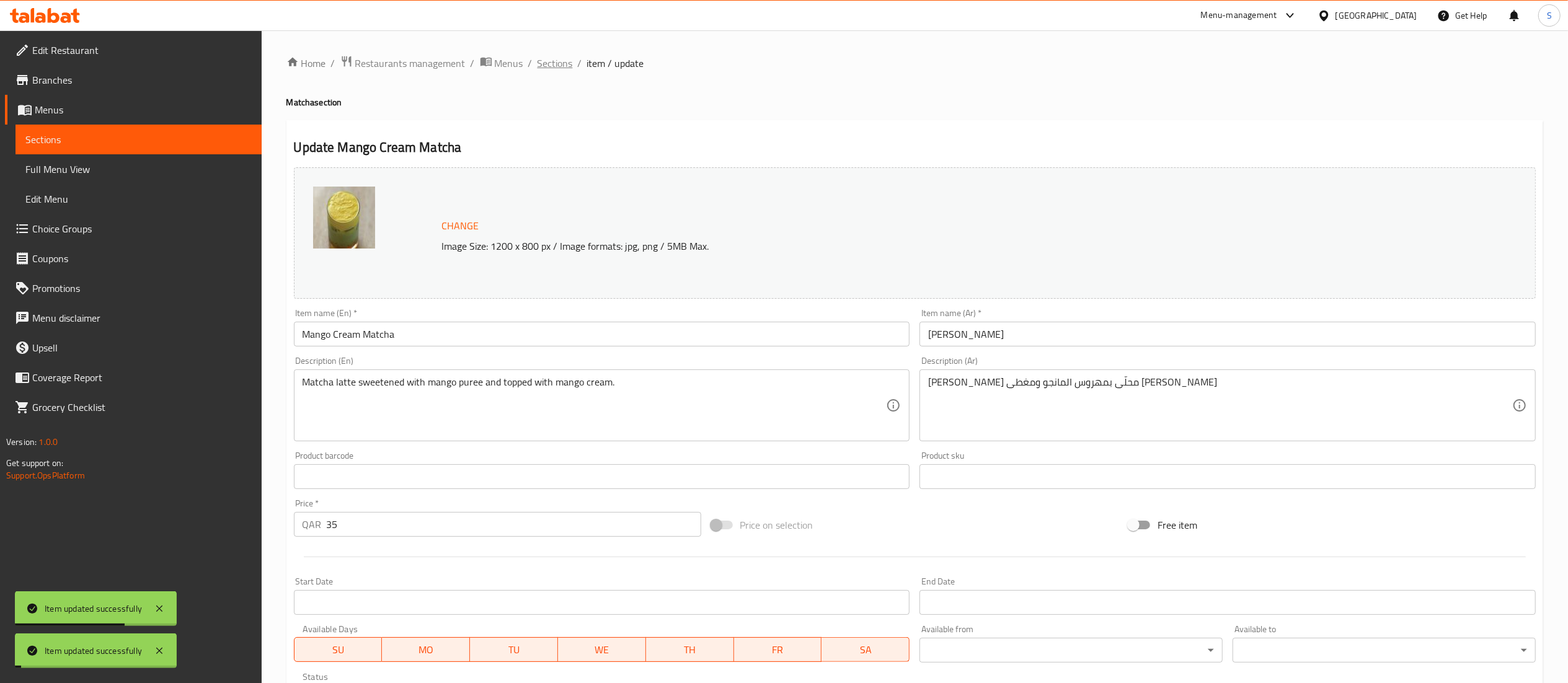
click at [558, 64] on span "Sections" at bounding box center [555, 64] width 36 height 15
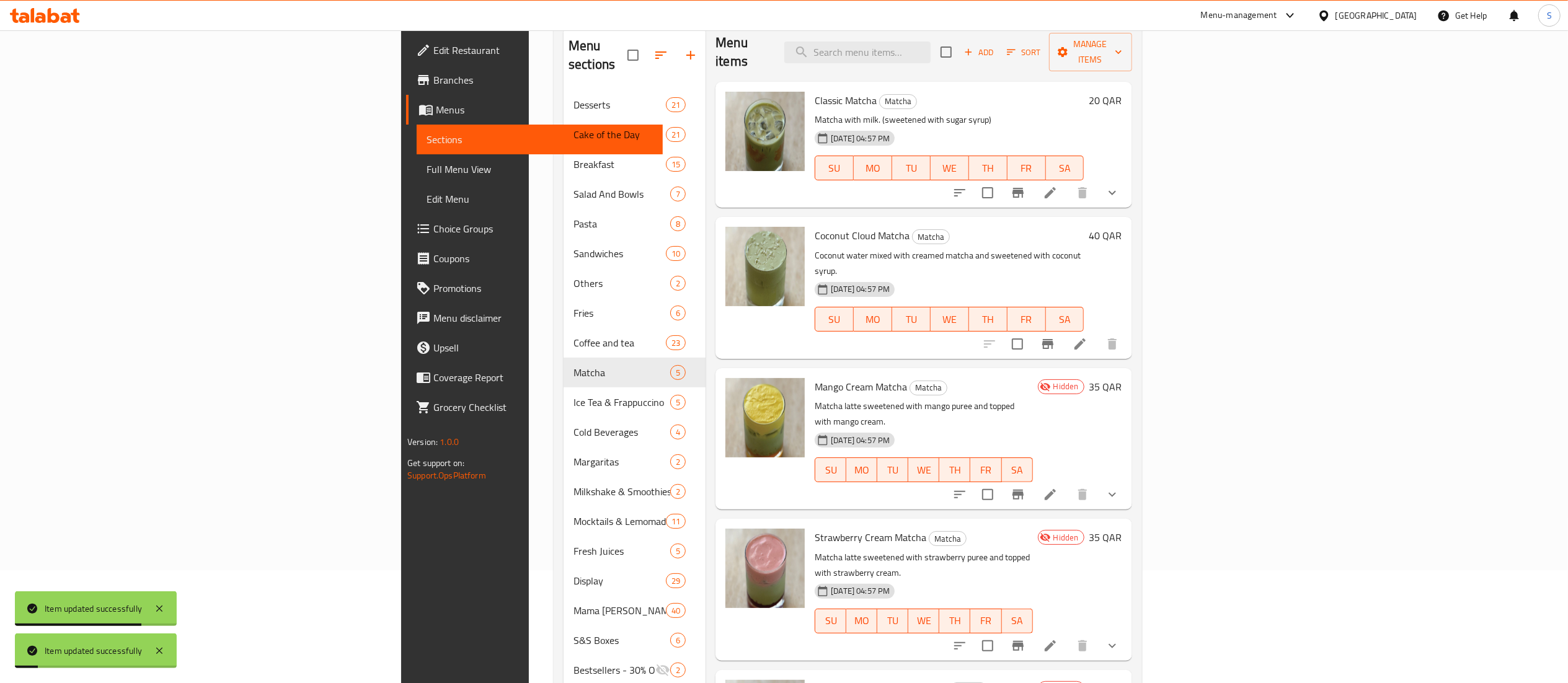
scroll to position [196, 0]
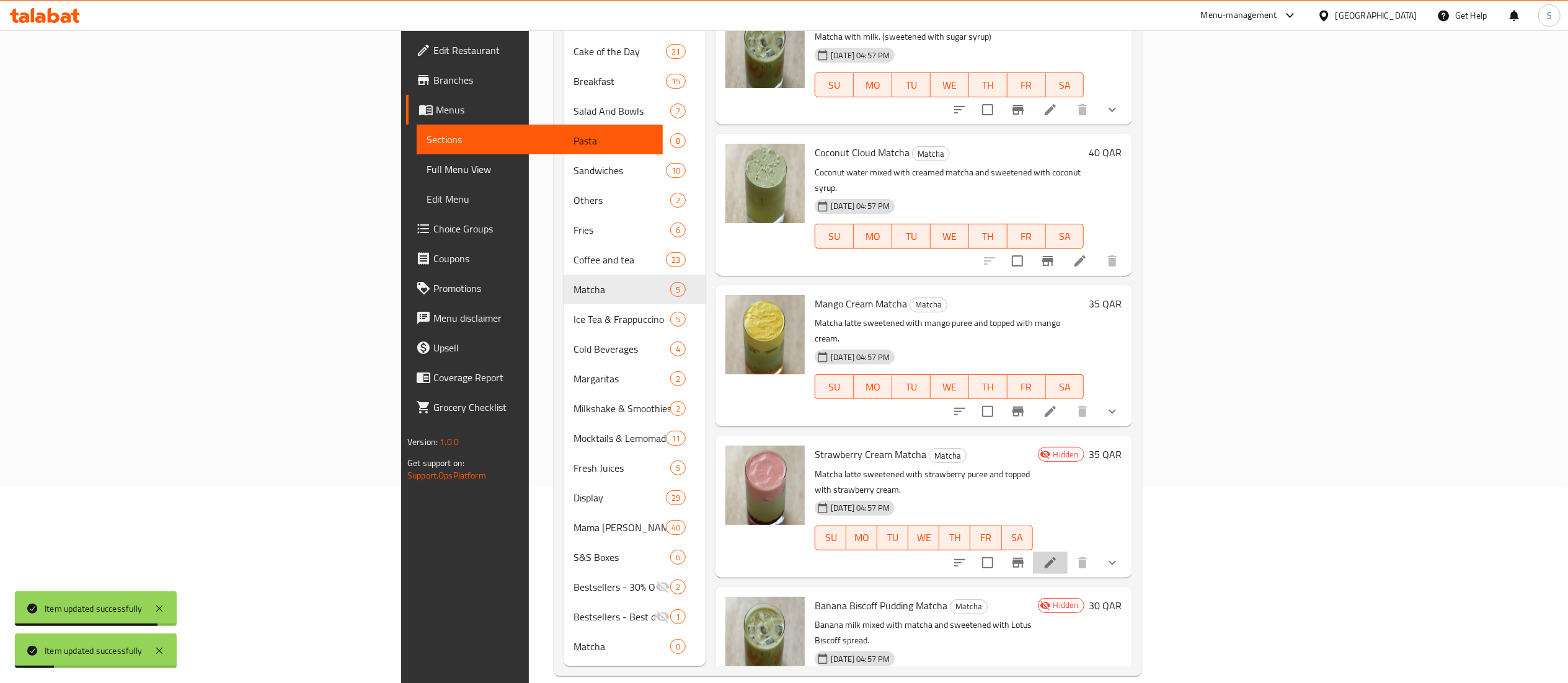
click at [1068, 551] on li at bounding box center [1050, 562] width 35 height 22
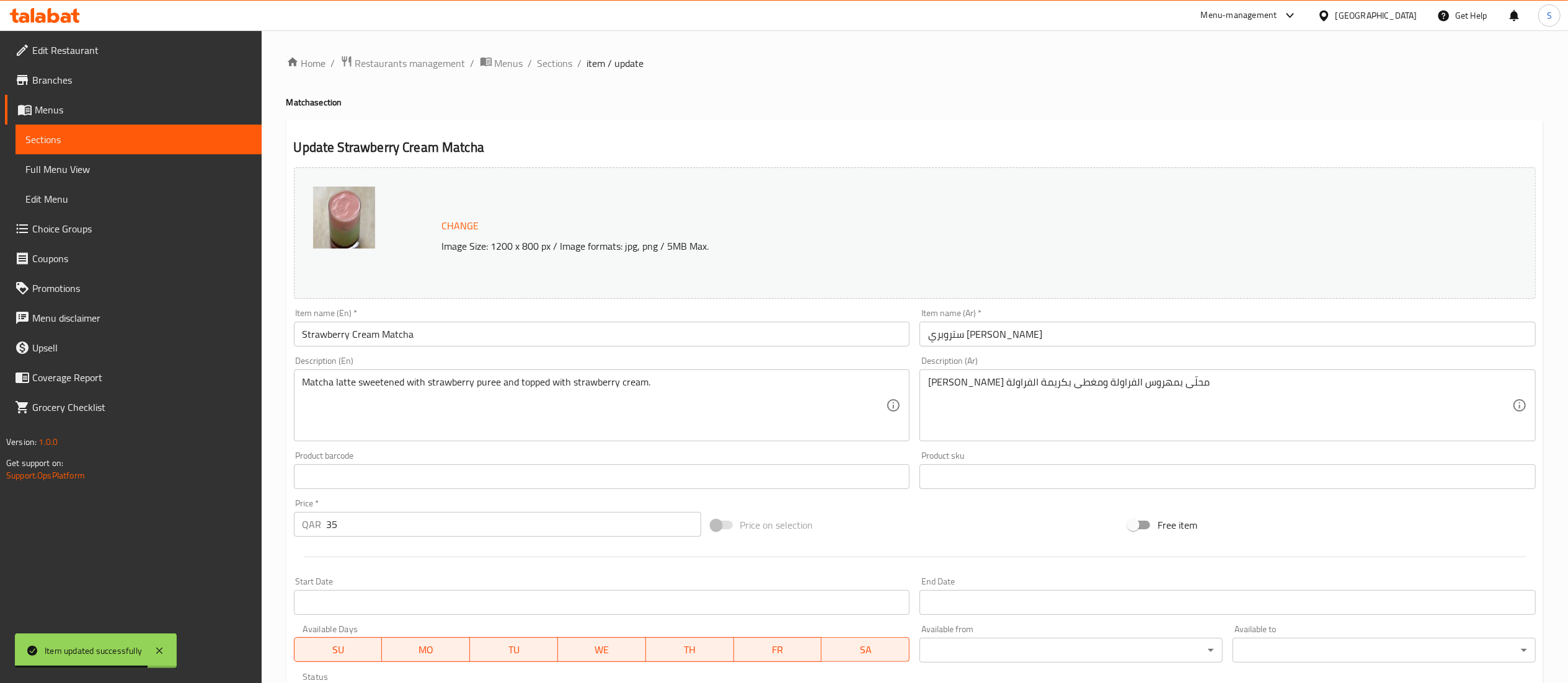
scroll to position [283, 0]
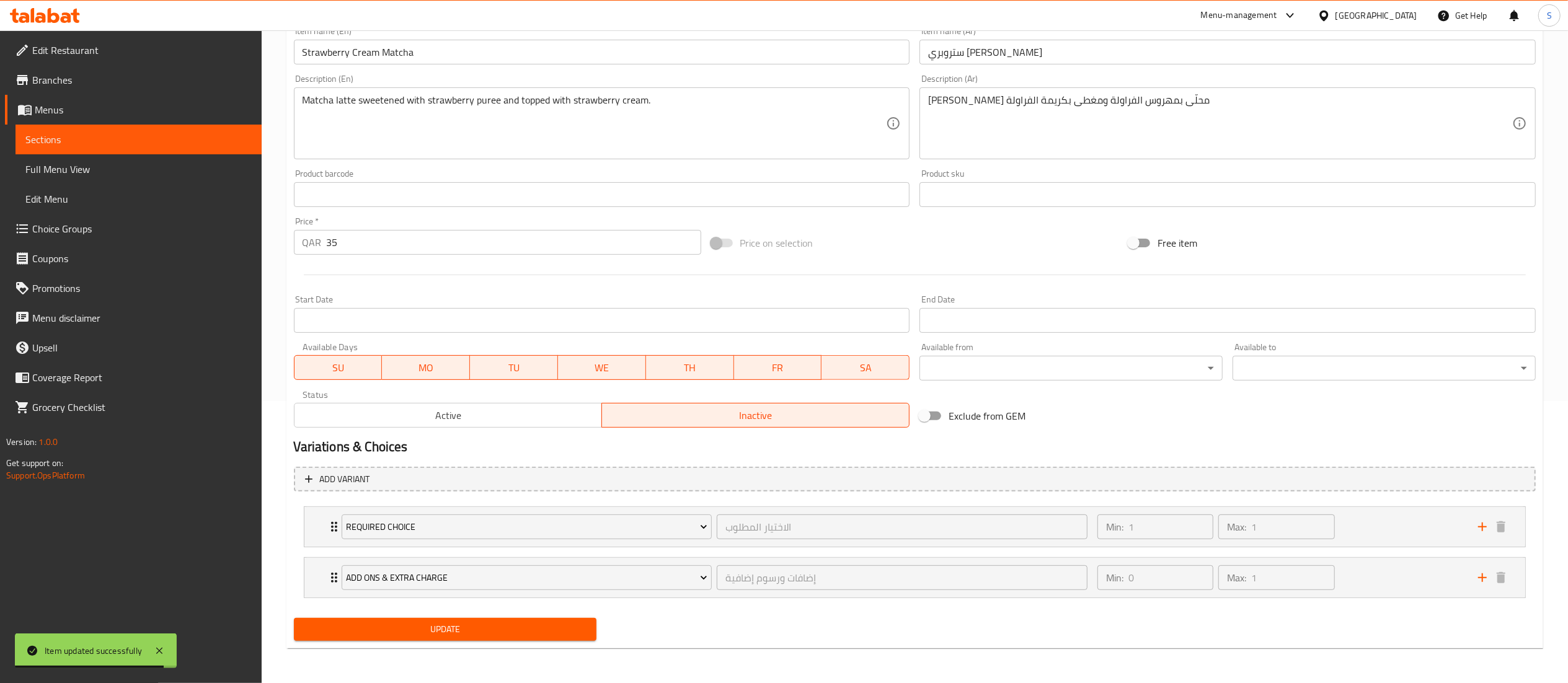
click at [419, 418] on span "Active" at bounding box center [448, 416] width 297 height 18
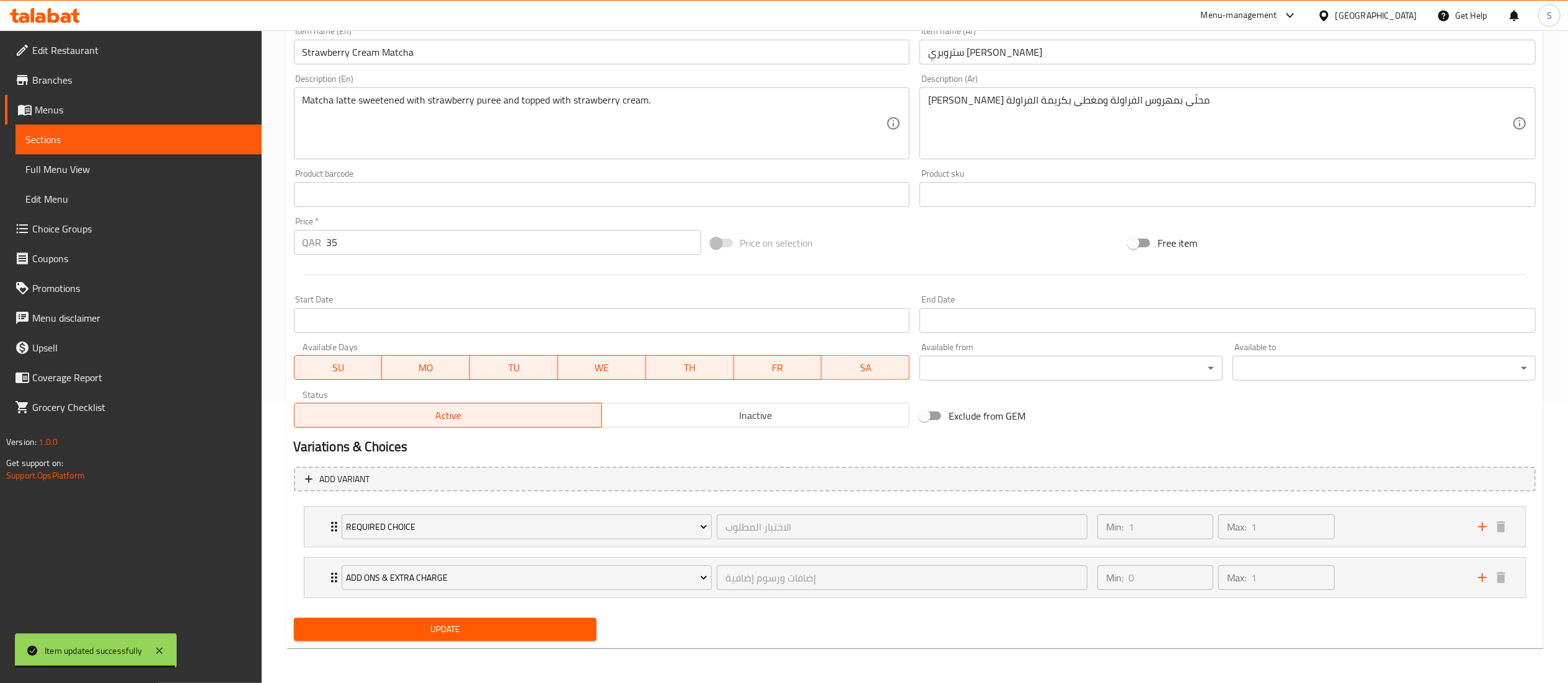
click at [450, 629] on span "Update" at bounding box center [446, 629] width 283 height 15
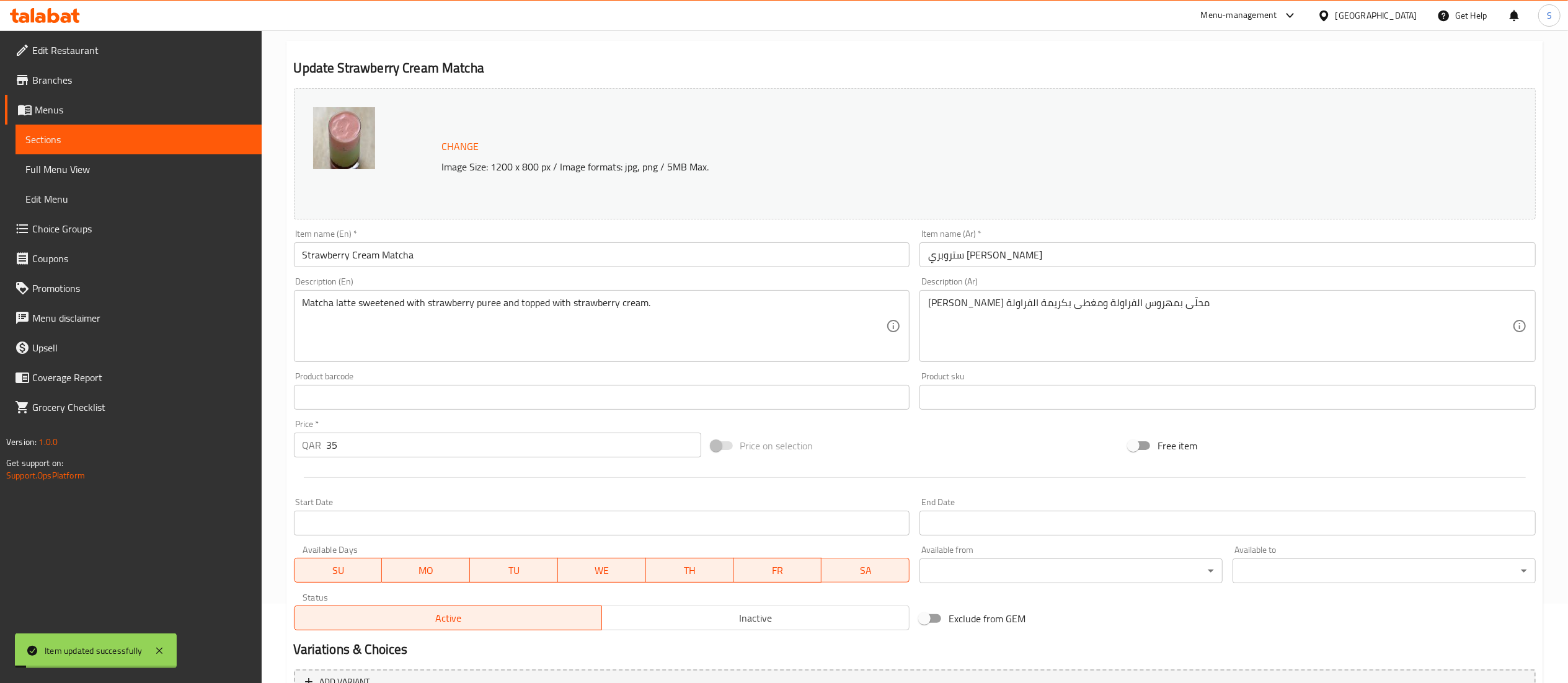
scroll to position [0, 0]
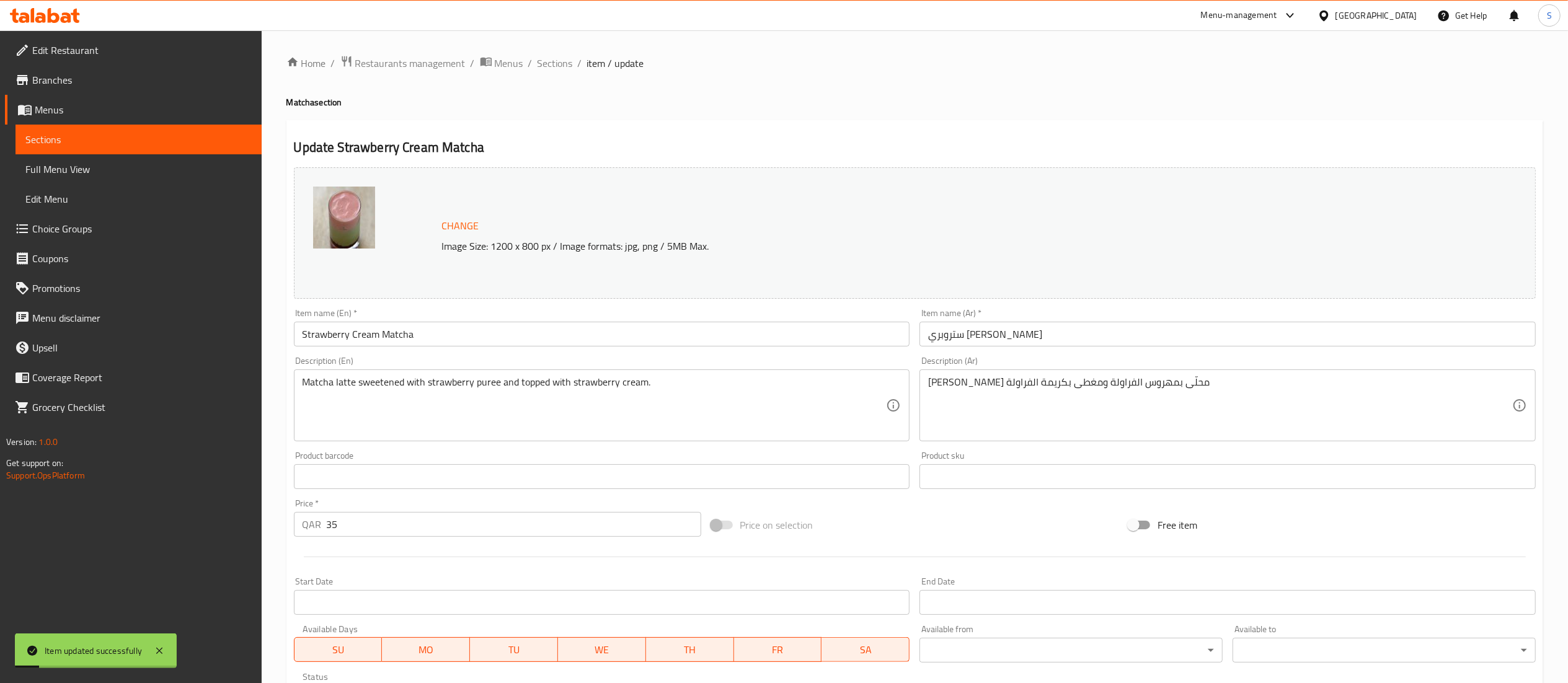
drag, startPoint x: 552, startPoint y: 61, endPoint x: 567, endPoint y: 82, distance: 25.8
click at [552, 61] on span "Sections" at bounding box center [555, 64] width 36 height 15
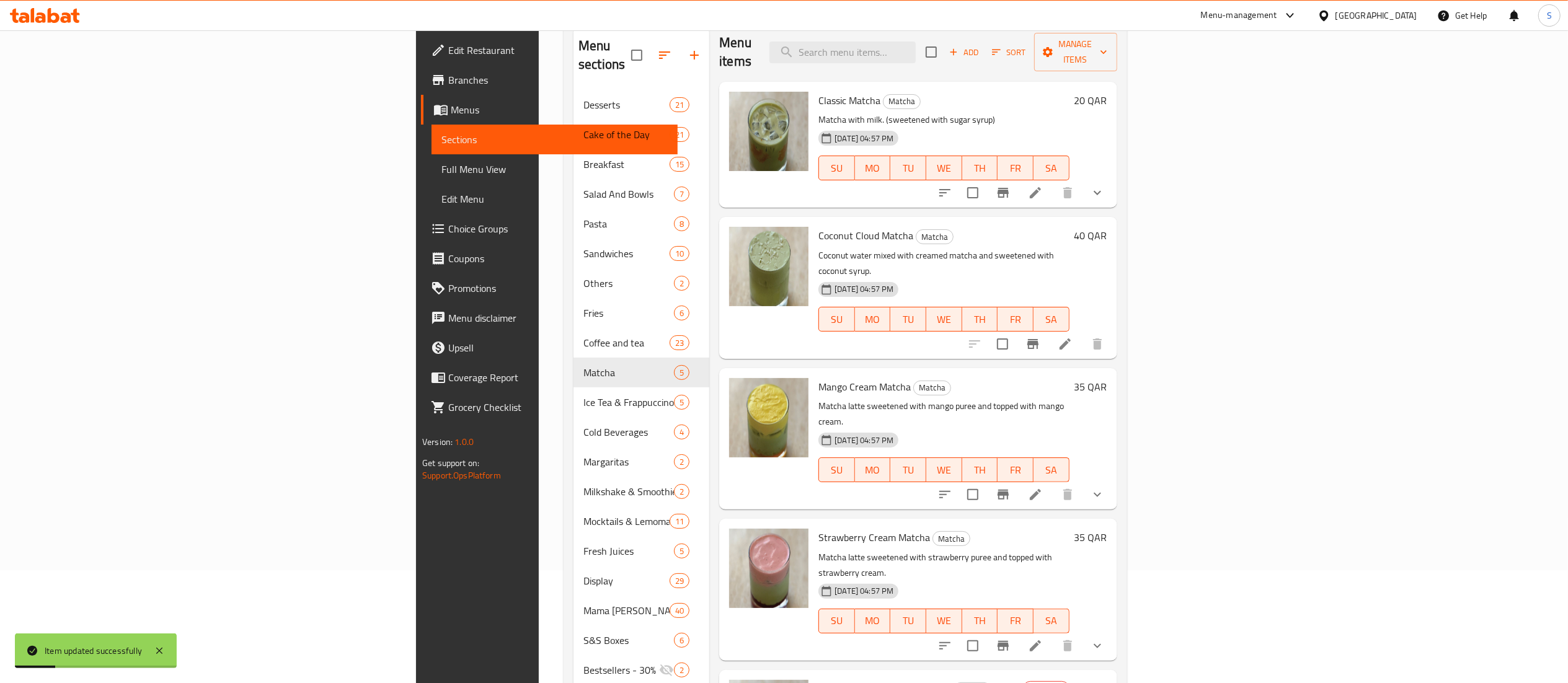
scroll to position [196, 0]
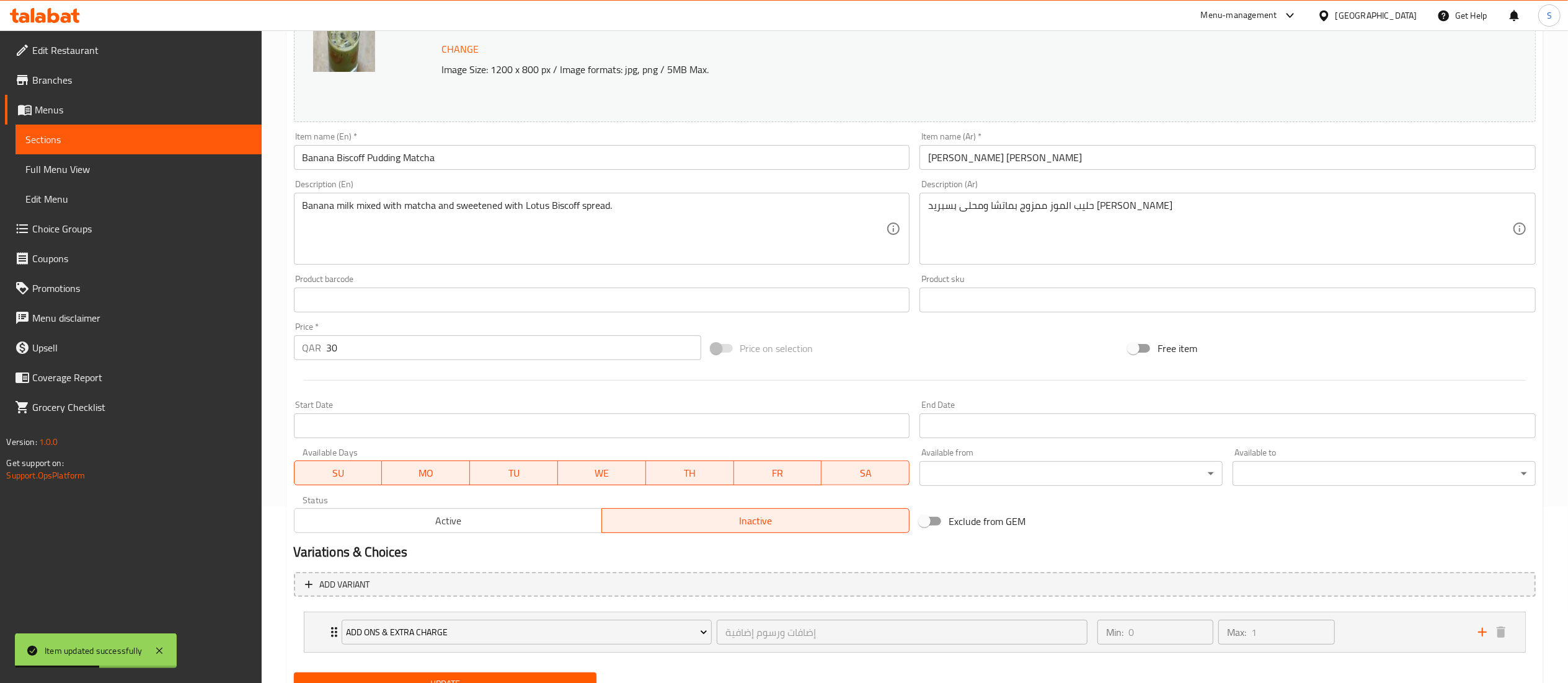
scroll to position [231, 0]
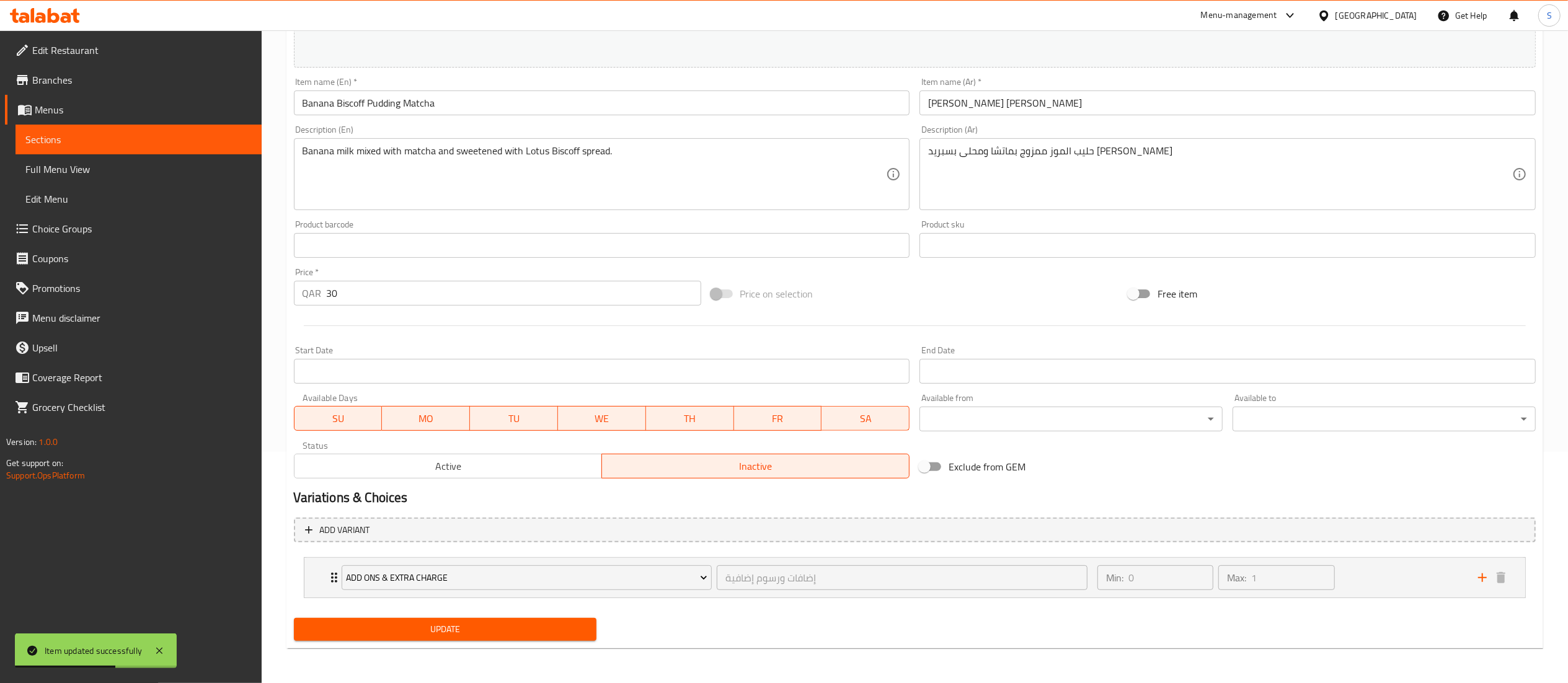
click at [524, 458] on span "Active" at bounding box center [448, 467] width 297 height 18
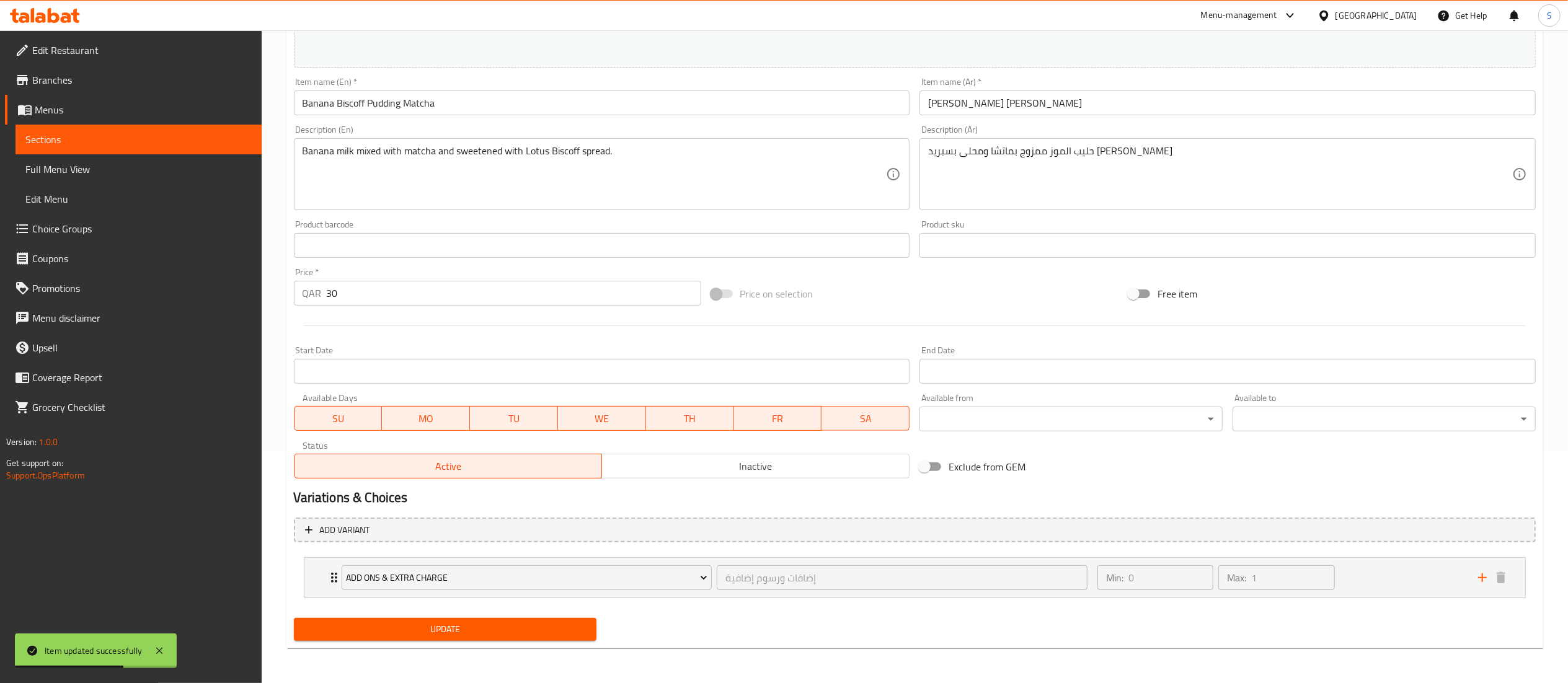
click at [489, 633] on span "Update" at bounding box center [446, 629] width 283 height 15
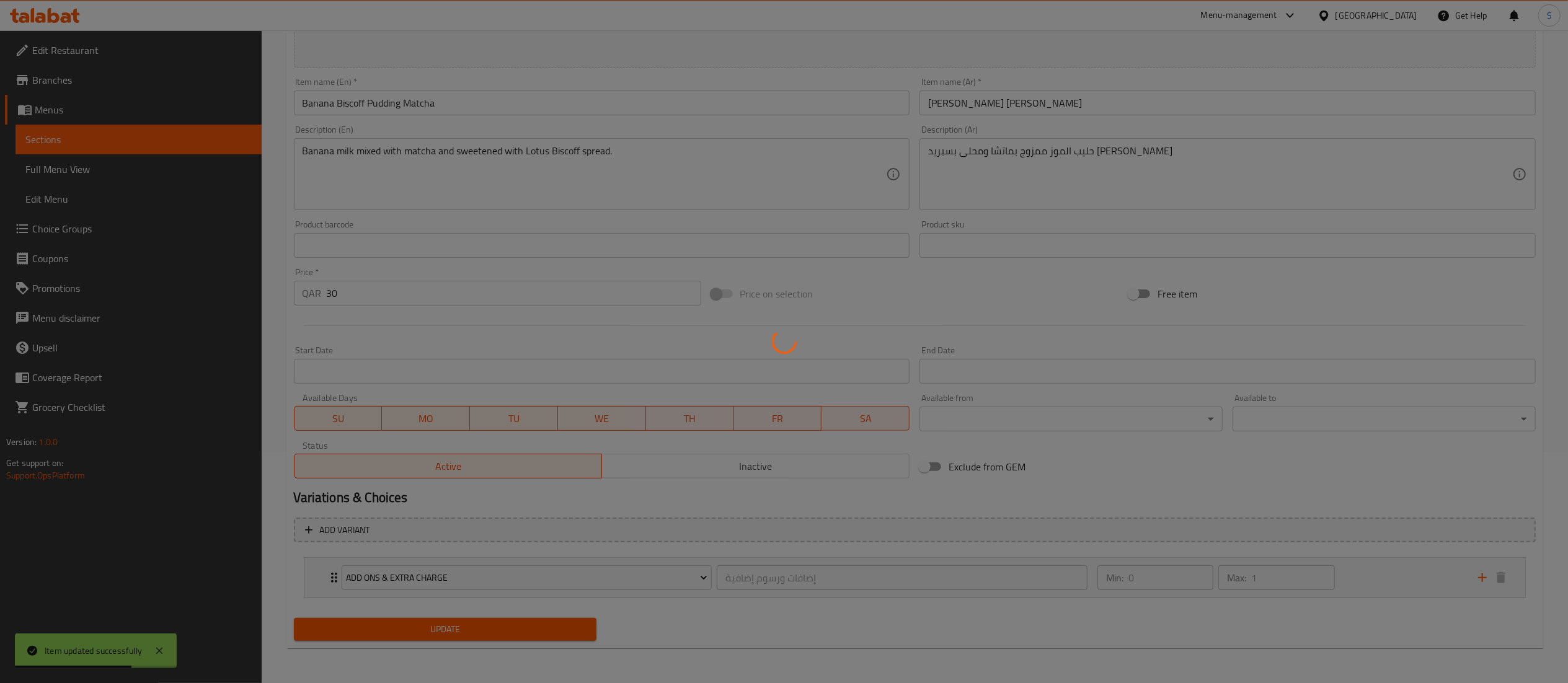
scroll to position [0, 0]
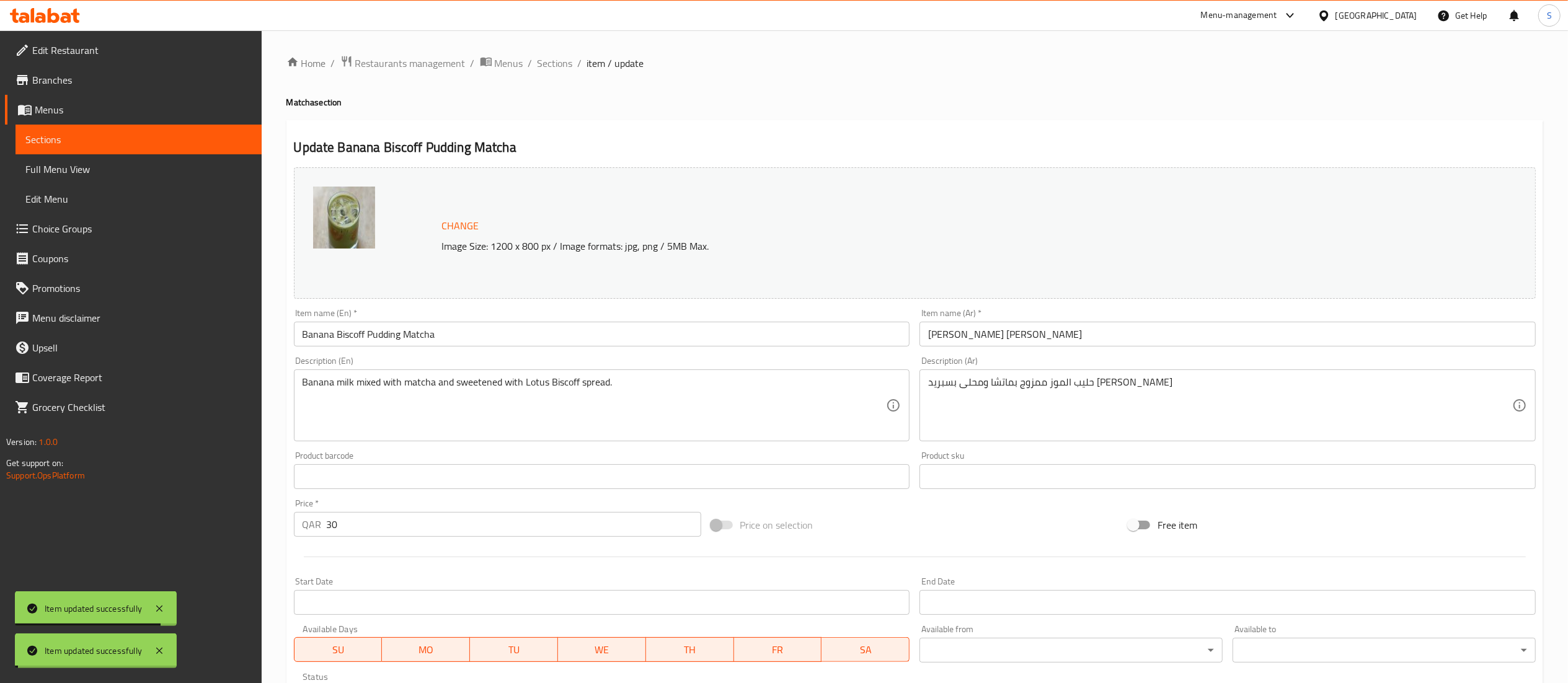
click at [551, 62] on span "Sections" at bounding box center [555, 64] width 36 height 15
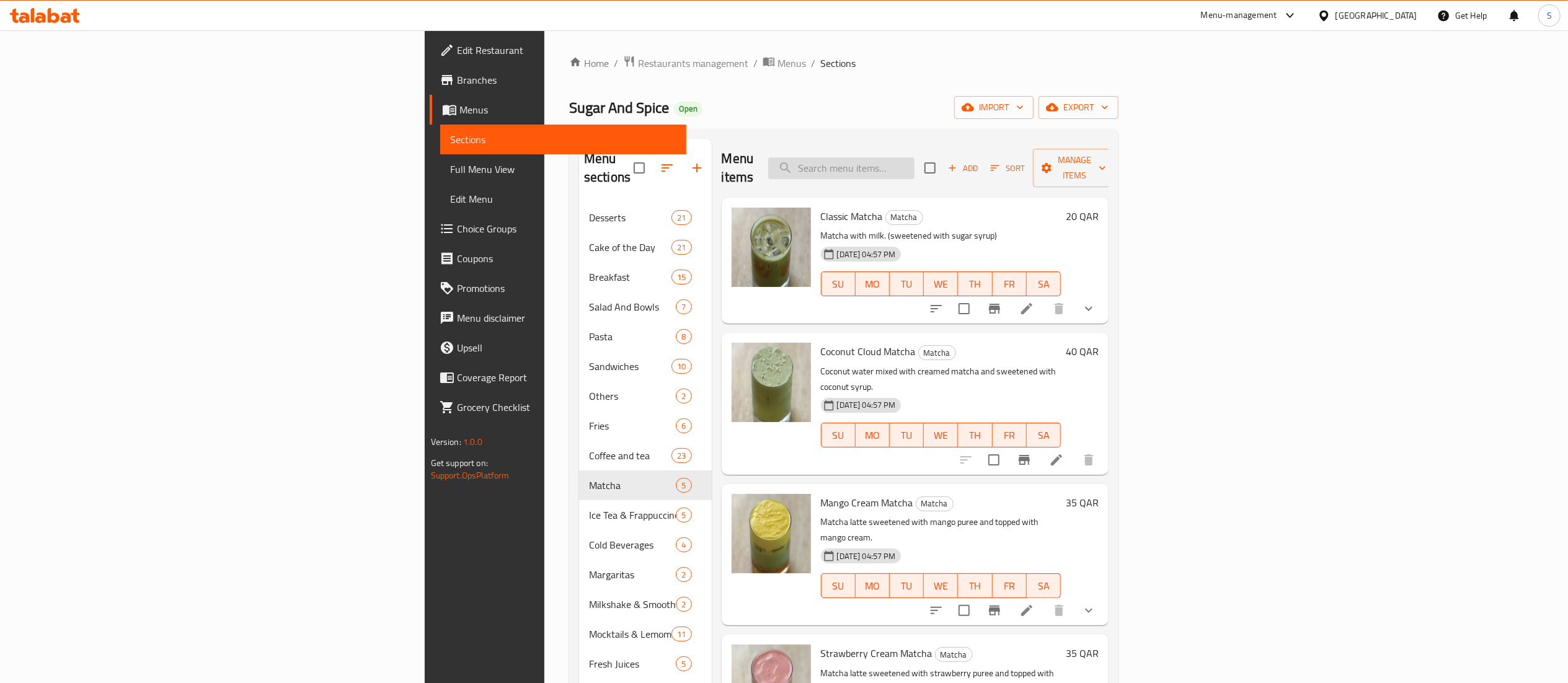
click at [915, 163] on input "search" at bounding box center [841, 168] width 146 height 22
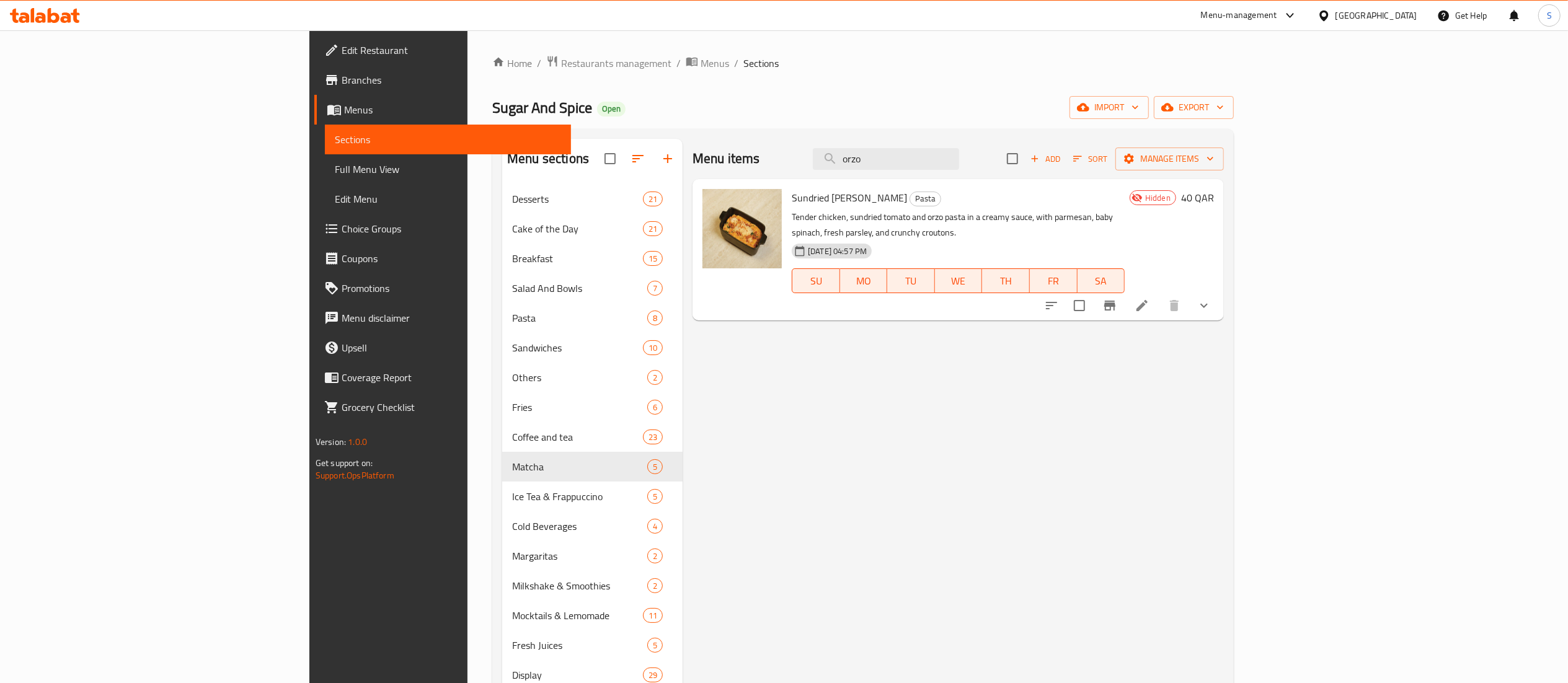
type input "orzo"
click at [1148, 300] on icon at bounding box center [1142, 306] width 11 height 11
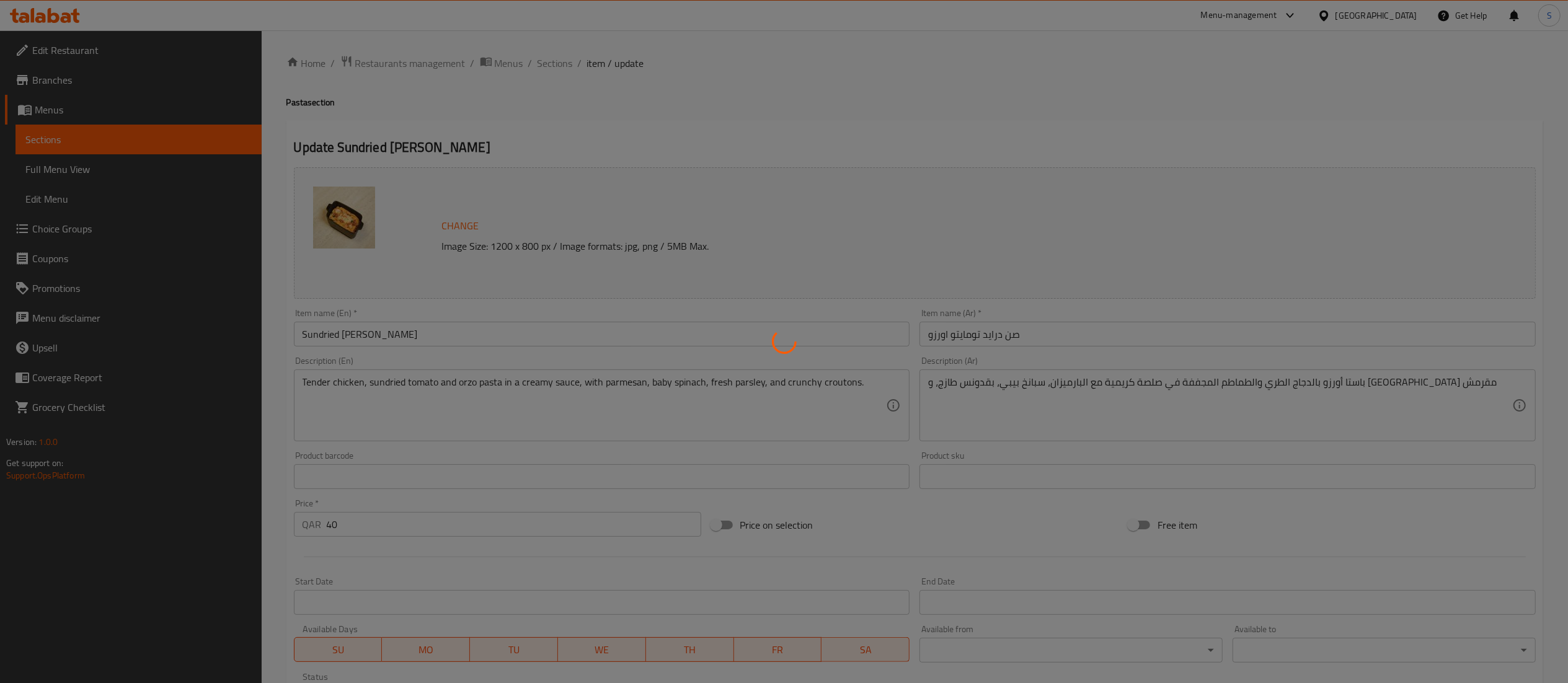
type input "إضافات ورسوم إضافية"
type input "0"
type input "6"
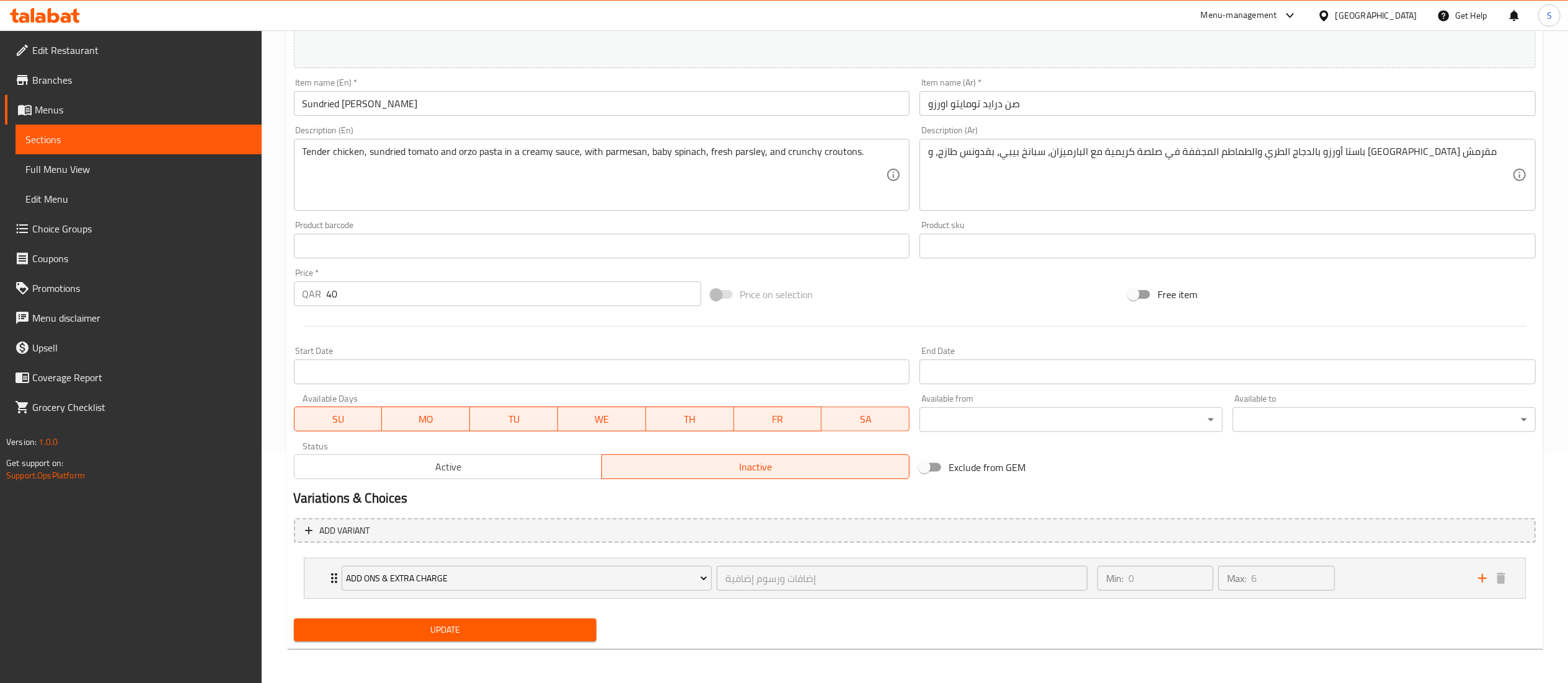
scroll to position [231, 0]
click at [496, 477] on button "Active" at bounding box center [447, 466] width 308 height 25
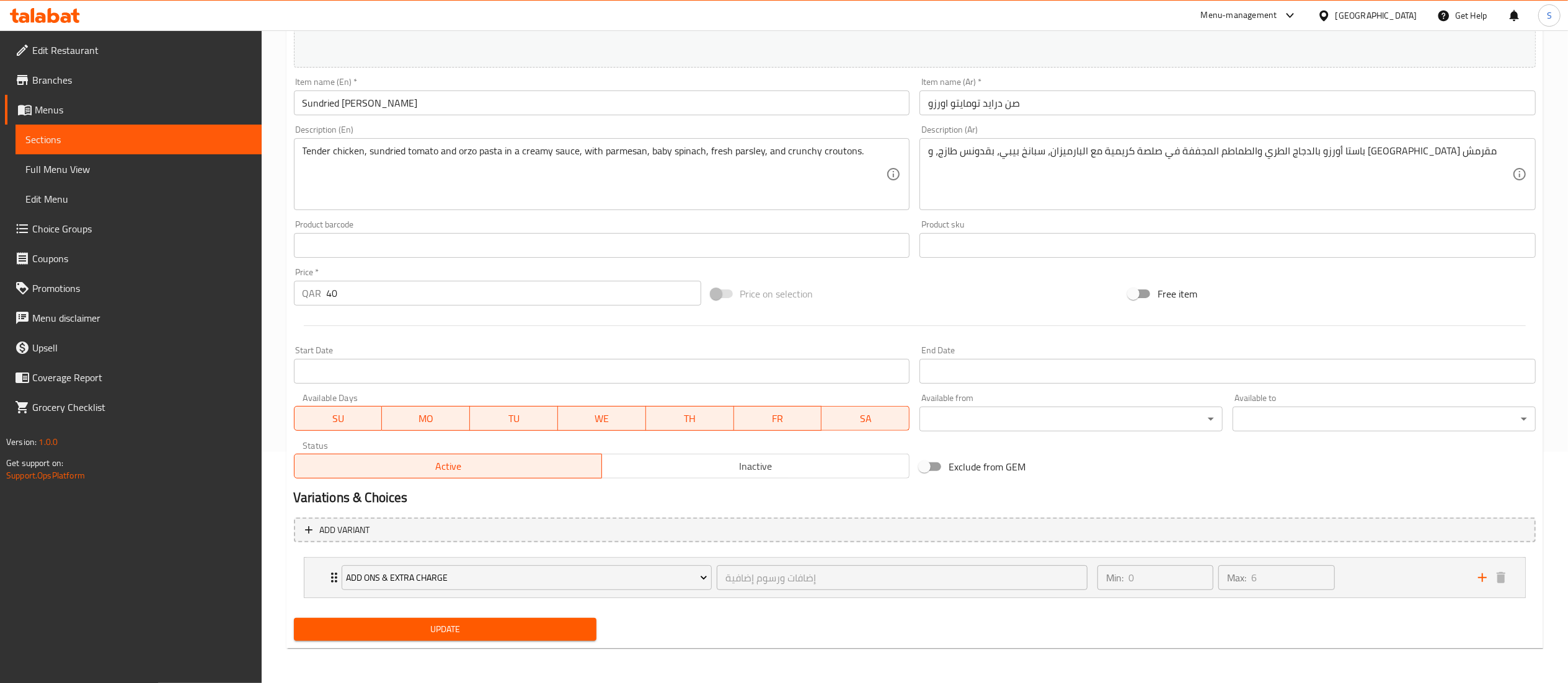
click at [501, 635] on span "Update" at bounding box center [446, 629] width 283 height 15
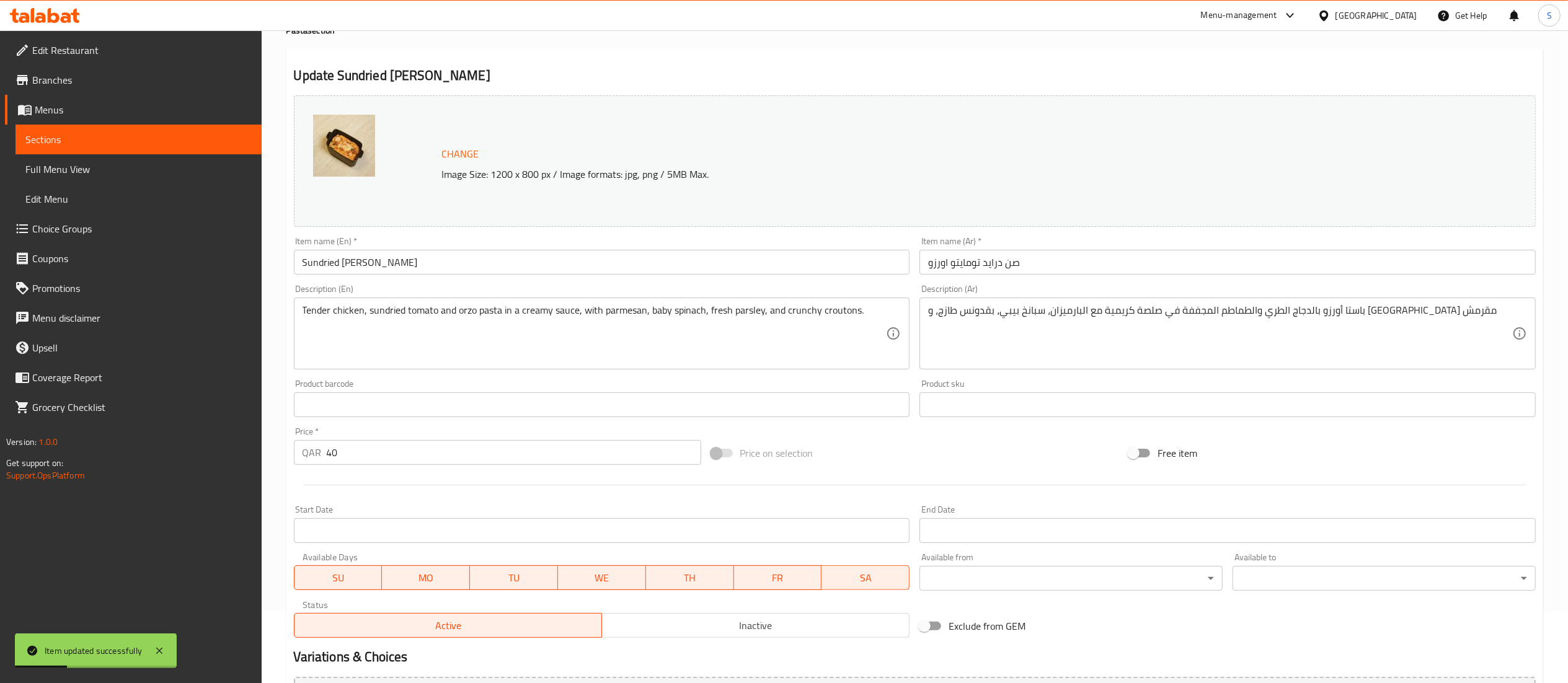
scroll to position [0, 0]
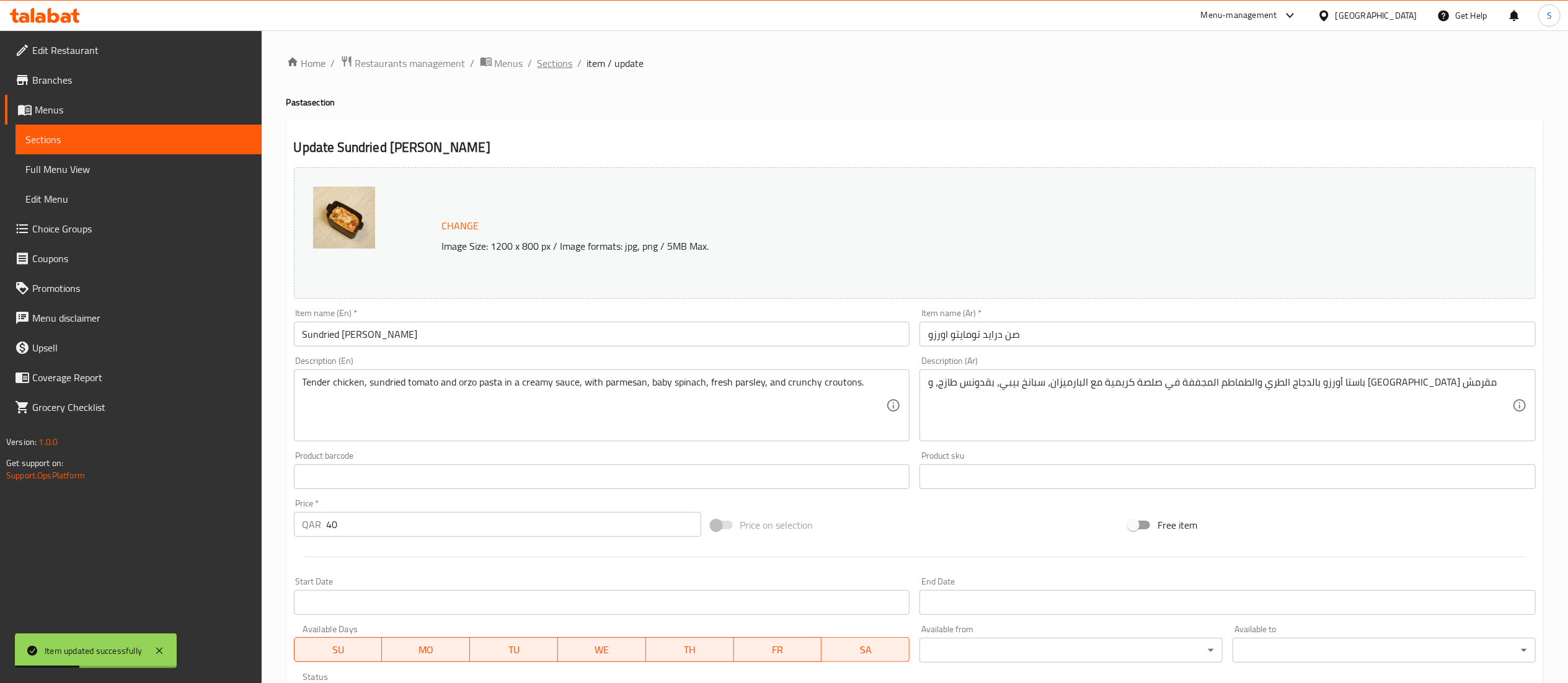
click at [549, 66] on span "Sections" at bounding box center [555, 64] width 36 height 15
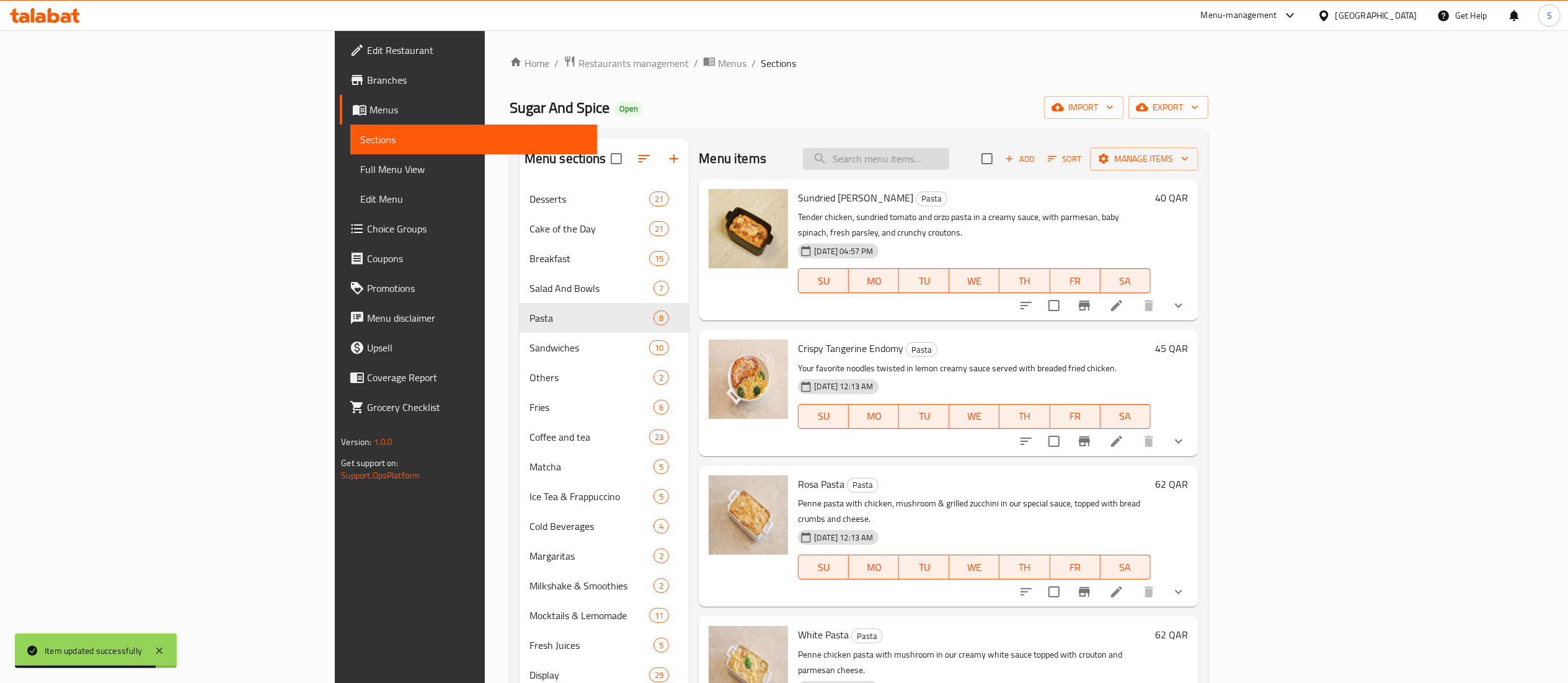
click at [950, 151] on input "search" at bounding box center [876, 159] width 146 height 22
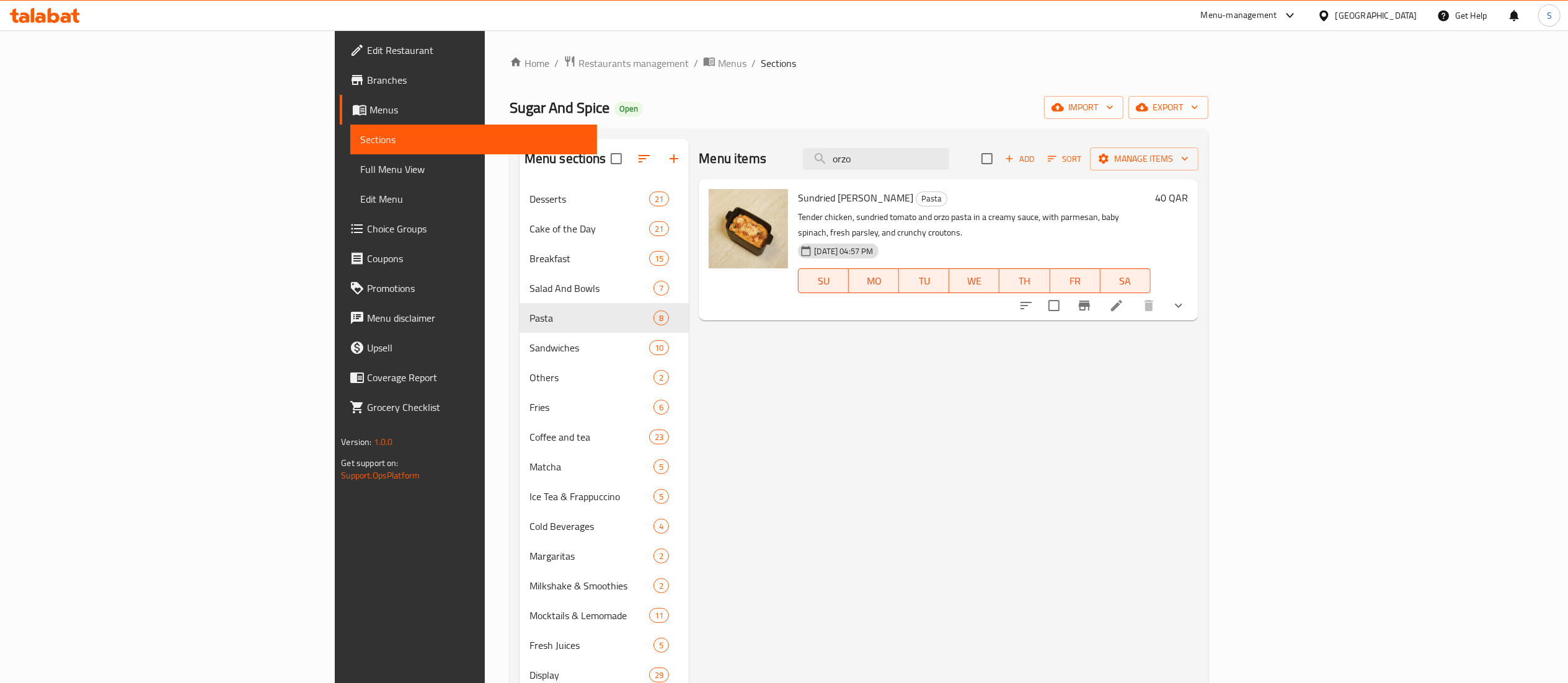
type input "orzo"
click at [1134, 294] on li at bounding box center [1117, 305] width 35 height 22
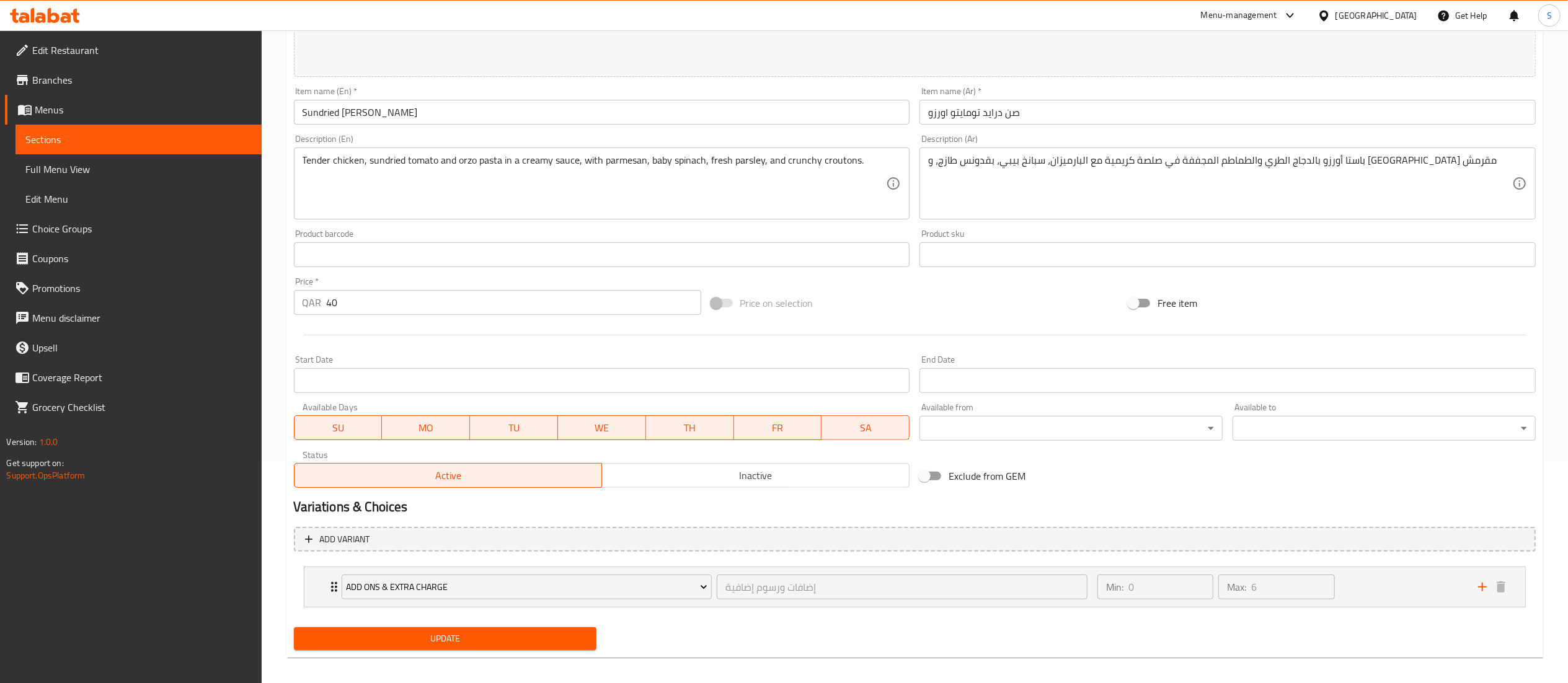
scroll to position [231, 0]
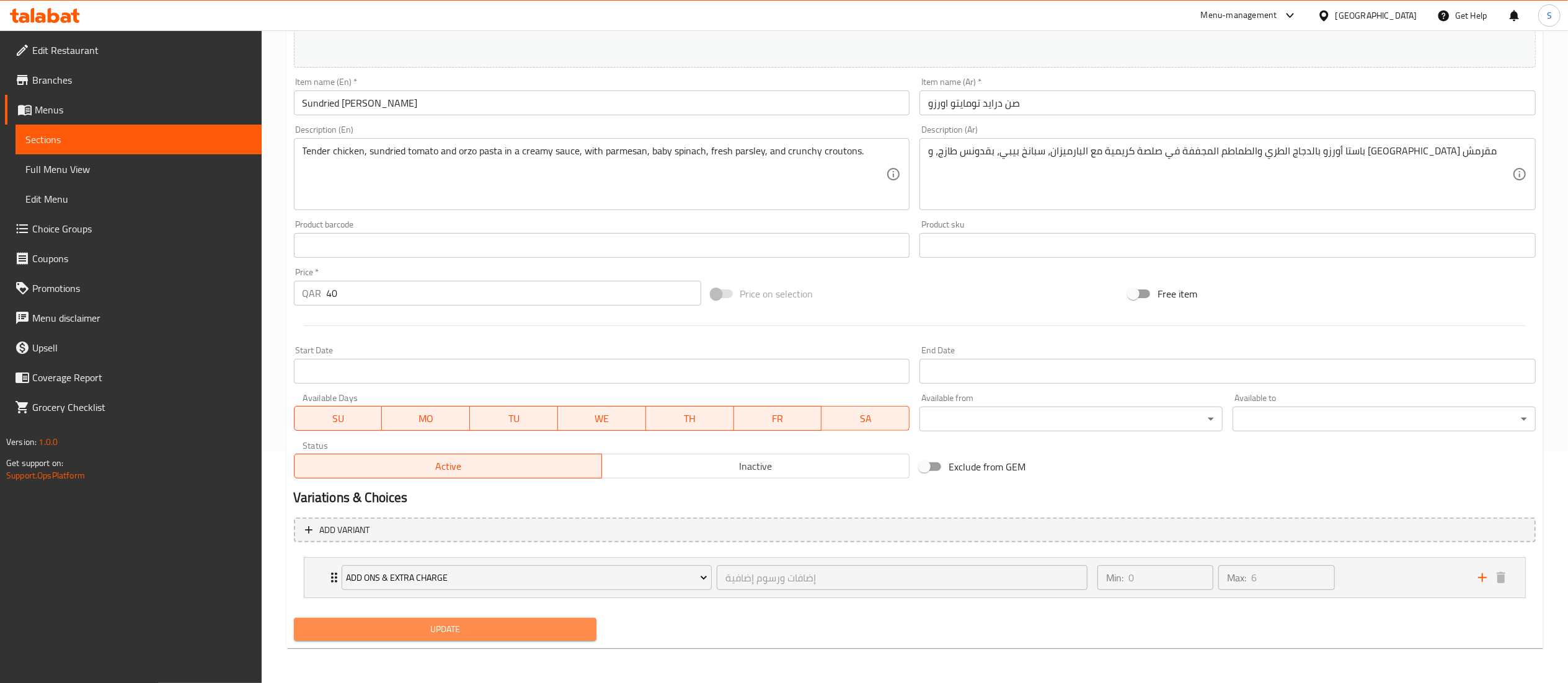
click at [482, 626] on span "Update" at bounding box center [446, 629] width 283 height 15
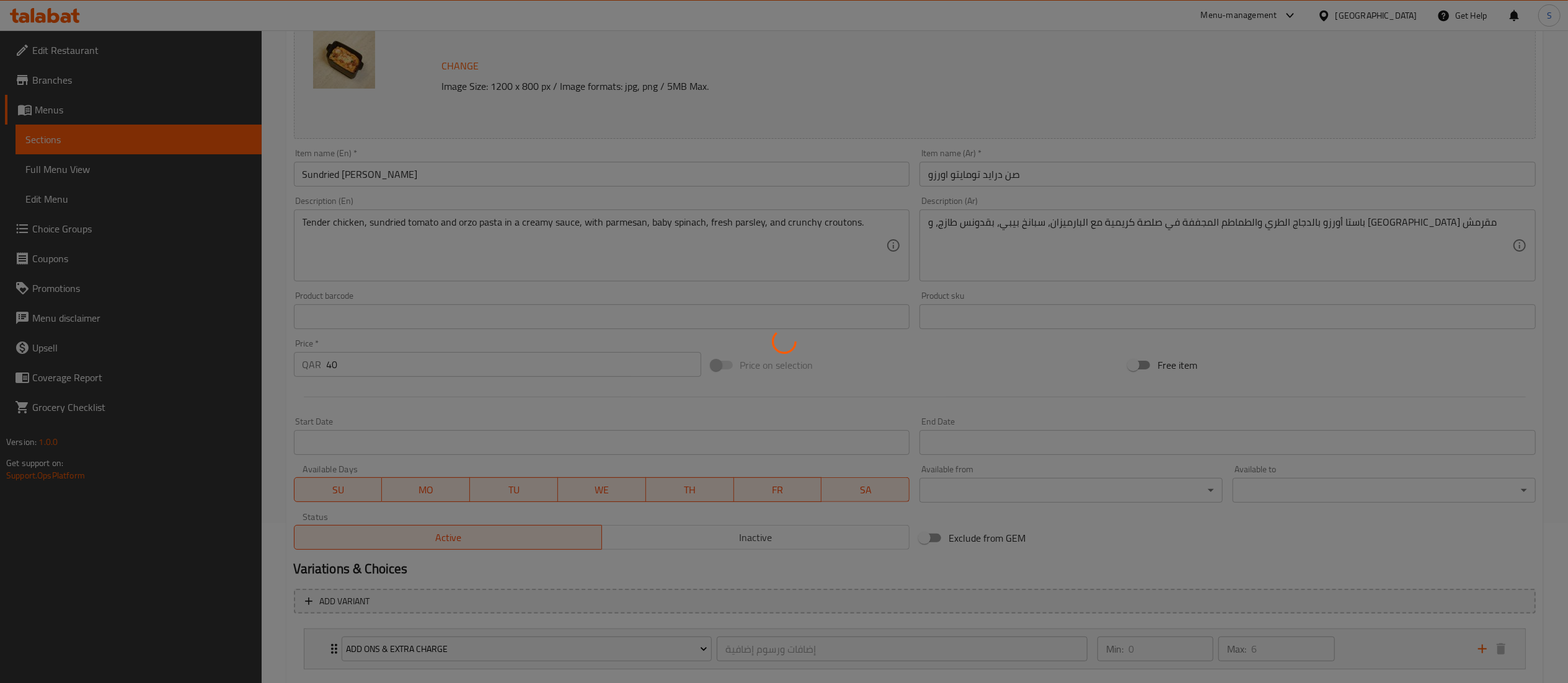
scroll to position [0, 0]
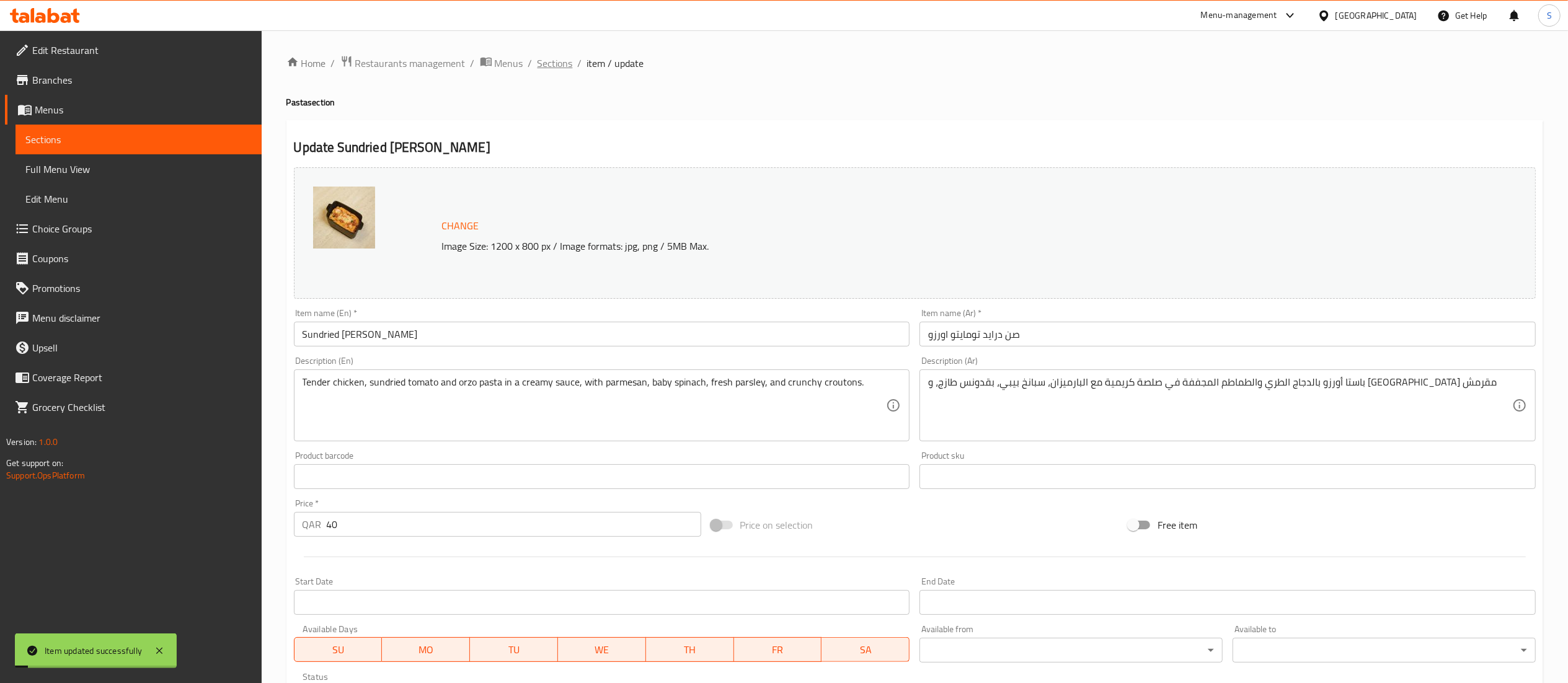
click at [556, 62] on span "Sections" at bounding box center [555, 64] width 36 height 15
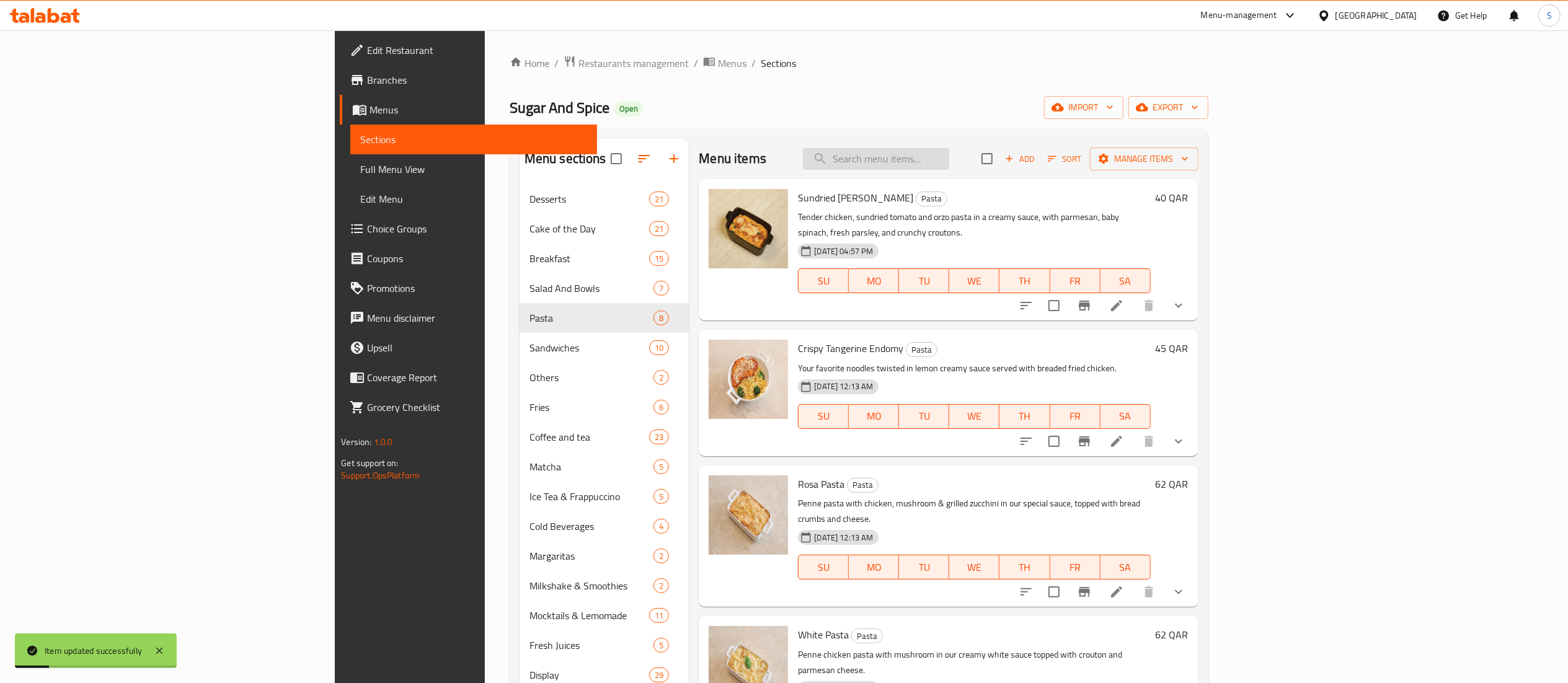
click at [950, 155] on input "search" at bounding box center [876, 159] width 146 height 22
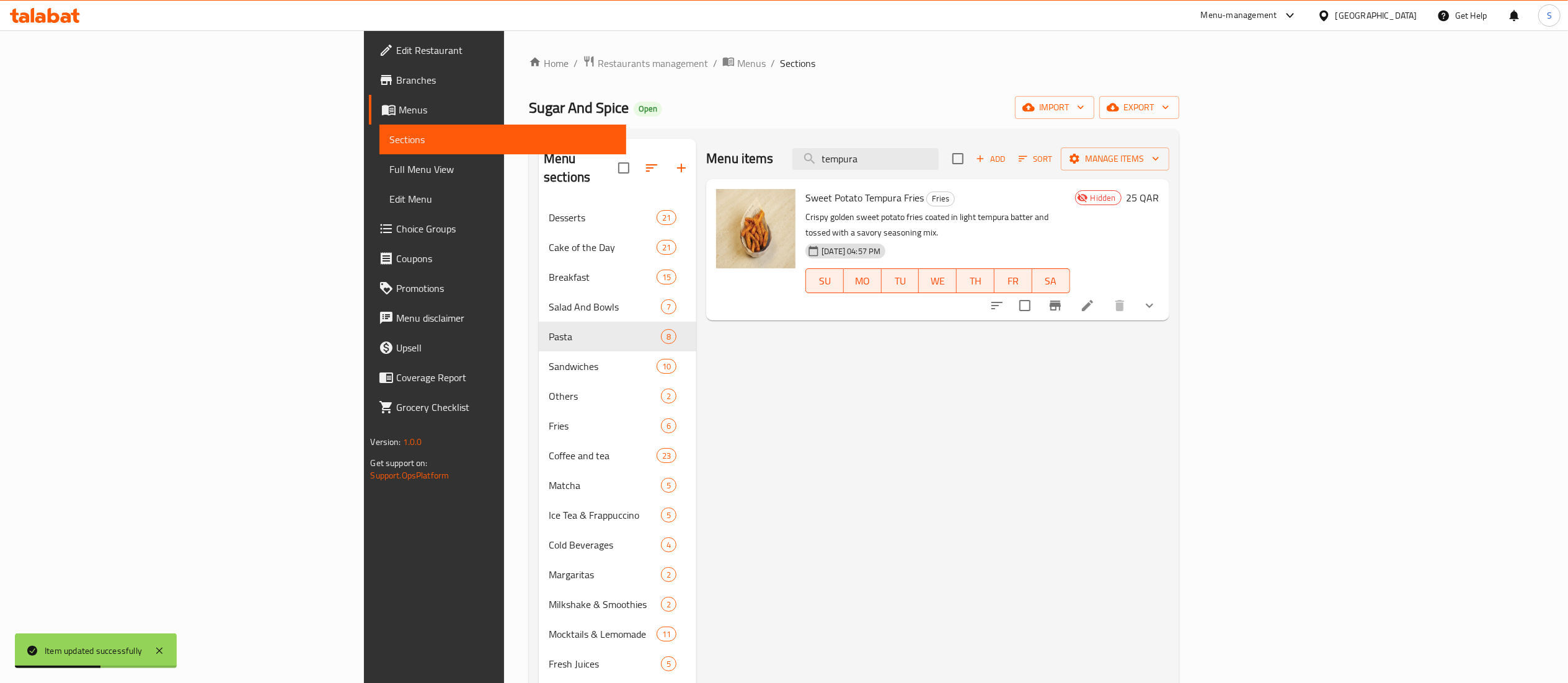
type input "tempura"
click at [1095, 298] on icon at bounding box center [1087, 306] width 15 height 15
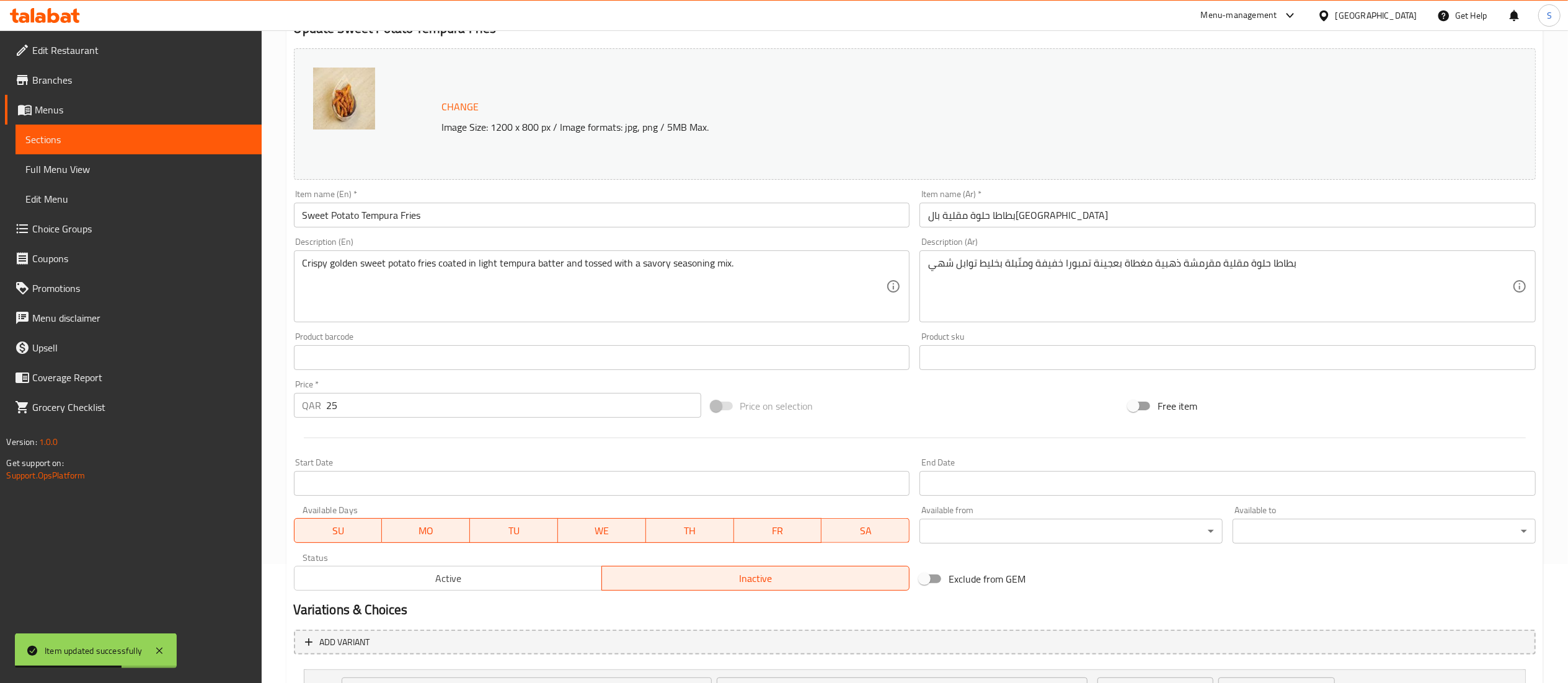
scroll to position [223, 0]
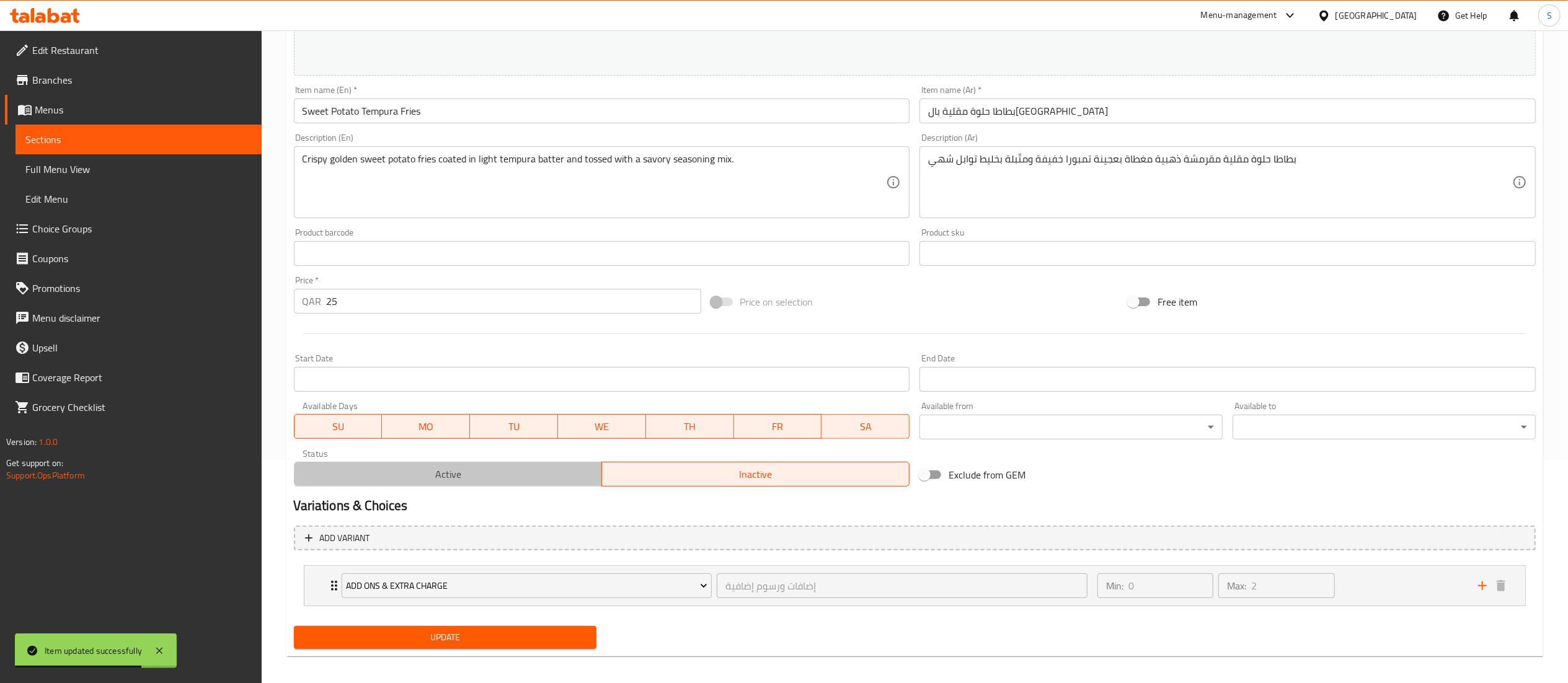
click at [532, 472] on span "Active" at bounding box center [448, 474] width 297 height 18
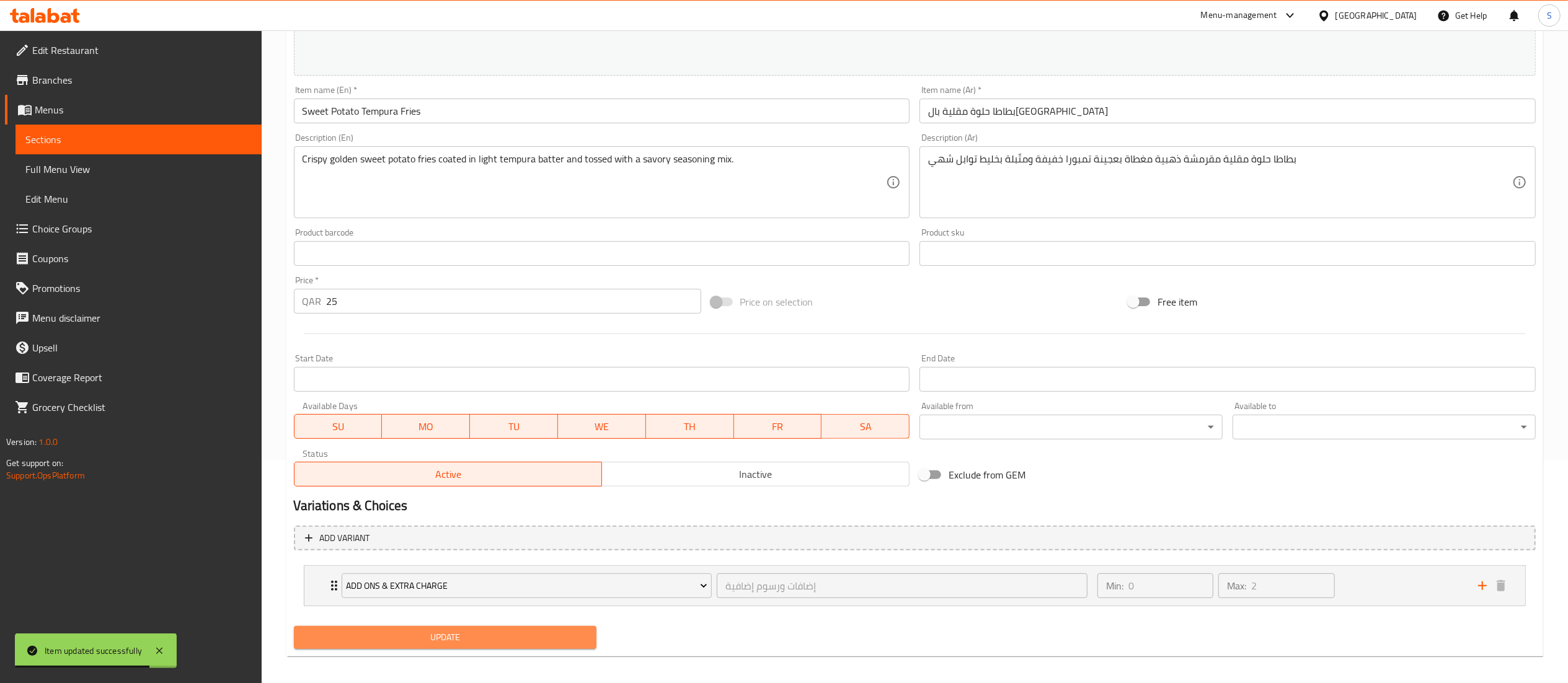
click at [517, 649] on button "Update" at bounding box center [445, 638] width 303 height 23
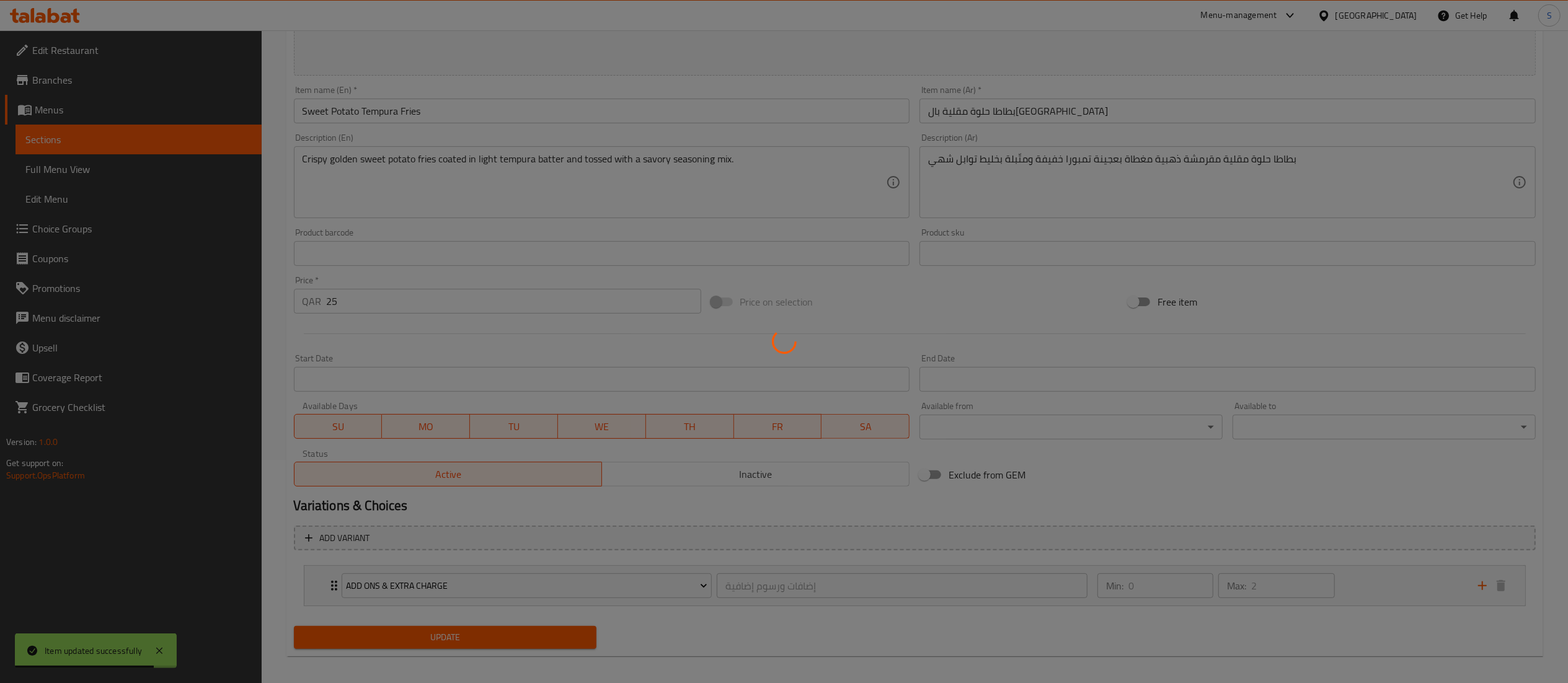
click at [517, 640] on div at bounding box center [784, 341] width 1568 height 683
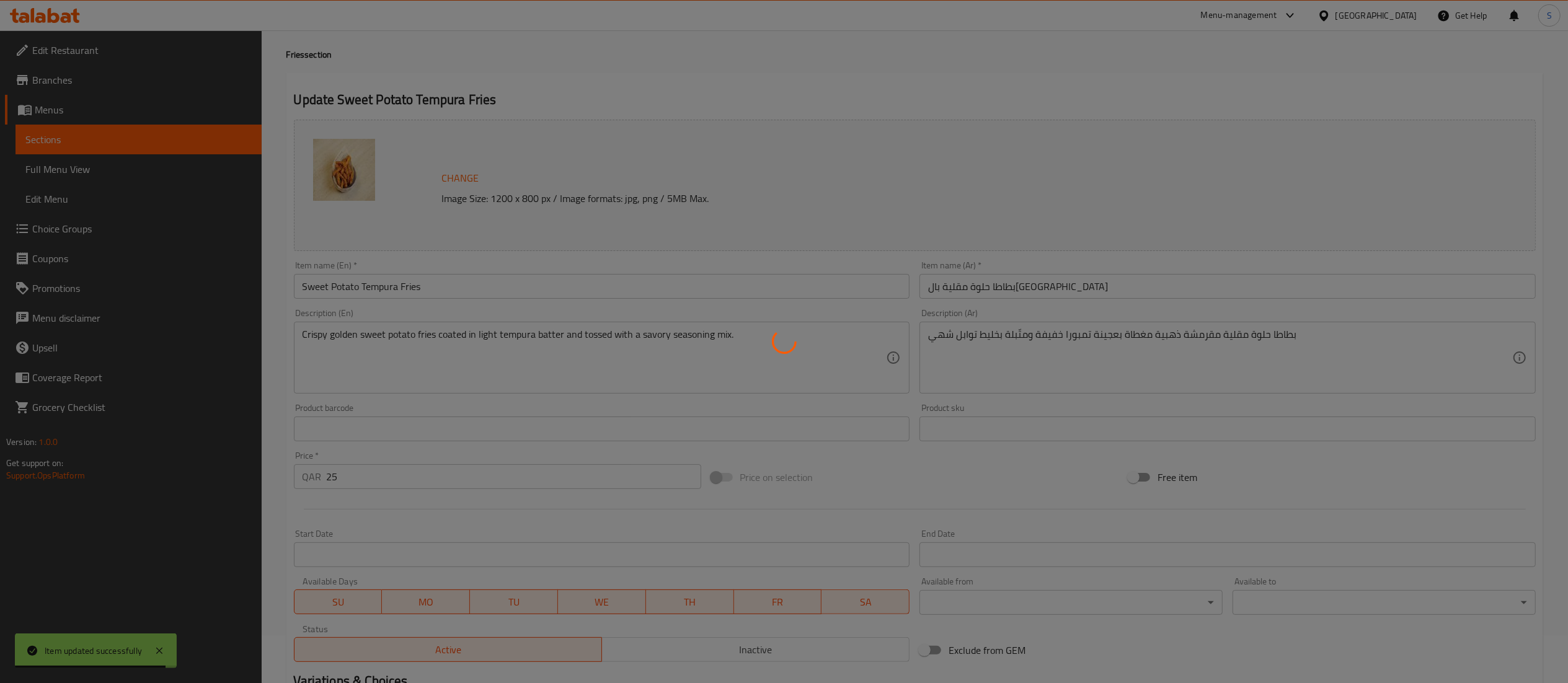
scroll to position [0, 0]
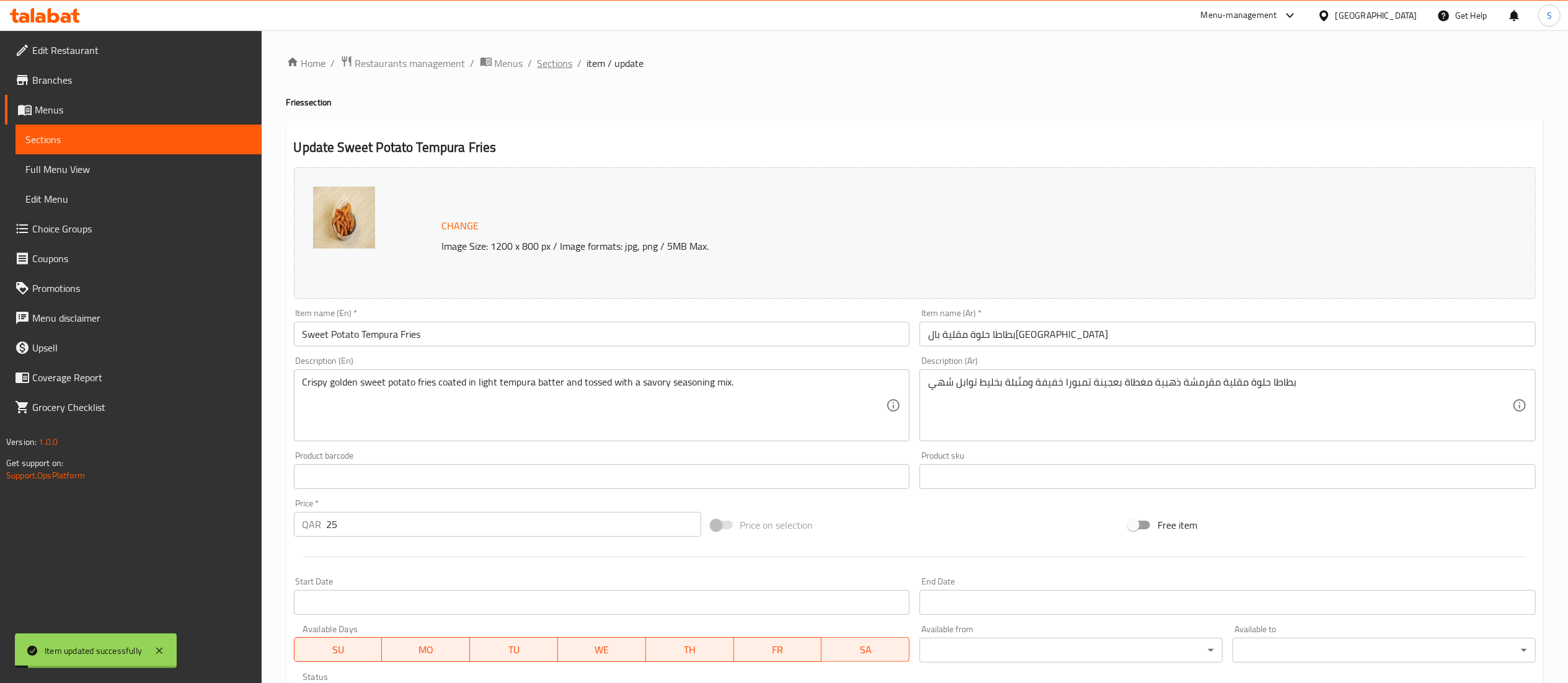
click at [544, 61] on span "Sections" at bounding box center [555, 64] width 36 height 15
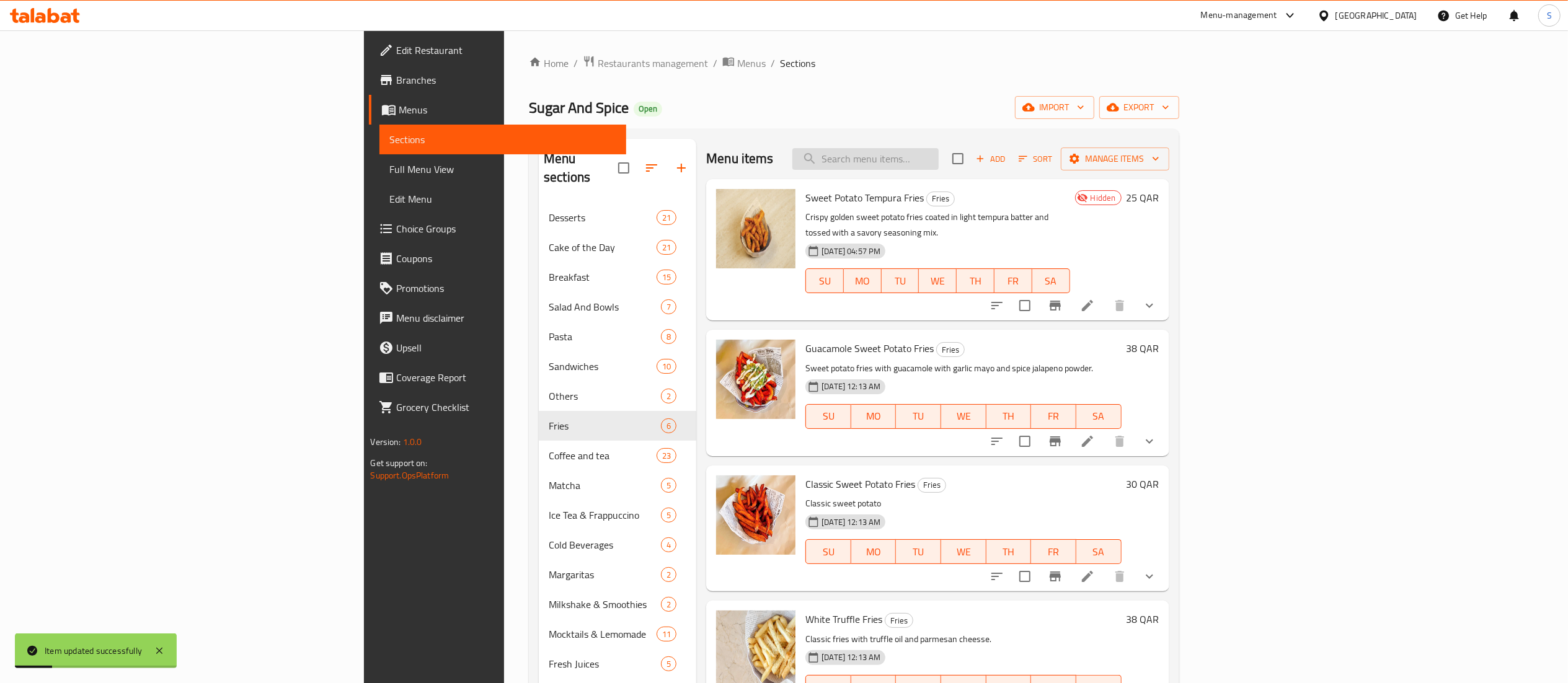
click at [939, 160] on input "search" at bounding box center [865, 159] width 146 height 22
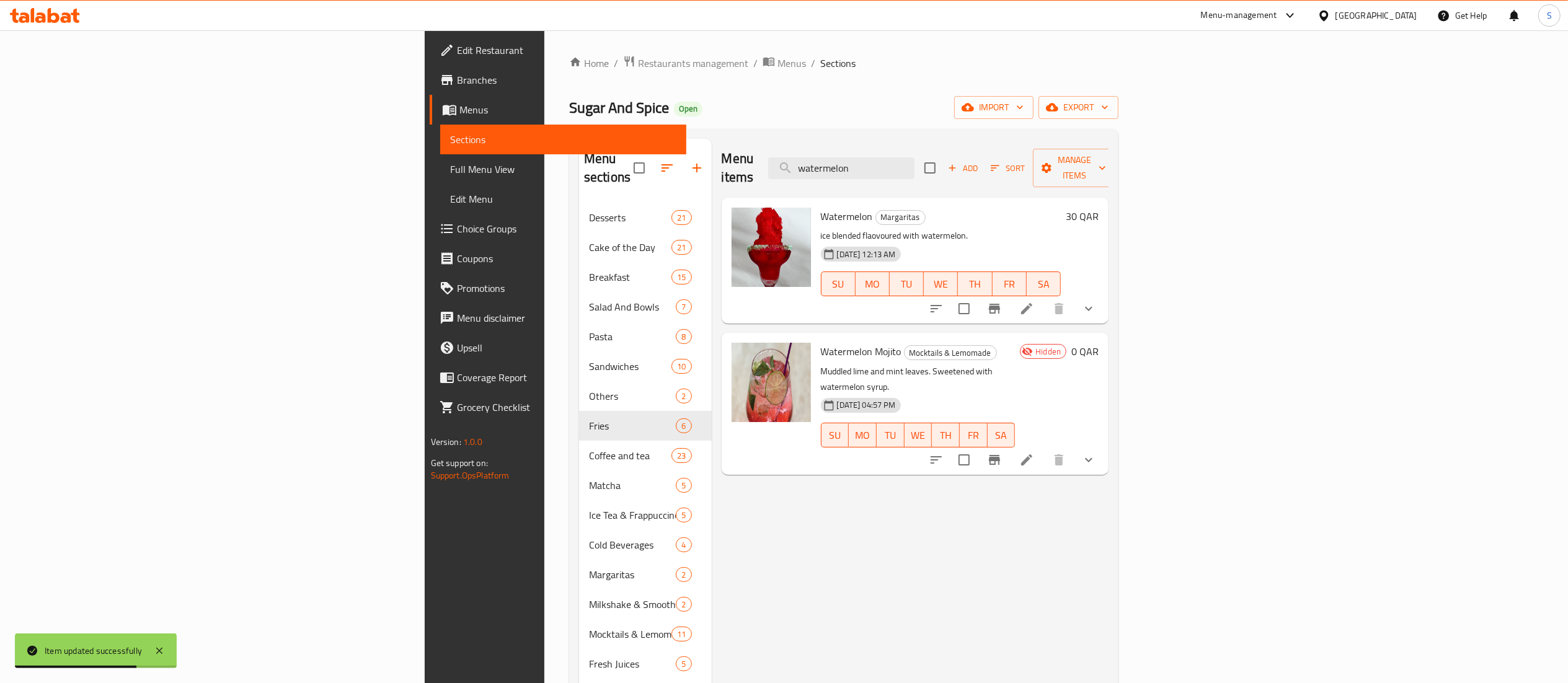
type input "watermelon"
click at [1034, 452] on icon at bounding box center [1027, 460] width 15 height 15
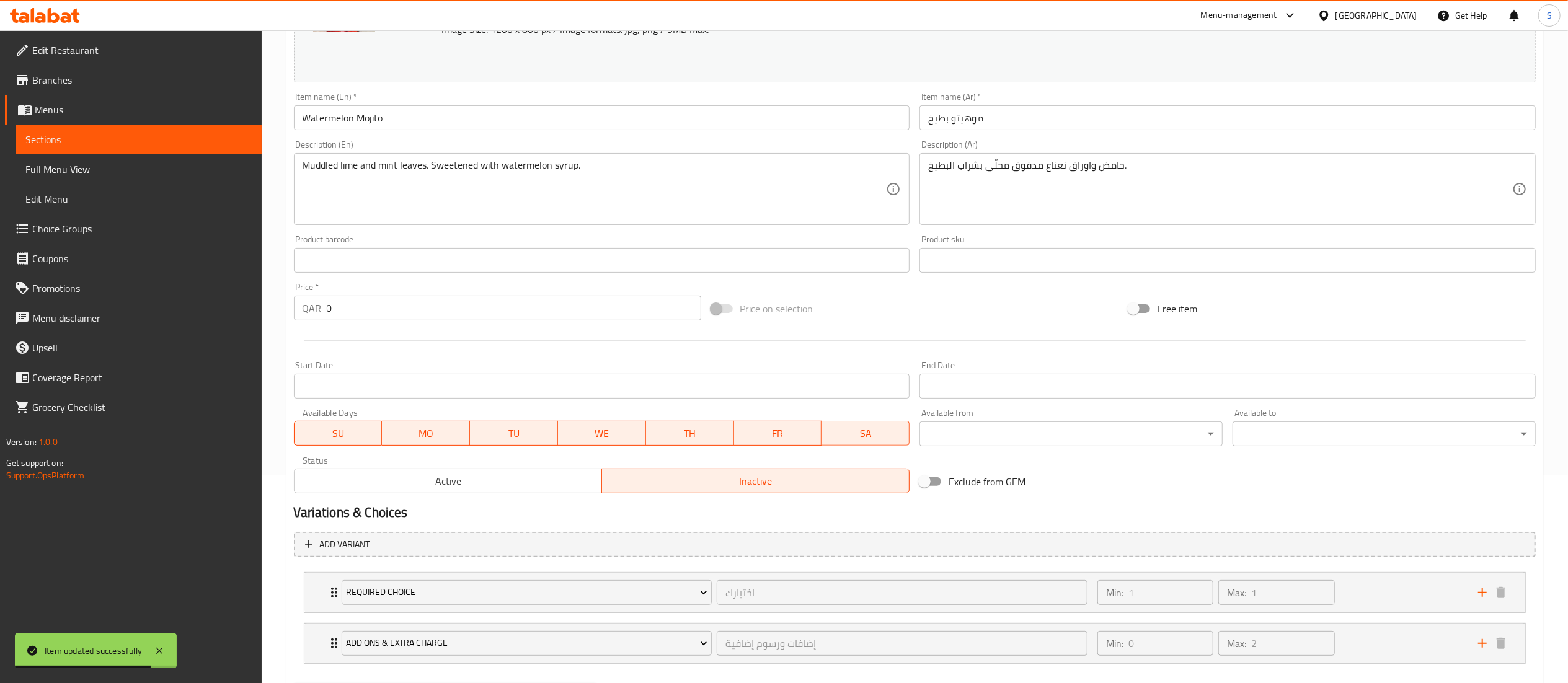
scroll to position [275, 0]
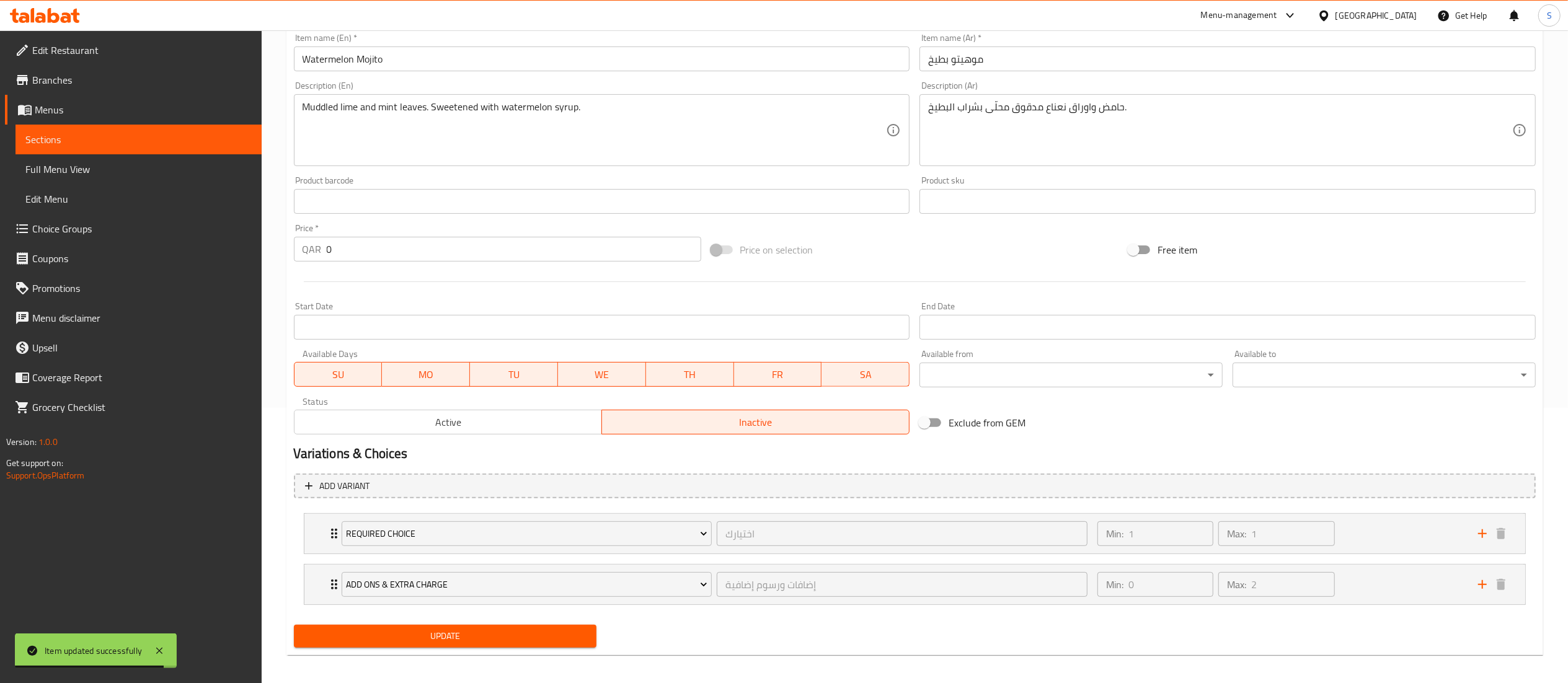
click at [586, 418] on span "Active" at bounding box center [448, 423] width 297 height 18
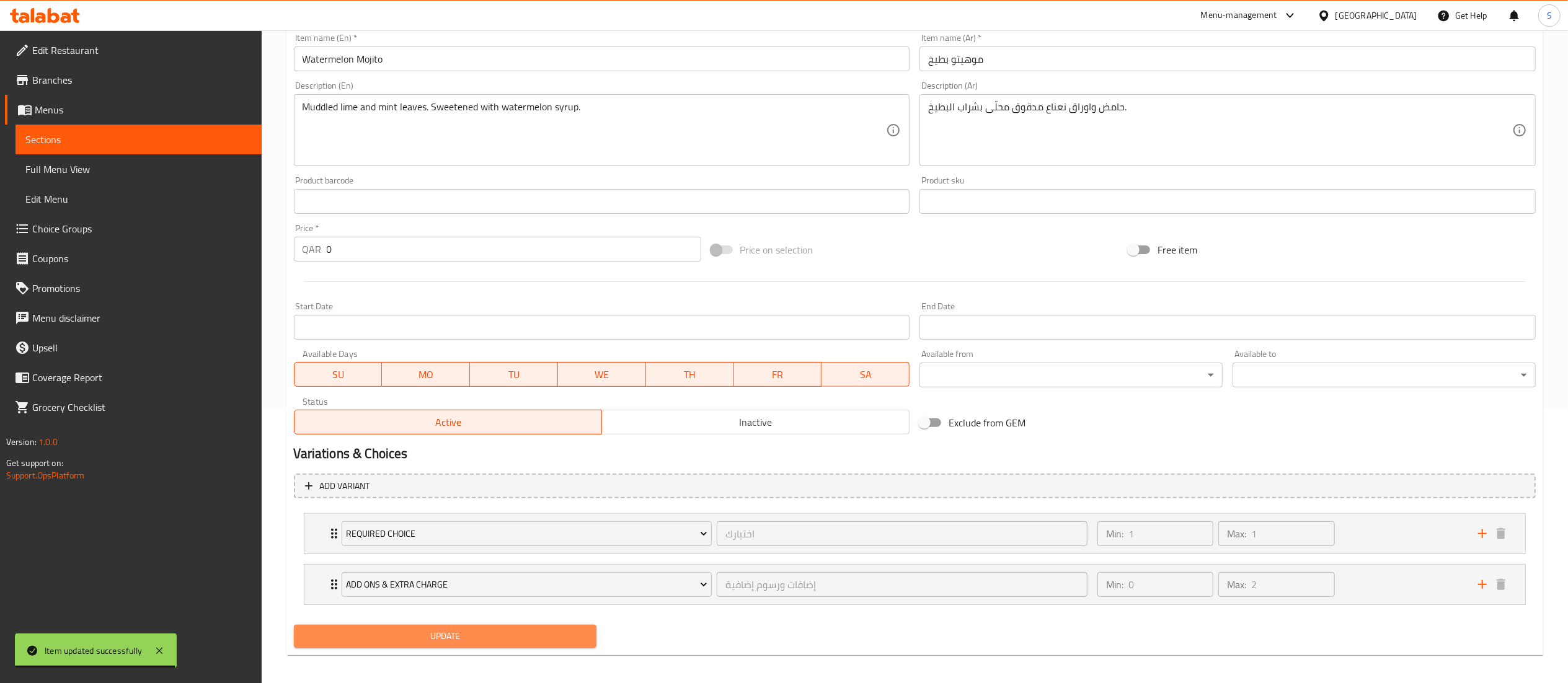
click at [521, 632] on span "Update" at bounding box center [446, 636] width 283 height 15
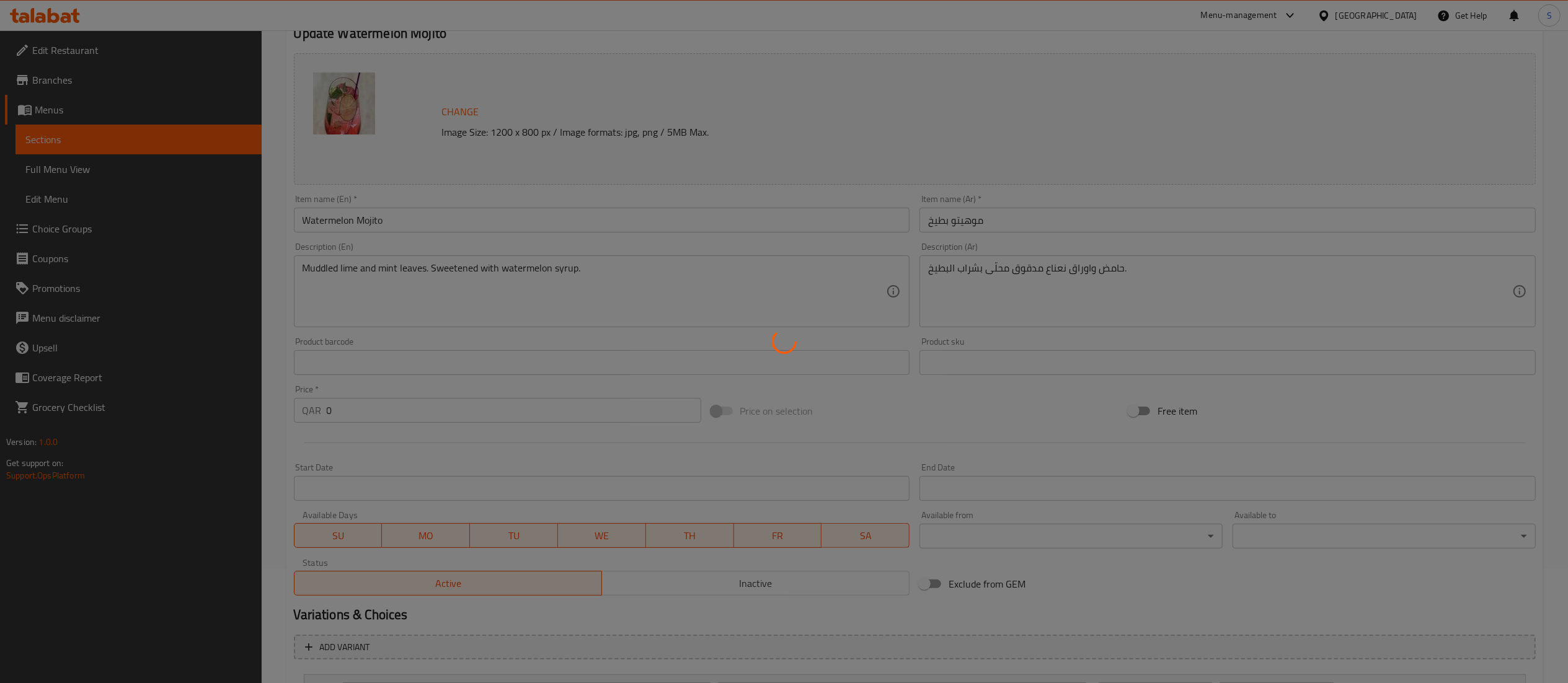
scroll to position [0, 0]
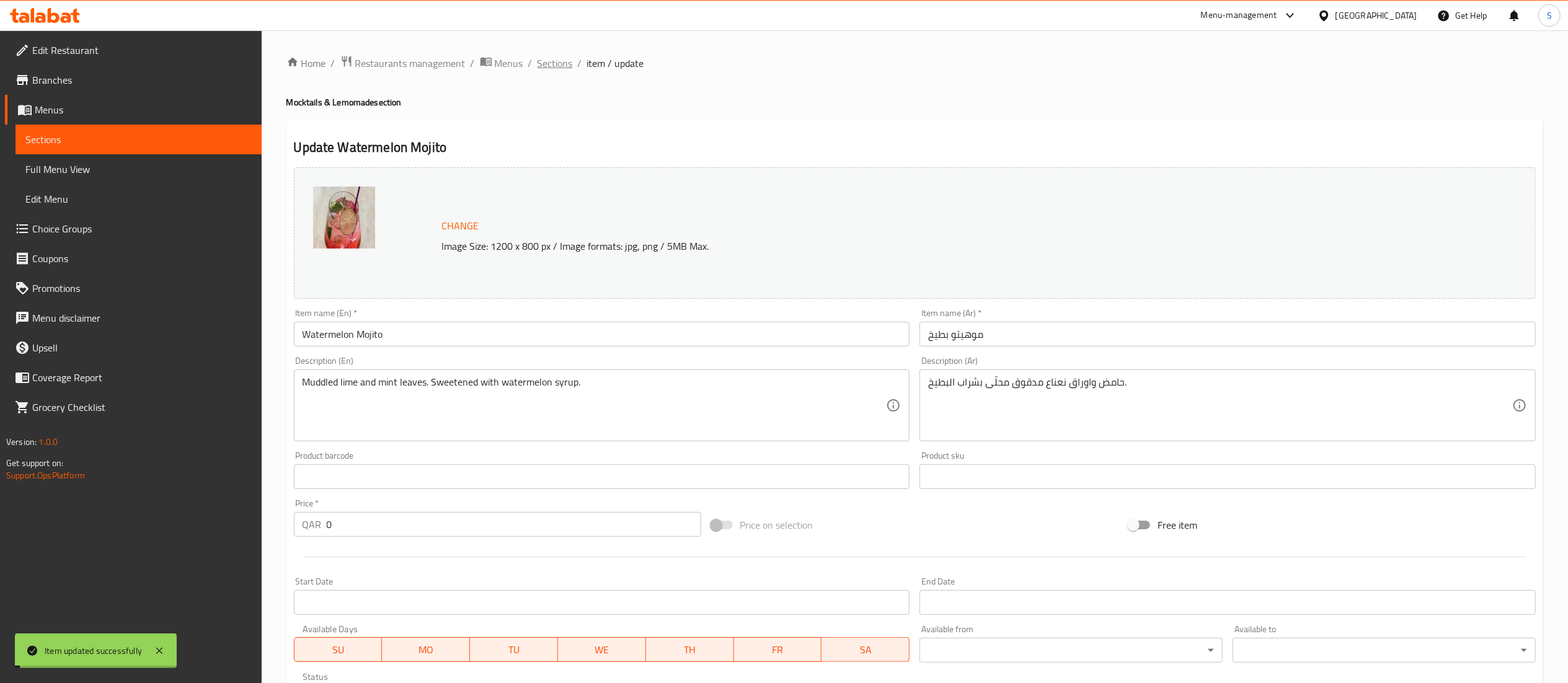
click at [551, 64] on span "Sections" at bounding box center [555, 64] width 36 height 15
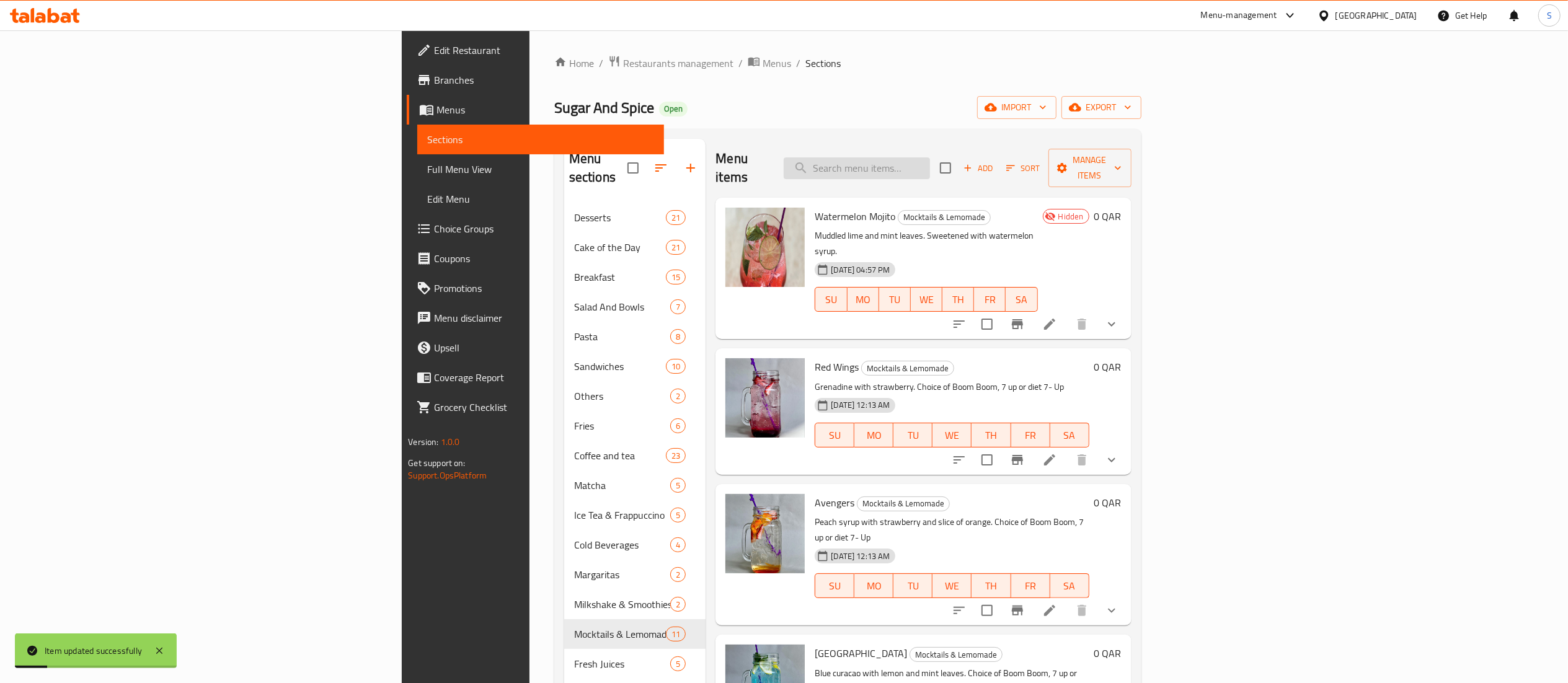
click at [930, 160] on input "search" at bounding box center [857, 168] width 146 height 22
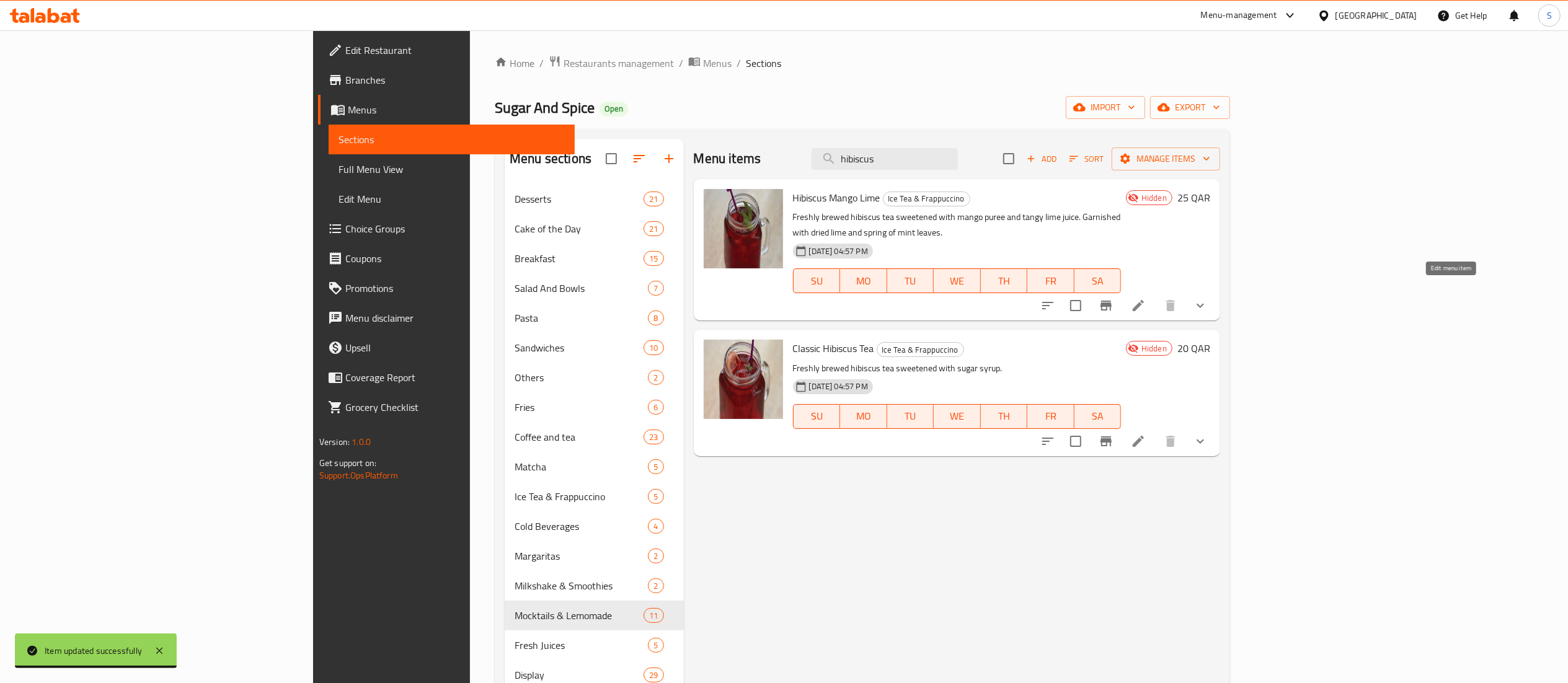
type input "hibiscus"
click at [1146, 298] on icon at bounding box center [1139, 306] width 15 height 15
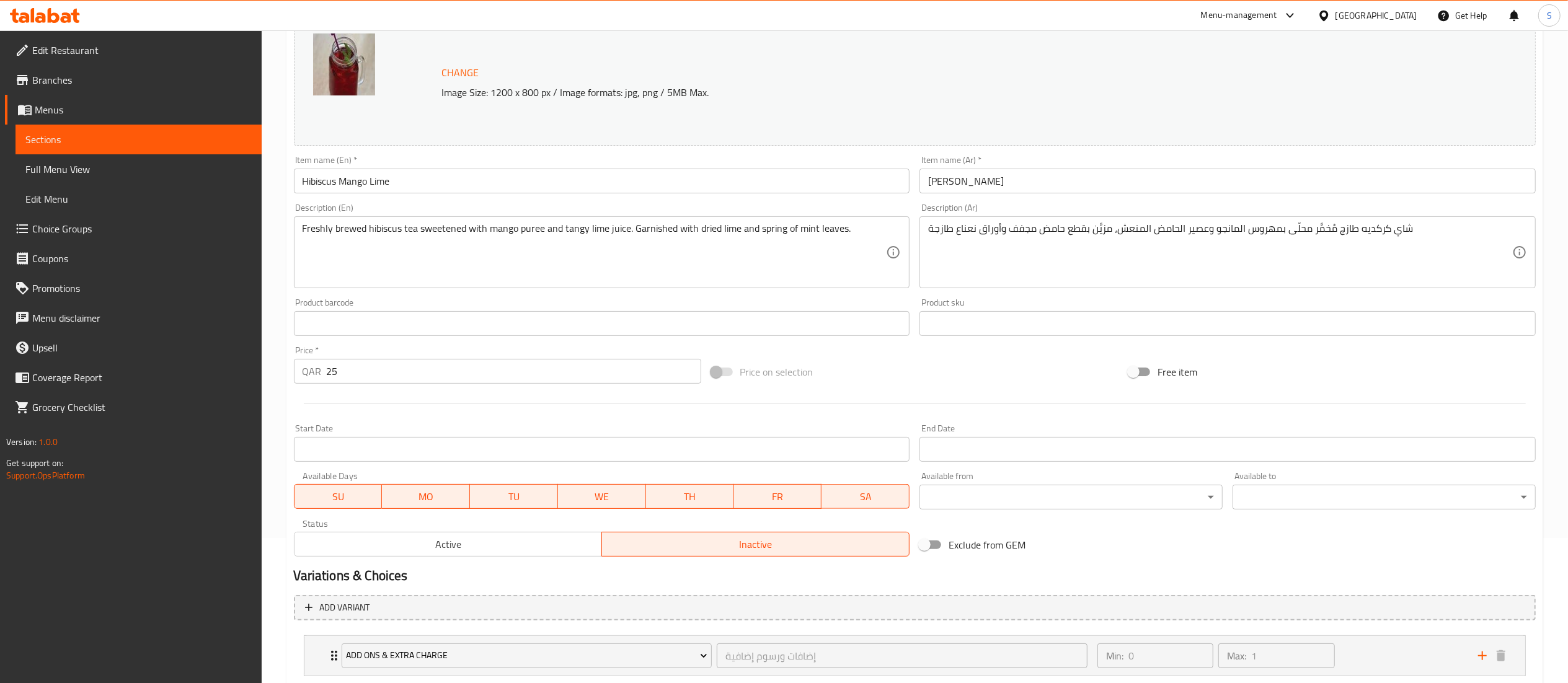
scroll to position [223, 0]
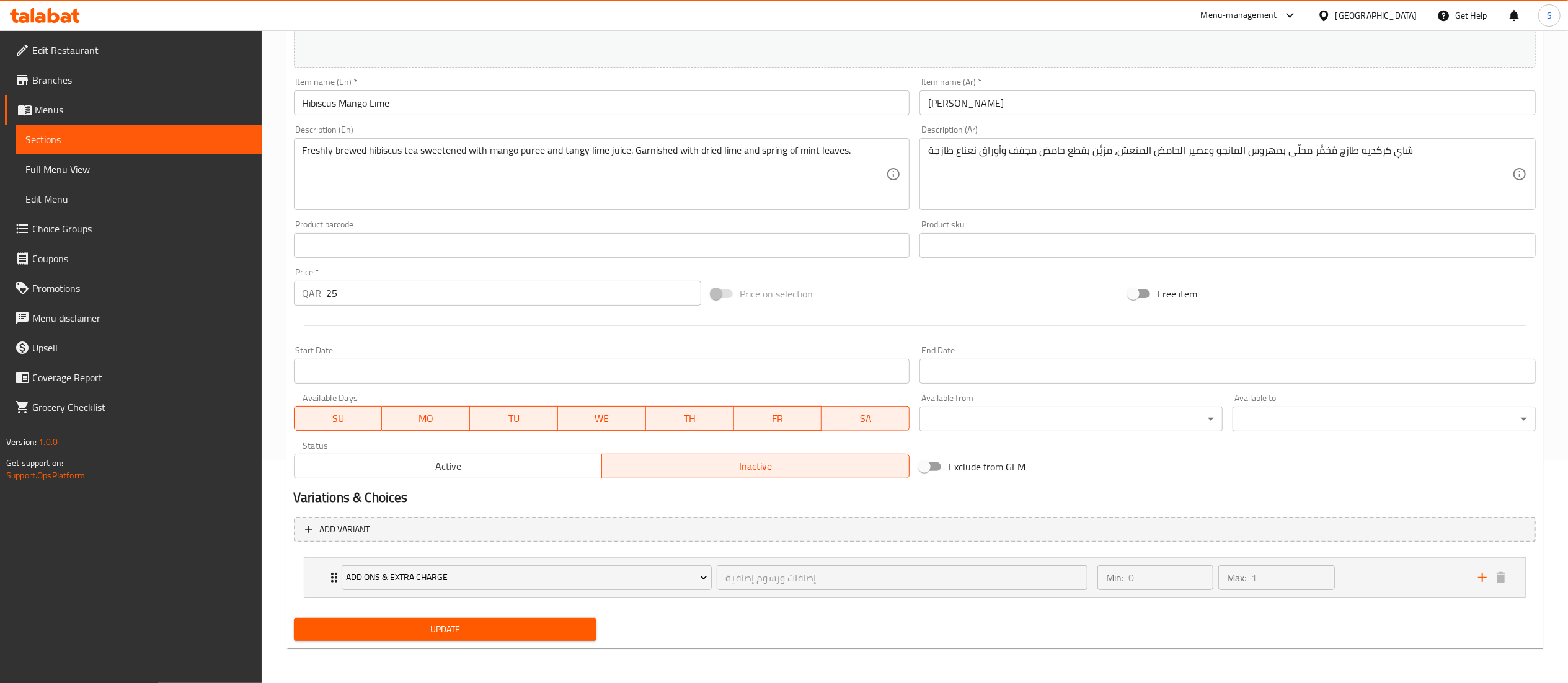
click at [480, 462] on span "Active" at bounding box center [448, 467] width 297 height 18
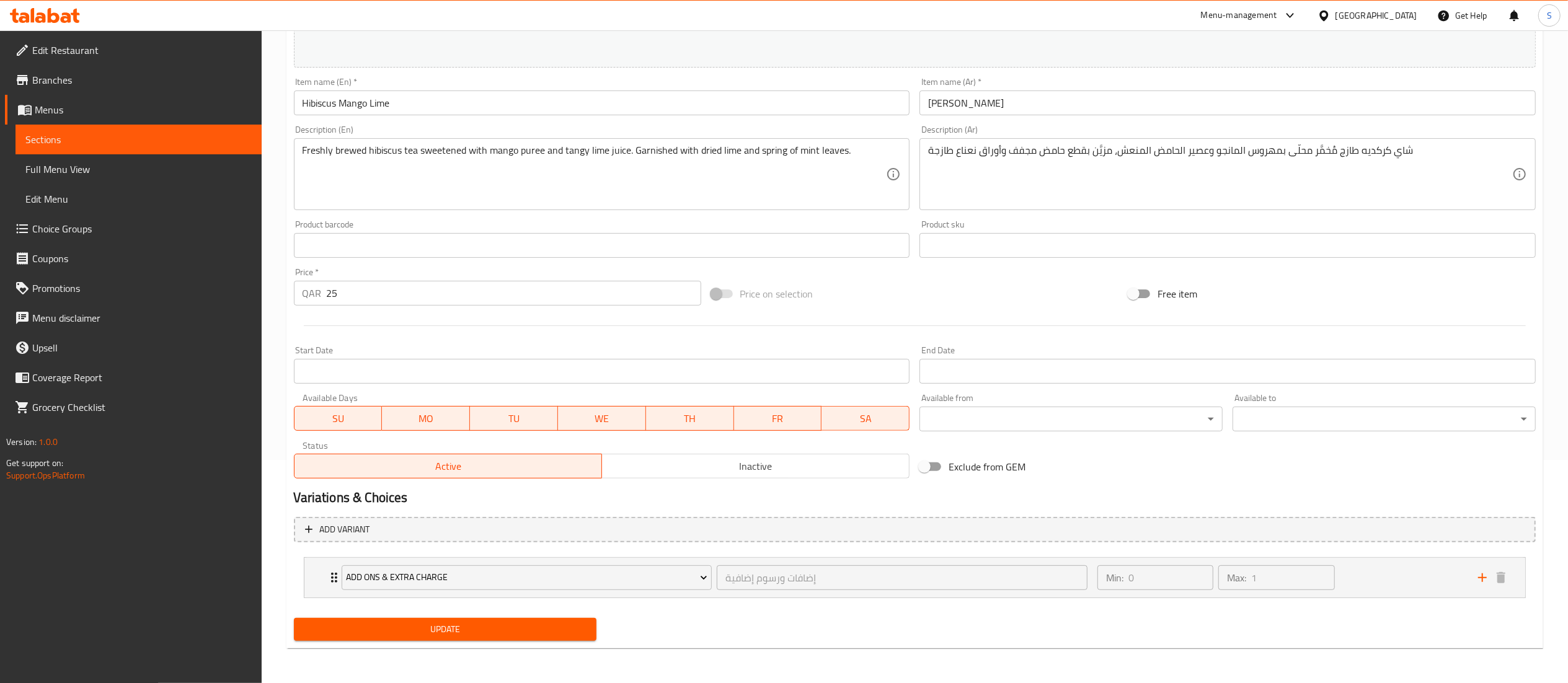
click at [479, 622] on span "Update" at bounding box center [446, 629] width 283 height 15
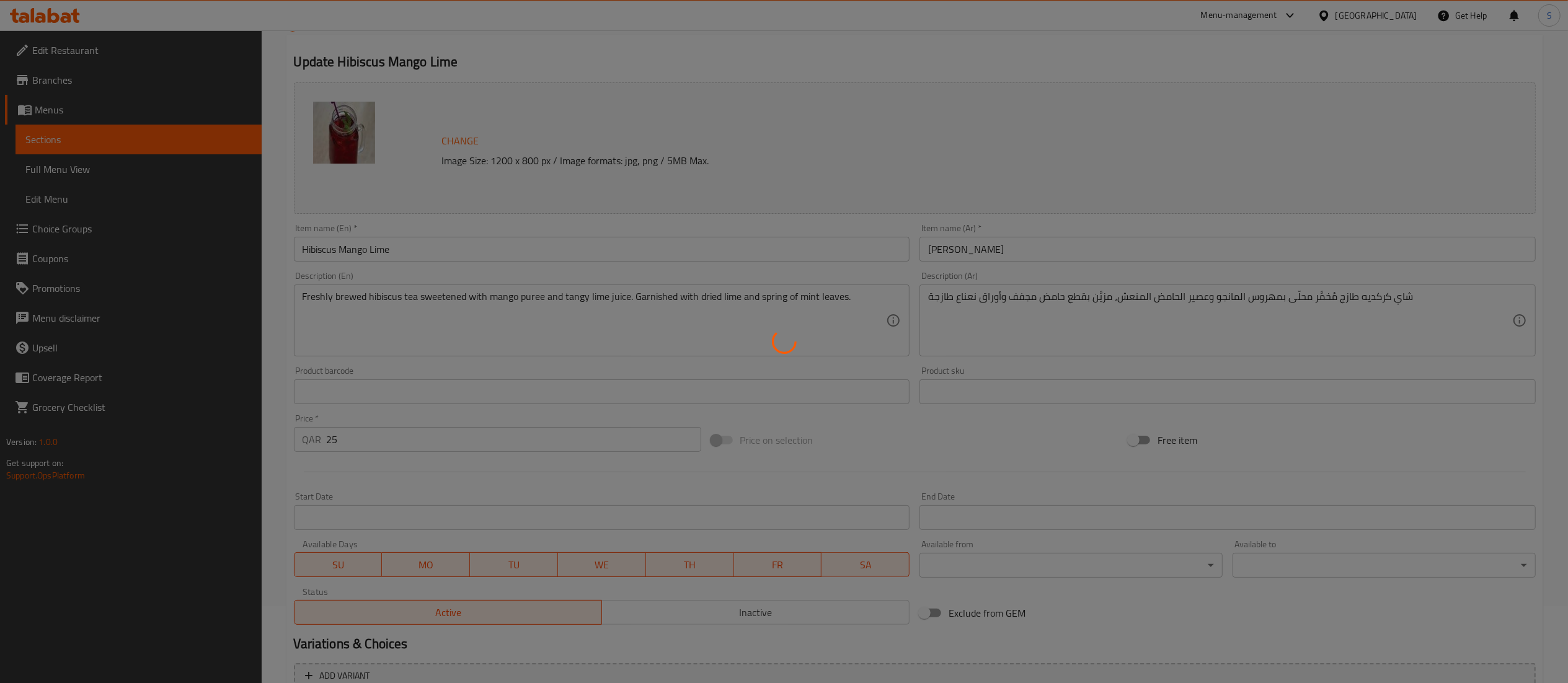
scroll to position [0, 0]
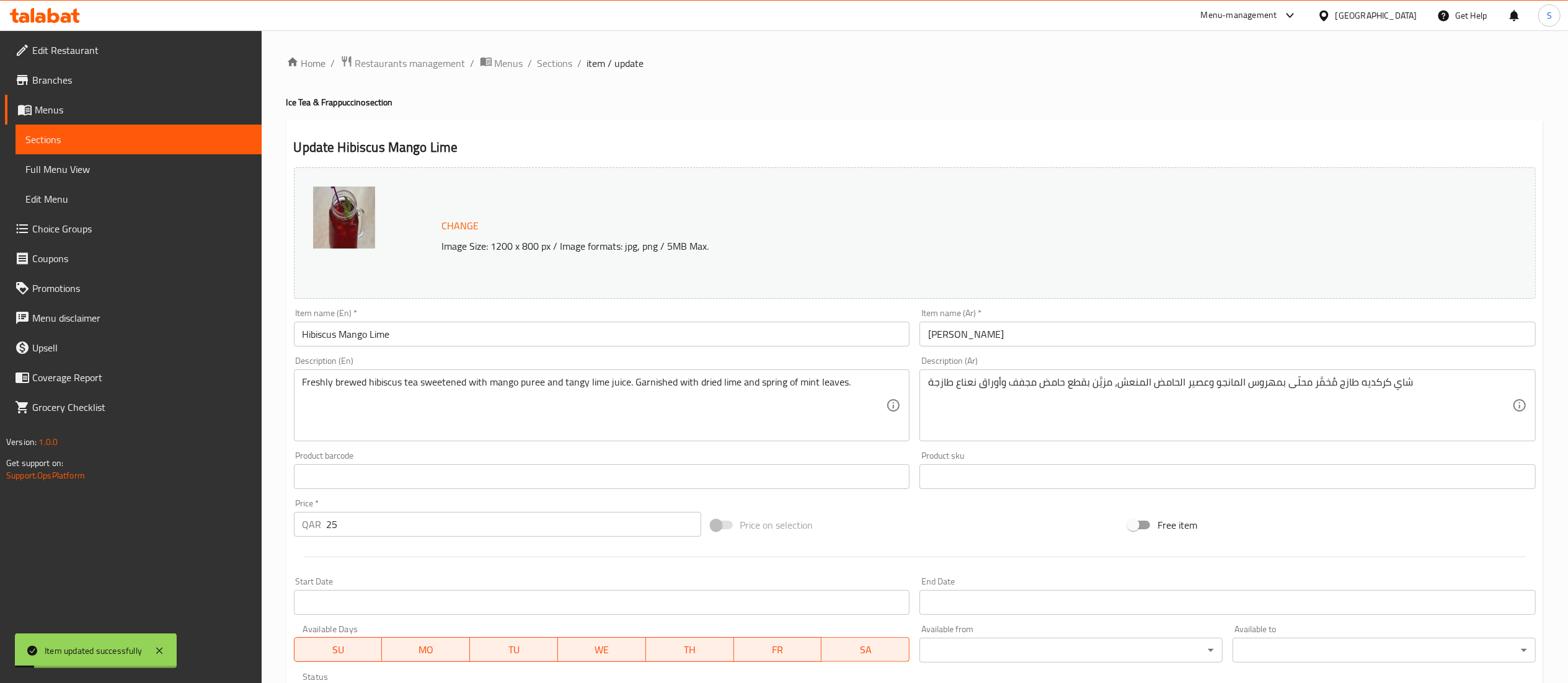
click at [561, 64] on span "Sections" at bounding box center [555, 64] width 36 height 15
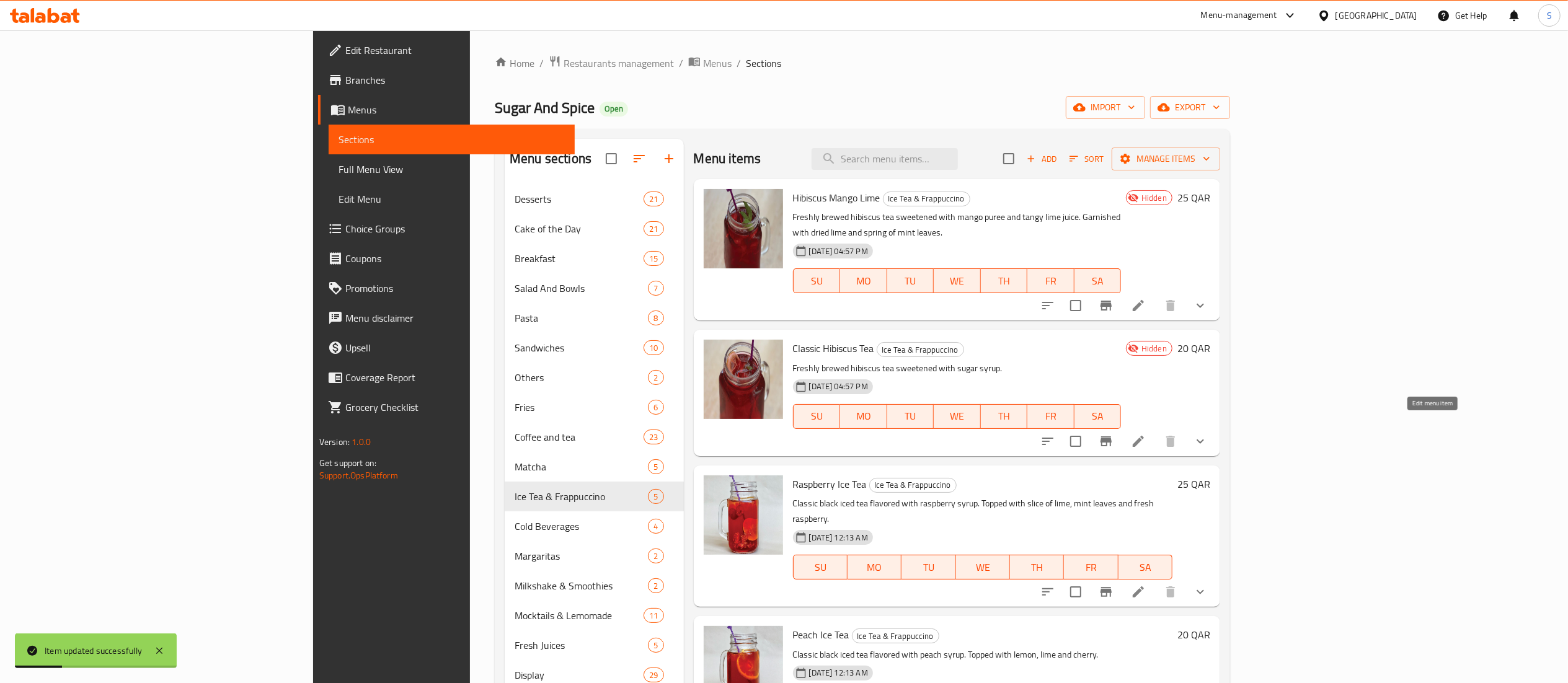
click at [1144, 436] on icon at bounding box center [1138, 441] width 11 height 11
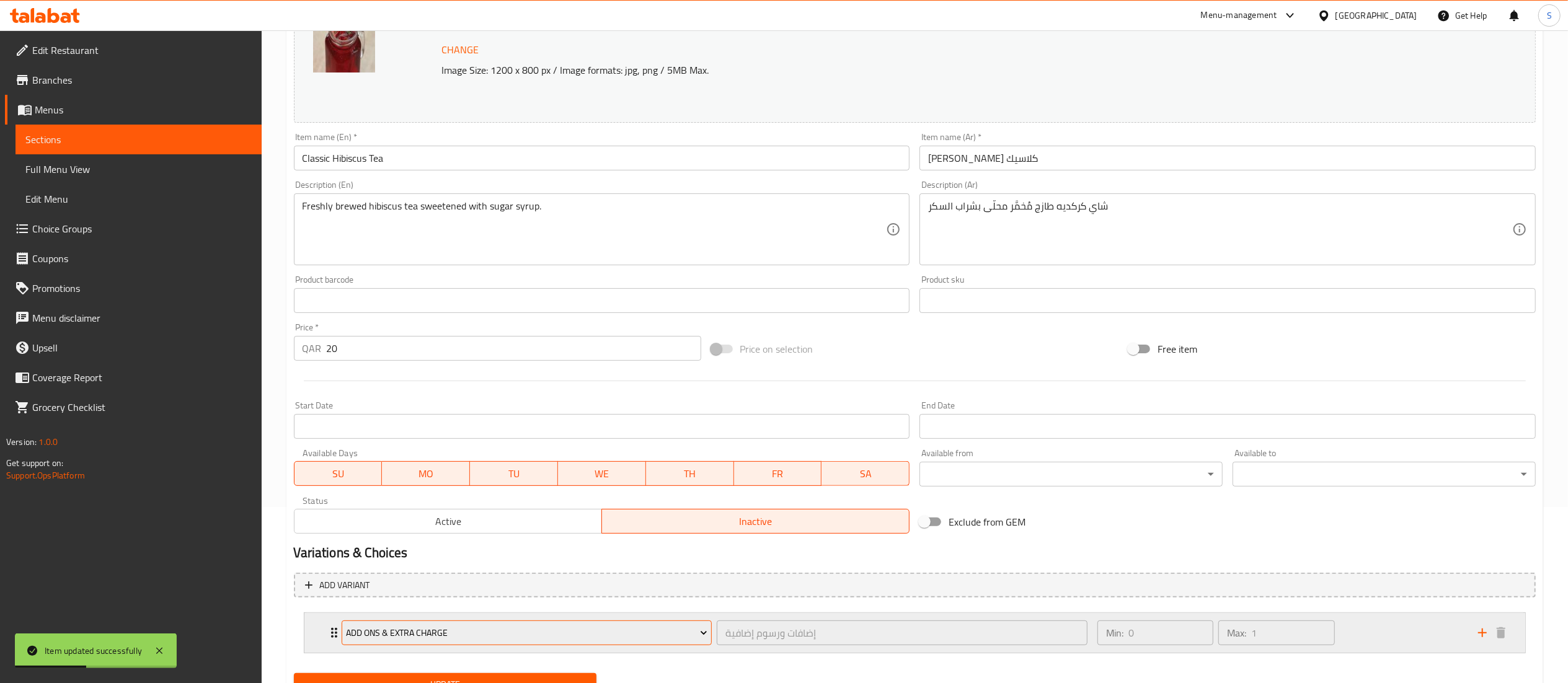
scroll to position [231, 0]
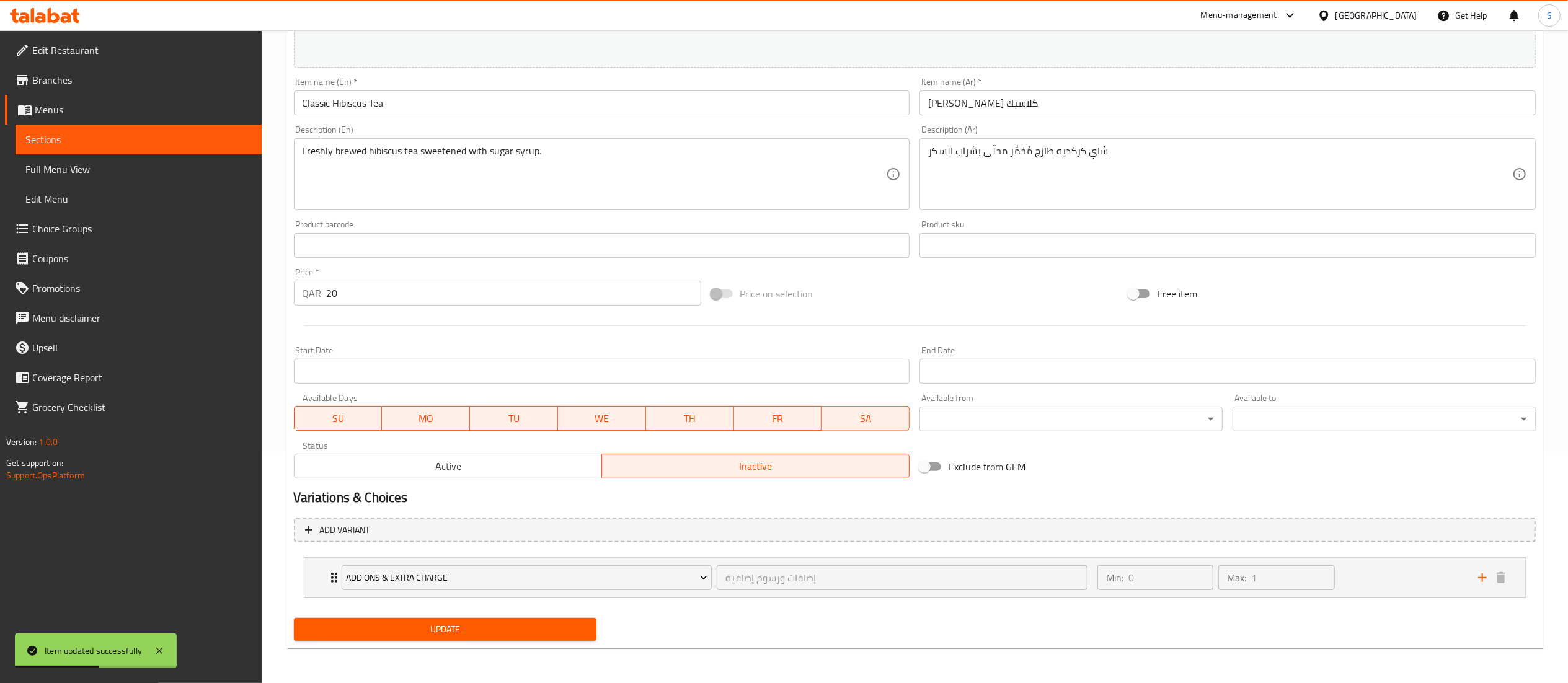
click at [408, 464] on span "Active" at bounding box center [448, 467] width 297 height 18
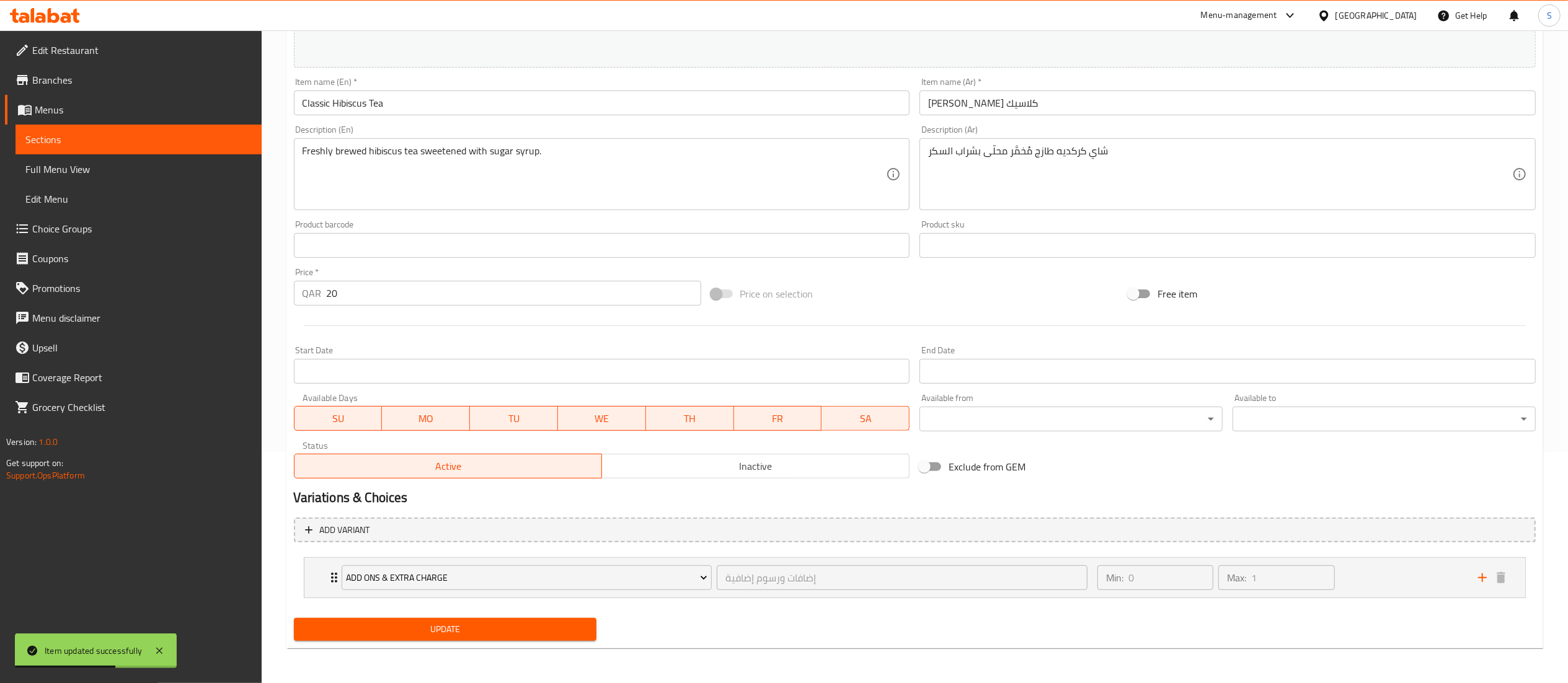
click at [474, 629] on span "Update" at bounding box center [446, 629] width 283 height 15
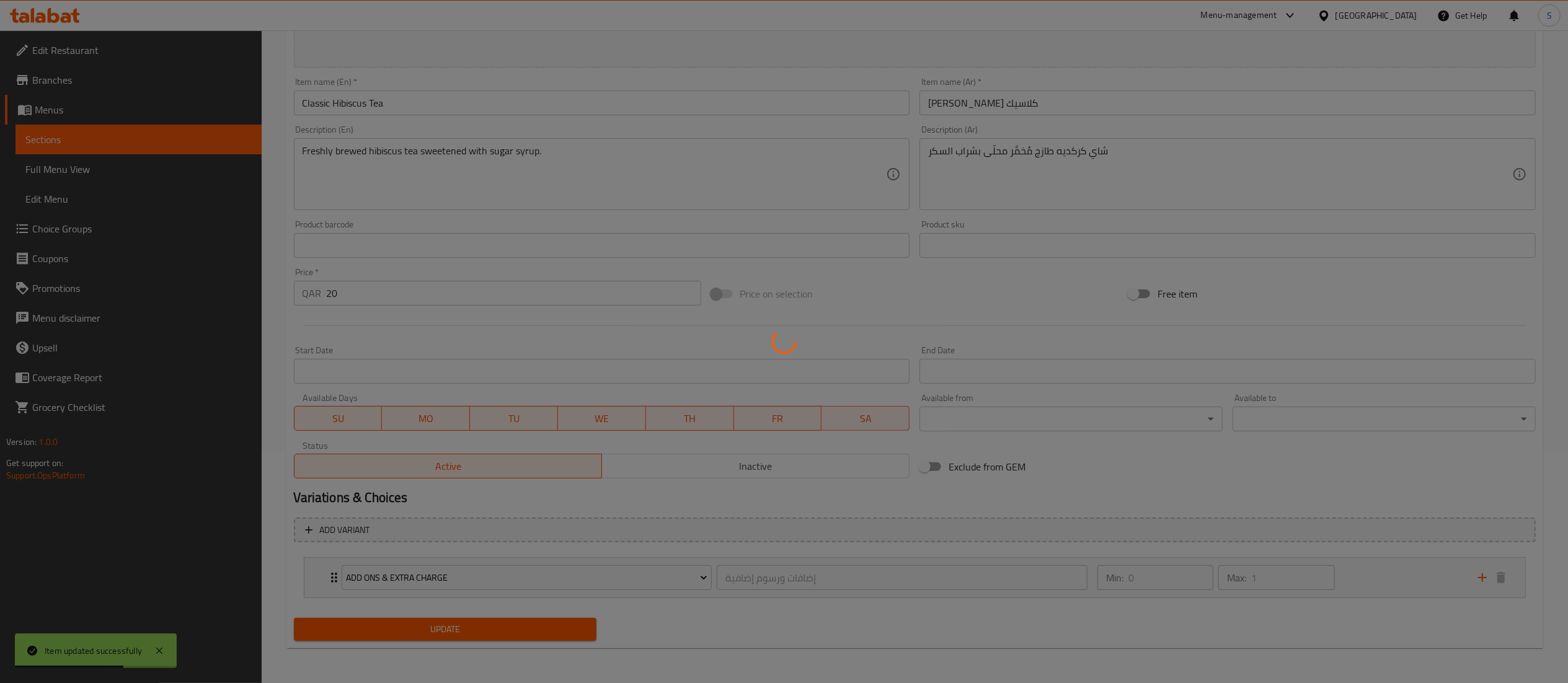
scroll to position [0, 0]
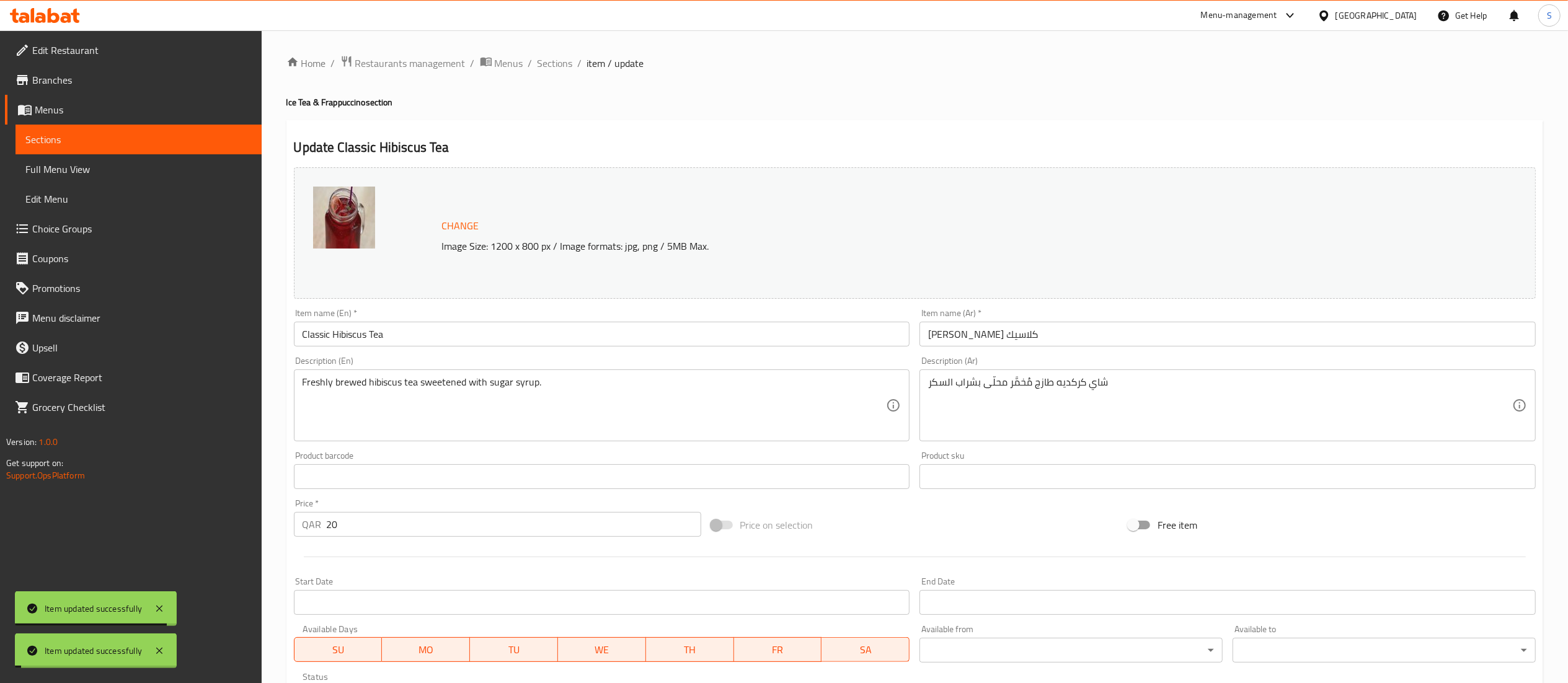
click at [559, 57] on span "Sections" at bounding box center [555, 64] width 36 height 15
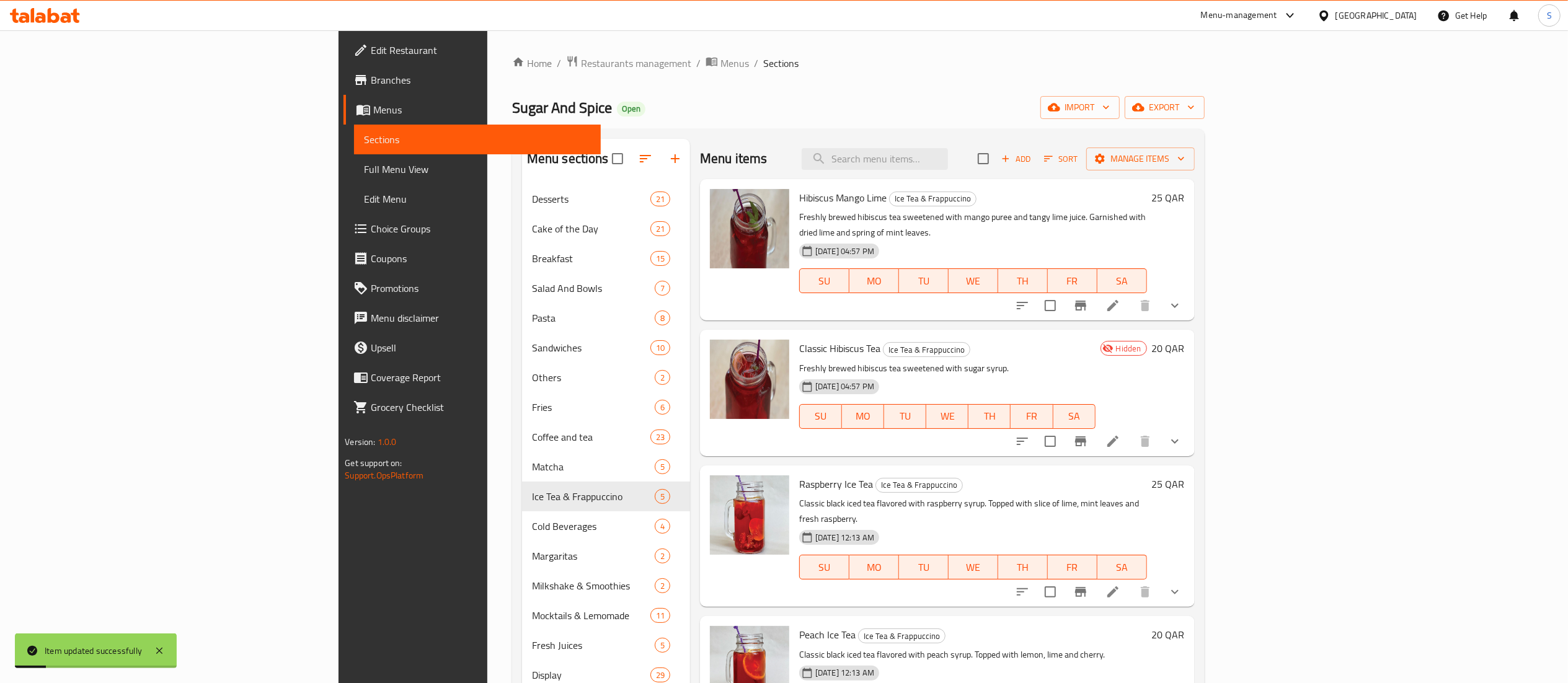
scroll to position [3, 0]
